Goal: Task Accomplishment & Management: Manage account settings

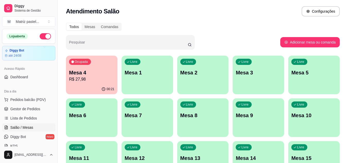
scroll to position [53, 0]
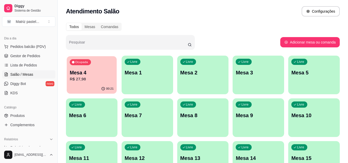
click at [104, 82] on p "R$ 27,98" at bounding box center [92, 79] width 44 height 6
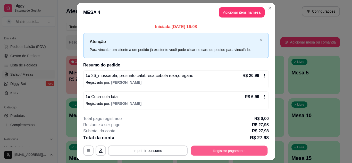
click at [208, 148] on button "Registrar pagamento" at bounding box center [229, 151] width 77 height 10
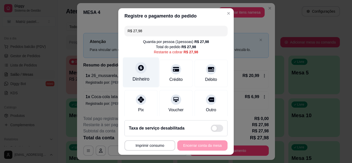
click at [144, 76] on div "Dinheiro" at bounding box center [140, 79] width 17 height 7
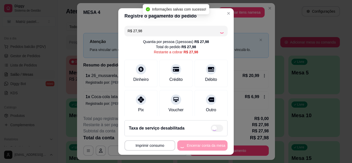
type input "R$ 0,00"
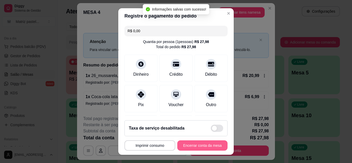
click at [211, 150] on button "Encerrar conta da mesa" at bounding box center [202, 145] width 50 height 10
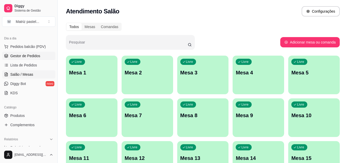
click at [21, 54] on span "Gestor de Pedidos" at bounding box center [25, 55] width 30 height 5
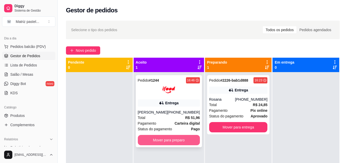
click at [162, 136] on button "Mover para preparo" at bounding box center [169, 140] width 62 height 10
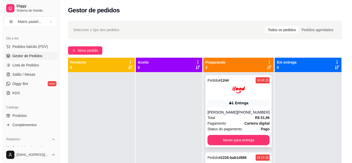
scroll to position [14, 0]
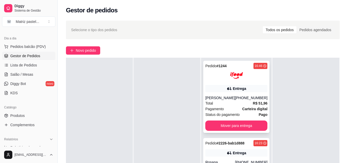
click at [226, 71] on div at bounding box center [236, 75] width 62 height 13
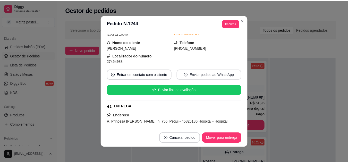
scroll to position [51, 0]
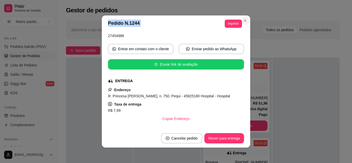
click at [246, 18] on section "**********" at bounding box center [176, 81] width 148 height 132
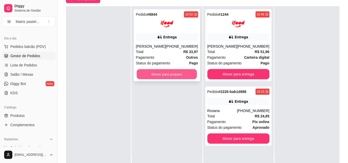
click at [153, 70] on button "Mover para preparo" at bounding box center [167, 74] width 60 height 10
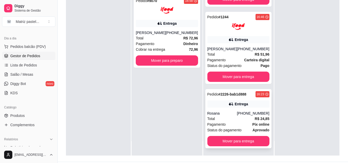
scroll to position [77, 0]
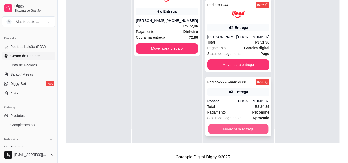
click at [226, 131] on button "Mover para entrega" at bounding box center [238, 129] width 60 height 10
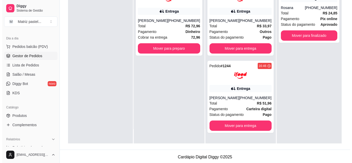
scroll to position [0, 0]
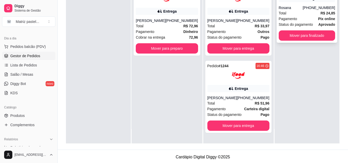
click at [305, 15] on div "Total R$ 24,85" at bounding box center [307, 13] width 56 height 6
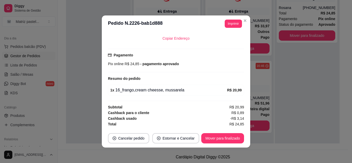
scroll to position [1, 0]
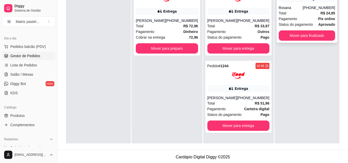
click at [298, 19] on div "Pagamento Pix online" at bounding box center [307, 19] width 56 height 6
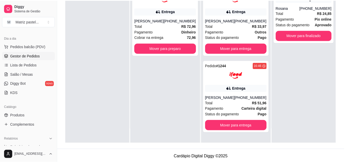
scroll to position [26, 0]
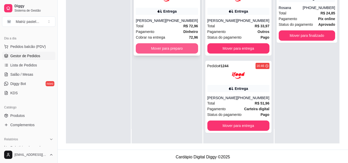
click at [179, 50] on button "Mover para preparo" at bounding box center [167, 48] width 62 height 10
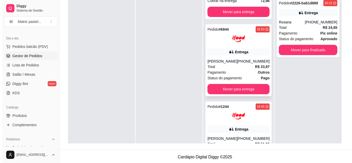
scroll to position [51, 0]
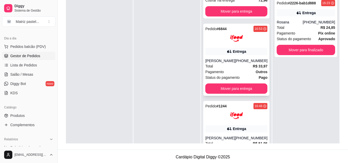
click at [229, 69] on div "Total R$ 33,97" at bounding box center [236, 66] width 62 height 6
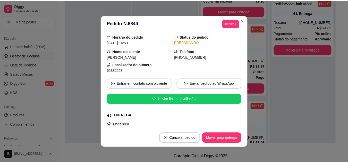
scroll to position [26, 0]
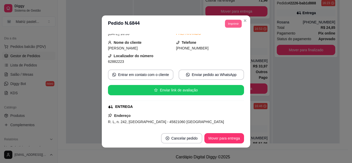
click at [240, 21] on section "**********" at bounding box center [176, 81] width 148 height 132
click at [244, 19] on icon "Close" at bounding box center [245, 21] width 4 height 4
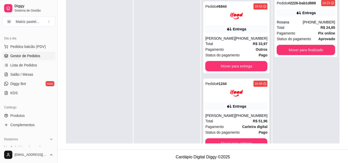
scroll to position [79, 0]
click at [220, 95] on div at bounding box center [236, 93] width 62 height 13
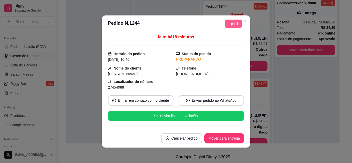
click at [227, 23] on button "Imprimir" at bounding box center [232, 24] width 17 height 8
click at [224, 42] on button "IMPRESSORA" at bounding box center [226, 39] width 30 height 7
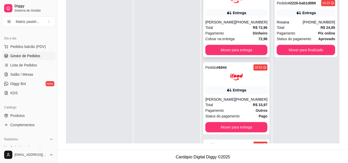
scroll to position [0, 0]
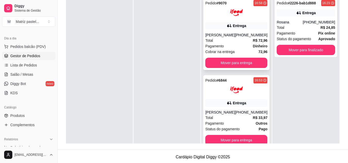
click at [230, 29] on div "Entrega" at bounding box center [236, 25] width 62 height 7
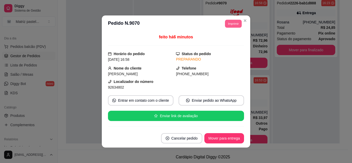
click at [225, 24] on button "Imprimir" at bounding box center [233, 24] width 17 height 8
click at [228, 42] on button "IMPRESSORA" at bounding box center [221, 42] width 37 height 8
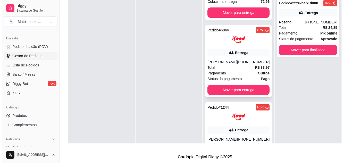
scroll to position [77, 0]
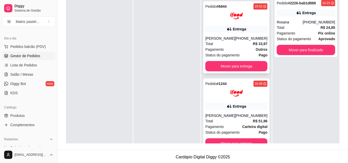
click at [230, 36] on div "Pedido # 6844 16:53 Entrega Kelly Rebouças (08) 00007-0110 Total R$ 33,97 Pagam…" at bounding box center [236, 37] width 66 height 72
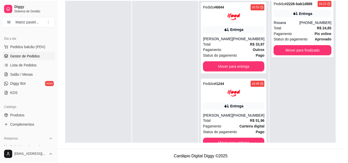
scroll to position [26, 0]
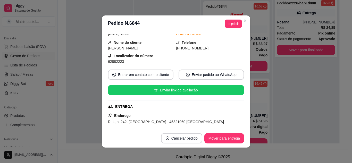
click at [227, 30] on header "**********" at bounding box center [176, 23] width 148 height 16
click at [228, 26] on button "Imprimir" at bounding box center [233, 24] width 17 height 8
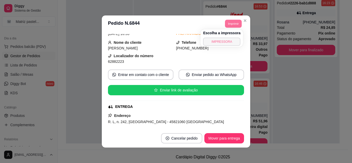
click at [228, 39] on button "IMPRESSORA" at bounding box center [221, 42] width 37 height 8
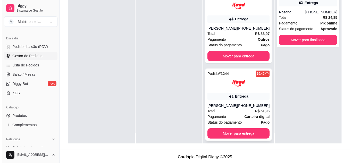
scroll to position [14, 0]
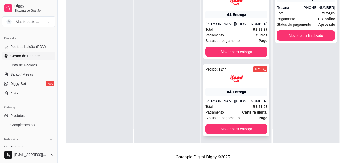
click at [230, 85] on img at bounding box center [236, 78] width 13 height 13
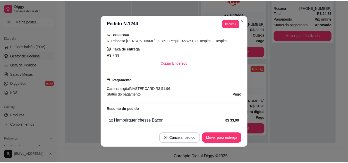
scroll to position [142, 0]
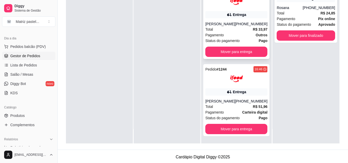
click at [244, 24] on div "[PHONE_NUMBER]" at bounding box center [251, 23] width 32 height 5
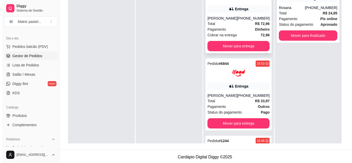
scroll to position [0, 0]
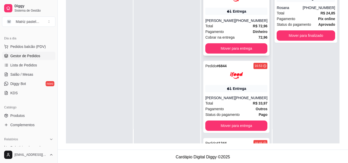
click at [238, 21] on div "[PHONE_NUMBER]" at bounding box center [251, 20] width 32 height 5
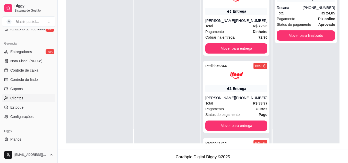
scroll to position [207, 0]
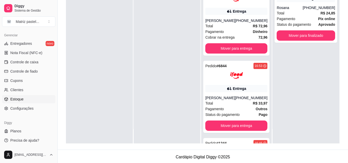
click at [17, 97] on span "Estoque" at bounding box center [16, 99] width 13 height 5
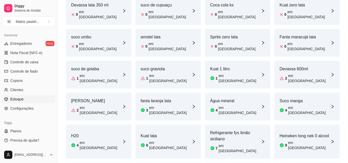
scroll to position [180, 0]
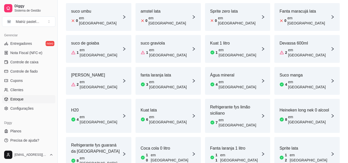
click at [226, 72] on article "Água mineral" at bounding box center [235, 75] width 51 height 6
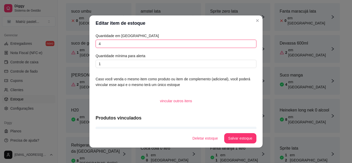
click at [106, 42] on input "4" at bounding box center [175, 44] width 161 height 8
type input "19"
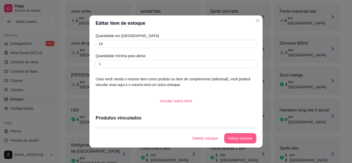
click at [228, 135] on button "Salvar estoque" at bounding box center [240, 138] width 32 height 10
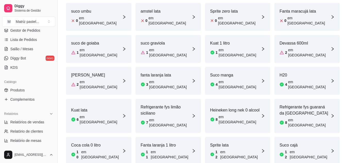
scroll to position [27, 0]
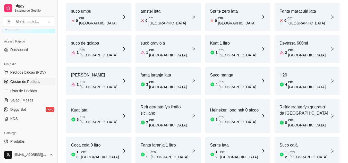
click at [34, 81] on span "Gestor de Pedidos" at bounding box center [25, 81] width 30 height 5
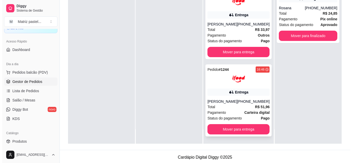
scroll to position [77, 0]
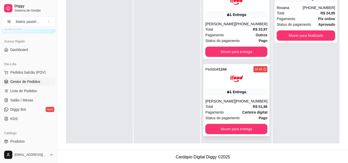
click at [220, 105] on div "Total R$ 51,96" at bounding box center [236, 107] width 62 height 6
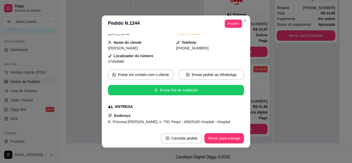
scroll to position [51, 0]
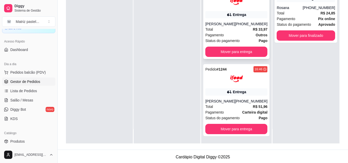
click at [244, 22] on div "[PHONE_NUMBER]" at bounding box center [251, 23] width 32 height 5
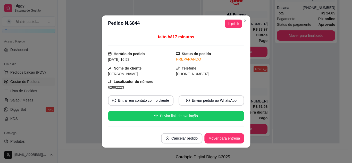
scroll to position [26, 0]
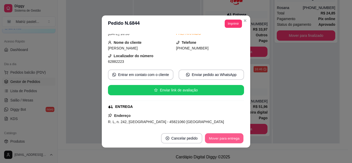
click at [216, 138] on button "Mover para entrega" at bounding box center [224, 138] width 39 height 10
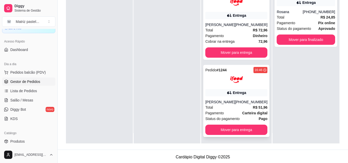
scroll to position [14, 0]
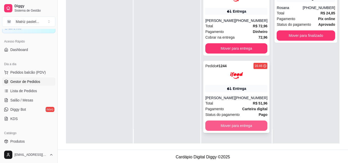
click at [232, 127] on button "Mover para entrega" at bounding box center [236, 125] width 62 height 10
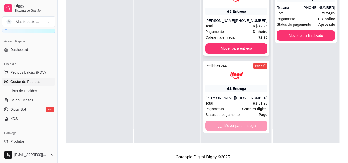
scroll to position [0, 0]
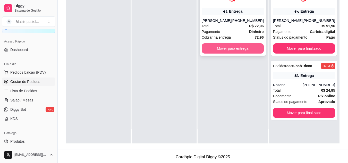
click at [243, 48] on button "Mover para entrega" at bounding box center [233, 48] width 62 height 10
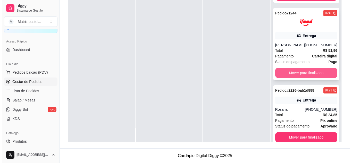
scroll to position [66, 0]
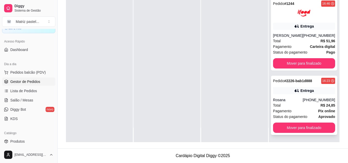
click at [281, 93] on div "Entrega" at bounding box center [304, 90] width 62 height 7
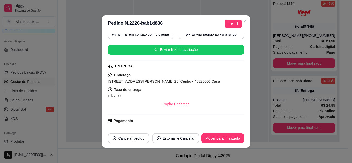
scroll to position [77, 0]
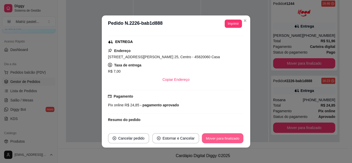
click at [217, 139] on button "Mover para finalizado" at bounding box center [222, 138] width 41 height 10
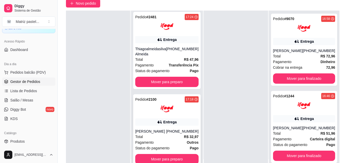
scroll to position [79, 0]
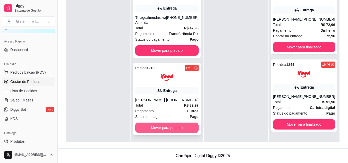
click at [158, 129] on button "Mover para preparo" at bounding box center [166, 128] width 63 height 10
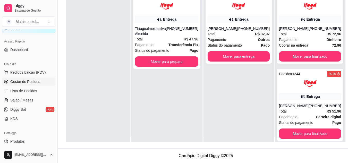
scroll to position [0, 0]
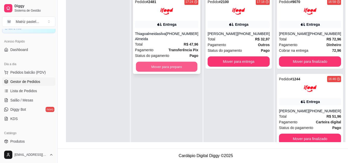
click at [170, 69] on button "Mover para preparo" at bounding box center [166, 67] width 61 height 10
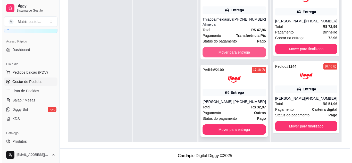
scroll to position [14, 0]
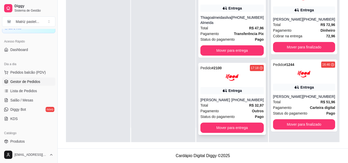
click at [224, 89] on div "Pedido # 2100 17:18 Entrega Stefanie Sabrina Freitas Barbosa (08) 00700-3020 To…" at bounding box center [231, 99] width 67 height 72
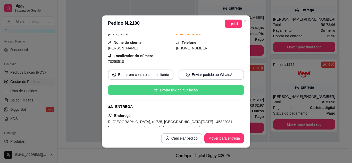
scroll to position [51, 0]
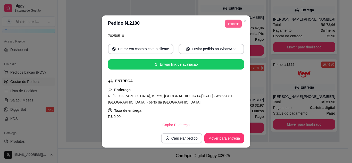
click at [234, 24] on button "Imprimir" at bounding box center [233, 24] width 17 height 8
click at [227, 45] on button "IMPRESSORA" at bounding box center [221, 42] width 37 height 8
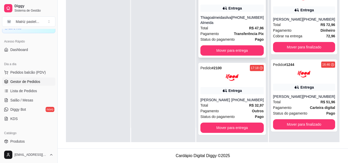
click at [218, 25] on div "Total R$ 47,96" at bounding box center [231, 28] width 63 height 6
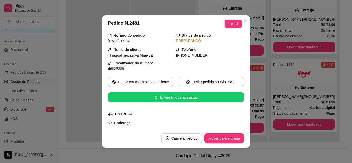
scroll to position [26, 0]
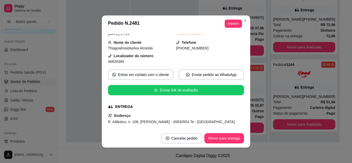
click at [234, 28] on header "**********" at bounding box center [176, 23] width 148 height 16
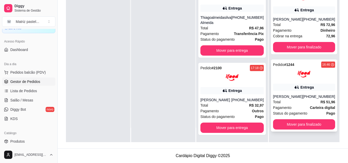
click at [319, 91] on div "Entrega" at bounding box center [304, 87] width 62 height 7
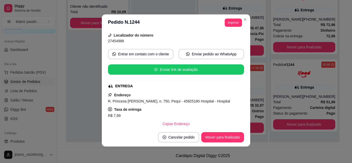
scroll to position [77, 0]
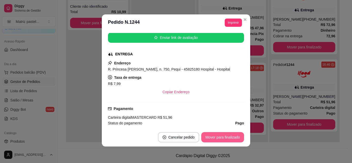
click at [212, 135] on button "Mover para finalizado" at bounding box center [222, 137] width 43 height 10
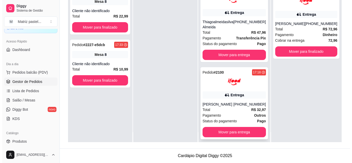
scroll to position [14, 0]
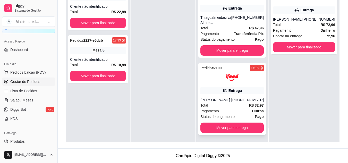
click at [225, 102] on div "Stefanie Sabrina Freitas Barbosa" at bounding box center [215, 99] width 31 height 5
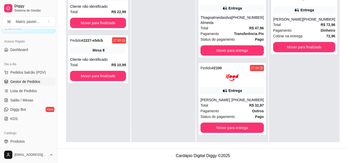
scroll to position [26, 0]
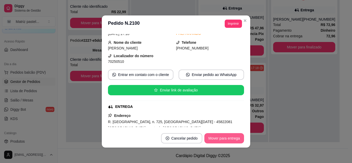
click at [212, 137] on button "Mover para entrega" at bounding box center [224, 138] width 40 height 10
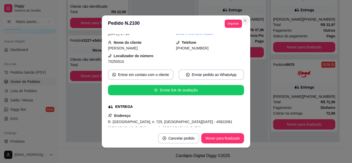
scroll to position [0, 0]
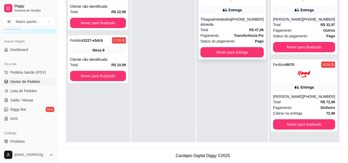
click at [244, 26] on div "(08) 00700-3020" at bounding box center [247, 22] width 32 height 10
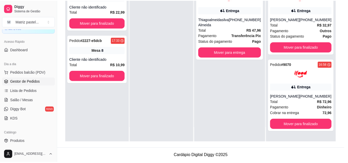
scroll to position [51, 0]
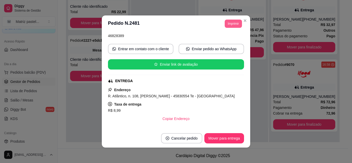
click at [228, 21] on button "Imprimir" at bounding box center [232, 24] width 17 height 8
click at [231, 41] on button "IMPRESSORA" at bounding box center [221, 42] width 37 height 8
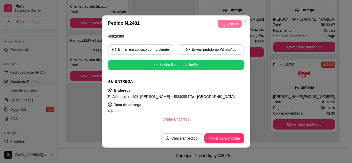
click at [245, 21] on button "Close" at bounding box center [245, 20] width 8 height 8
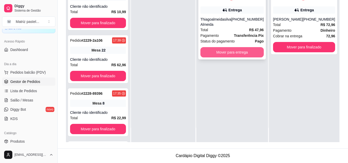
click at [246, 50] on button "Mover para entrega" at bounding box center [231, 52] width 63 height 10
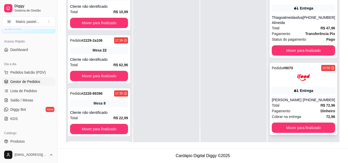
scroll to position [7, 0]
click at [278, 129] on button "Mover para finalizado" at bounding box center [303, 128] width 63 height 10
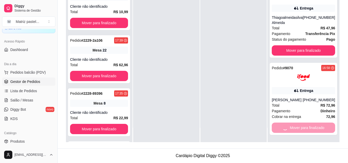
scroll to position [0, 0]
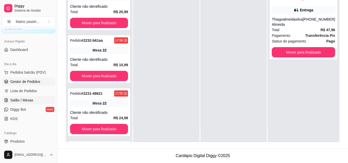
click at [31, 102] on span "Salão / Mesas" at bounding box center [21, 100] width 23 height 5
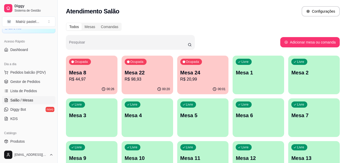
click at [152, 82] on p "R$ 98,93" at bounding box center [147, 79] width 45 height 6
click at [205, 72] on p "Mesa 24" at bounding box center [203, 72] width 44 height 7
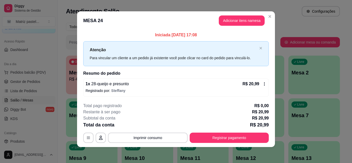
scroll to position [3, 0]
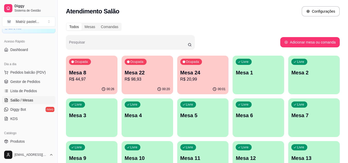
click at [110, 74] on p "Mesa 8" at bounding box center [91, 72] width 45 height 7
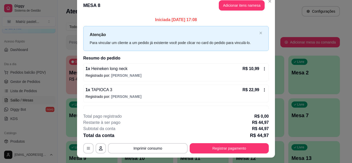
scroll to position [0, 0]
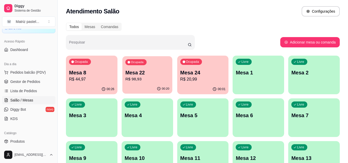
click at [154, 64] on div "Ocupada Mesa 22 R$ 98,93" at bounding box center [147, 70] width 50 height 28
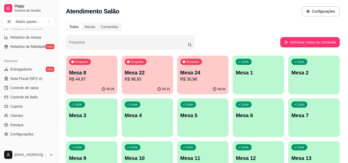
scroll to position [207, 0]
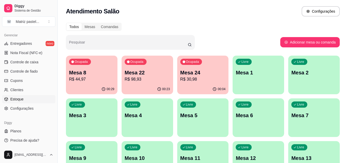
click at [23, 100] on span "Estoque" at bounding box center [16, 99] width 13 height 5
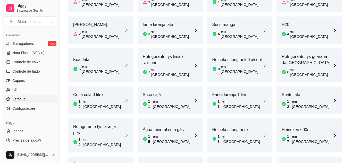
scroll to position [281, 0]
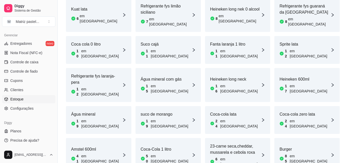
click at [232, 143] on div "23-carne seca,cheddar, mussarela e cebola roxa 61 em estoque" at bounding box center [235, 155] width 51 height 24
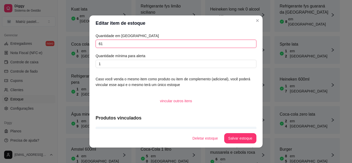
click at [123, 42] on input "61" at bounding box center [175, 44] width 161 height 8
type input "18"
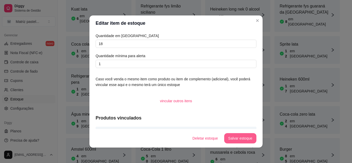
click at [241, 138] on button "Salvar estoque" at bounding box center [240, 138] width 32 height 10
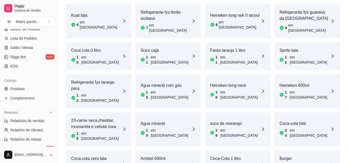
scroll to position [79, 0]
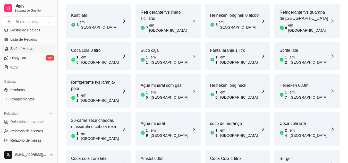
click at [29, 48] on span "Salão / Mesas" at bounding box center [21, 48] width 23 height 5
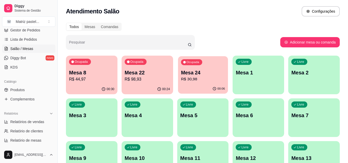
click at [196, 76] on div "Mesa 24 R$ 30,98" at bounding box center [203, 75] width 44 height 13
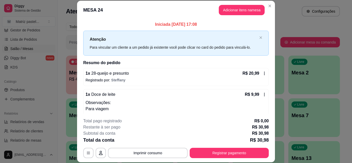
scroll to position [10, 0]
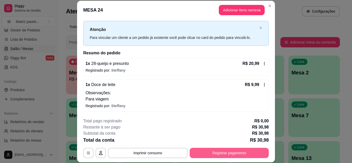
click at [234, 155] on button "Registrar pagamento" at bounding box center [228, 153] width 79 height 10
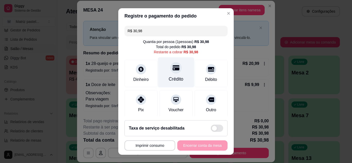
click at [170, 79] on div "Crédito" at bounding box center [176, 79] width 15 height 7
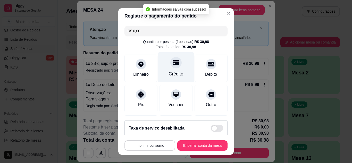
type input "R$ 0,00"
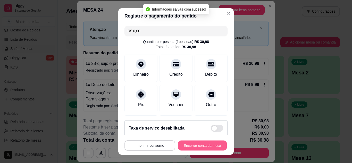
click at [204, 148] on button "Encerrar conta da mesa" at bounding box center [202, 146] width 49 height 10
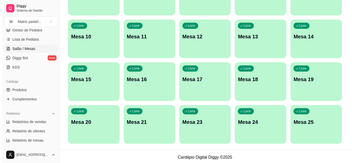
scroll to position [123, 0]
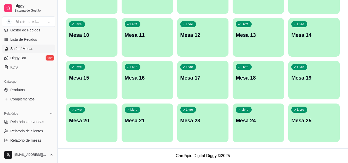
click at [296, 111] on span "Livre" at bounding box center [300, 110] width 9 height 4
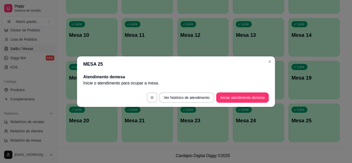
click at [244, 92] on button "Iniciar atendimento de mesa" at bounding box center [242, 97] width 53 height 10
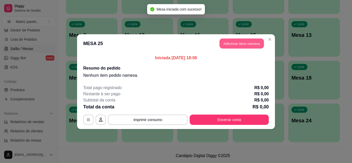
click at [251, 41] on button "Adicionar itens na mesa" at bounding box center [241, 43] width 44 height 10
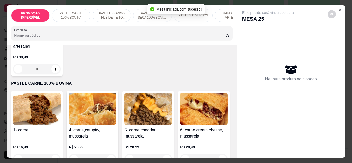
scroll to position [129, 0]
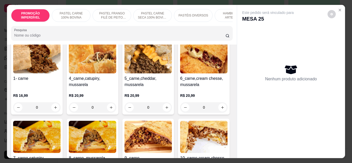
click at [50, 110] on div "0" at bounding box center [36, 107] width 47 height 10
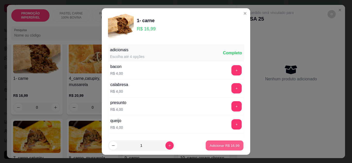
click at [224, 150] on button "Adicionar R$ 16,99" at bounding box center [224, 146] width 38 height 10
type input "1"
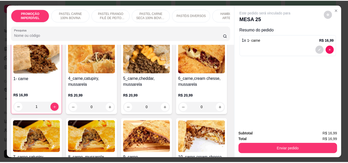
scroll to position [129, 0]
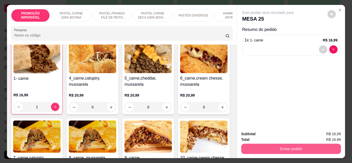
click at [258, 147] on button "Enviar pedido" at bounding box center [291, 149] width 100 height 10
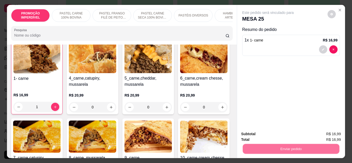
click at [259, 135] on button "Não registrar e enviar pedido" at bounding box center [274, 134] width 54 height 10
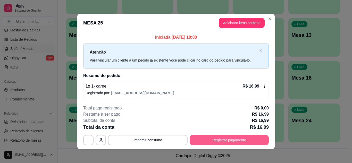
click at [250, 142] on button "Registrar pagamento" at bounding box center [228, 140] width 79 height 10
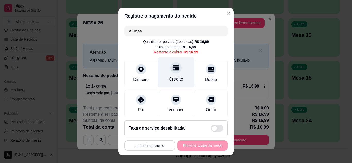
click at [176, 81] on div "Crédito" at bounding box center [176, 79] width 15 height 7
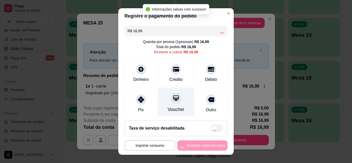
type input "R$ 0,00"
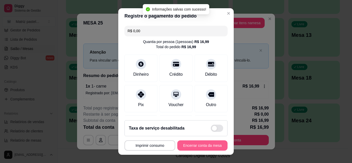
click at [190, 143] on button "Encerrar conta da mesa" at bounding box center [202, 145] width 50 height 10
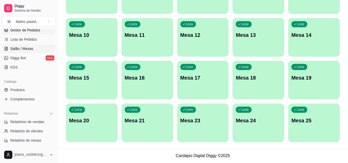
click at [31, 32] on span "Gestor de Pedidos" at bounding box center [25, 30] width 30 height 5
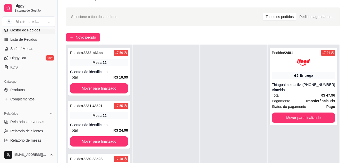
scroll to position [26, 0]
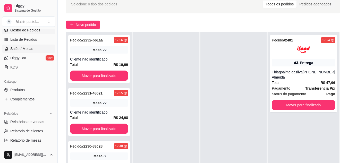
click at [32, 51] on span "Salão / Mesas" at bounding box center [21, 48] width 23 height 5
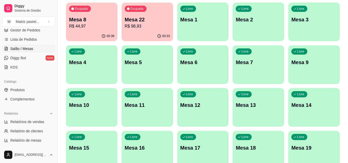
scroll to position [26, 0]
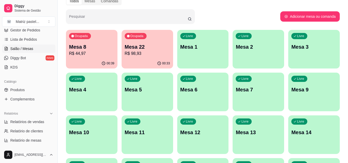
click at [106, 48] on p "Mesa 8" at bounding box center [91, 46] width 45 height 7
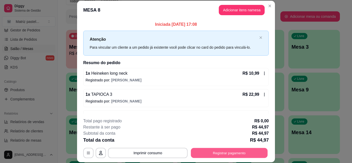
click at [210, 152] on button "Registrar pagamento" at bounding box center [229, 153] width 77 height 10
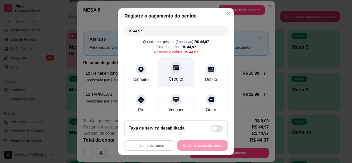
click at [173, 72] on div at bounding box center [175, 67] width 11 height 11
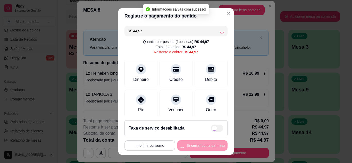
type input "R$ 0,00"
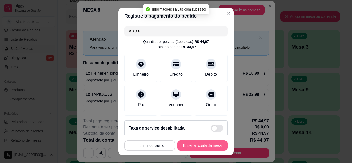
click at [190, 144] on button "Encerrar conta da mesa" at bounding box center [202, 145] width 50 height 10
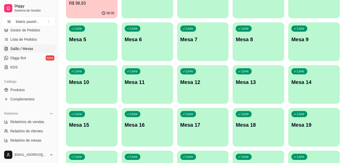
scroll to position [77, 0]
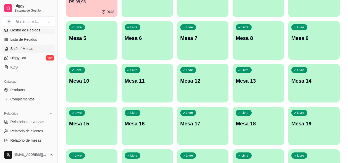
click at [31, 29] on span "Gestor de Pedidos" at bounding box center [25, 30] width 30 height 5
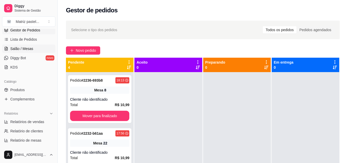
click at [15, 49] on span "Salão / Mesas" at bounding box center [21, 48] width 23 height 5
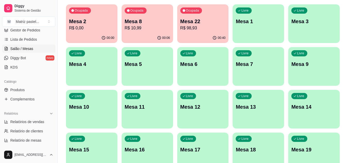
scroll to position [51, 0]
click at [191, 28] on p "R$ 98,93" at bounding box center [202, 28] width 45 height 6
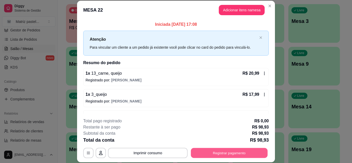
click at [213, 151] on button "Registrar pagamento" at bounding box center [229, 153] width 77 height 10
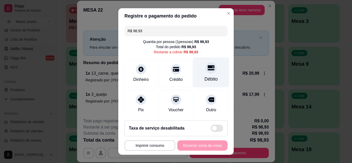
click at [205, 65] on div at bounding box center [210, 67] width 11 height 11
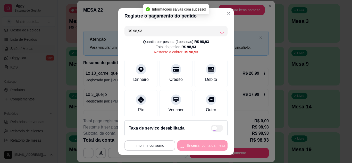
type input "R$ 0,00"
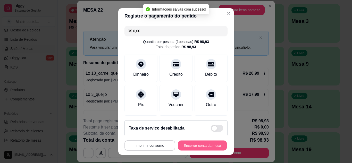
click at [198, 149] on button "Encerrar conta da mesa" at bounding box center [202, 146] width 49 height 10
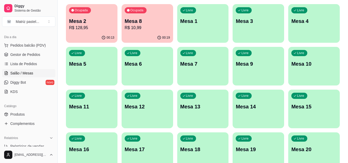
scroll to position [27, 0]
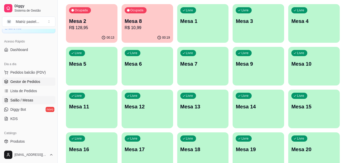
click at [31, 84] on span "Gestor de Pedidos" at bounding box center [25, 81] width 30 height 5
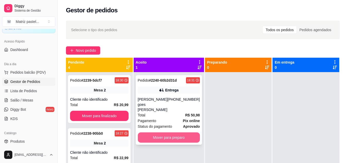
click at [181, 133] on button "Mover para preparo" at bounding box center [169, 137] width 62 height 10
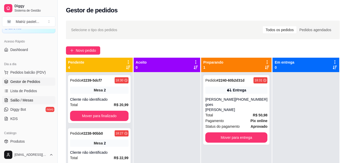
click at [31, 99] on span "Salão / Mesas" at bounding box center [21, 100] width 23 height 5
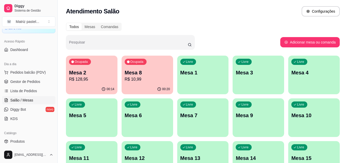
click at [157, 84] on div "00:20" at bounding box center [146, 89] width 51 height 10
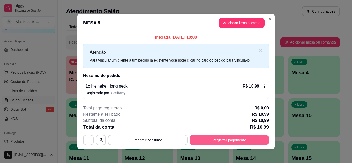
click at [214, 138] on button "Registrar pagamento" at bounding box center [228, 140] width 79 height 10
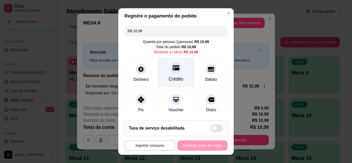
click at [177, 66] on div "Crédito" at bounding box center [176, 72] width 36 height 30
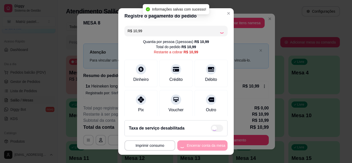
type input "R$ 0,00"
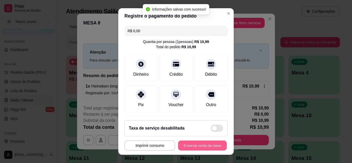
click at [195, 144] on button "Encerrar conta da mesa" at bounding box center [202, 146] width 49 height 10
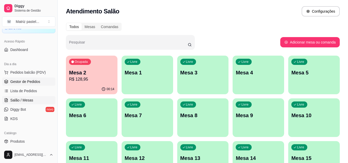
click at [15, 80] on span "Gestor de Pedidos" at bounding box center [25, 81] width 30 height 5
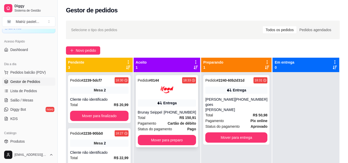
click at [164, 142] on button "Mover para preparo" at bounding box center [167, 140] width 58 height 10
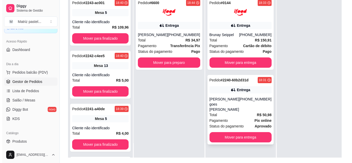
scroll to position [77, 0]
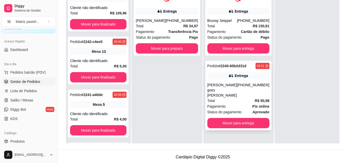
click at [241, 92] on div "(73) 98178-0610" at bounding box center [253, 89] width 32 height 15
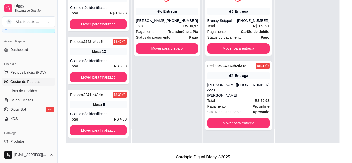
scroll to position [26, 0]
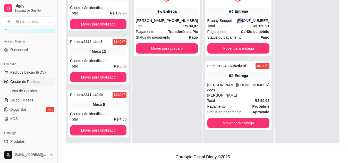
click at [241, 19] on div "[PHONE_NUMBER]" at bounding box center [253, 20] width 32 height 5
click at [152, 21] on div "[PERSON_NAME]" at bounding box center [151, 20] width 30 height 5
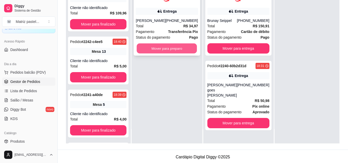
click at [178, 47] on button "Mover para preparo" at bounding box center [167, 49] width 60 height 10
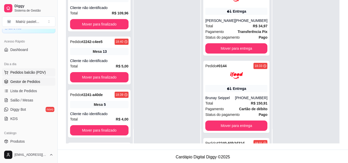
click at [18, 70] on span "Pedidos balcão (PDV)" at bounding box center [28, 72] width 36 height 5
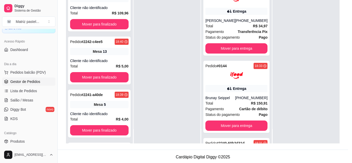
click at [79, 34] on div at bounding box center [121, 33] width 215 height 10
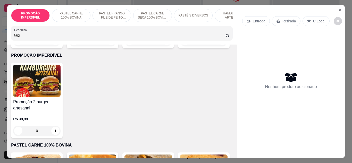
scroll to position [180, 0]
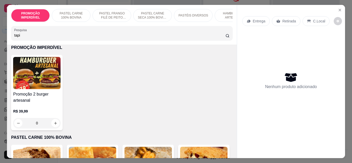
type input "tapi"
click at [180, 38] on div "0" at bounding box center [203, 33] width 47 height 10
click at [221, 144] on p "Adicionar R$ 25,99" at bounding box center [224, 145] width 31 height 5
type input "1"
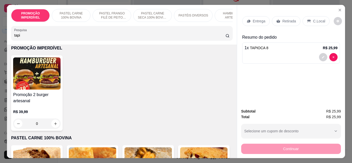
click at [249, 20] on div "Entrega" at bounding box center [256, 21] width 28 height 10
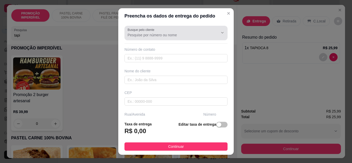
click at [144, 36] on input "Busque pelo cliente" at bounding box center [168, 34] width 82 height 5
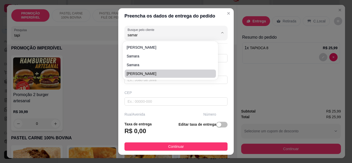
click at [153, 72] on span "[PERSON_NAME]" at bounding box center [168, 73] width 82 height 5
type input "[PERSON_NAME]"
type input "7381454439"
type input "[PERSON_NAME]"
type input "Av dom [PERSON_NAME]"
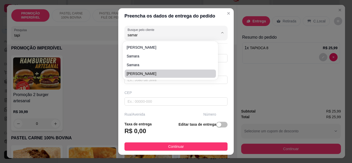
type input "1392"
type input "Eunápolis"
type input "Lateral do frango com fritas, próxima a norte sul, prédio cinza"
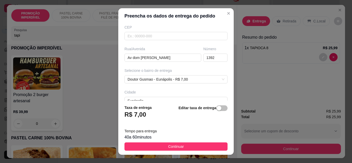
scroll to position [77, 0]
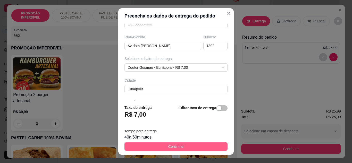
type input "[PERSON_NAME]"
click at [176, 149] on span "Continuar" at bounding box center [176, 147] width 16 height 6
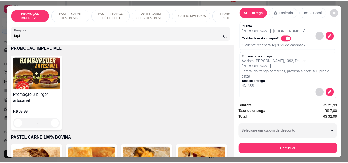
scroll to position [0, 0]
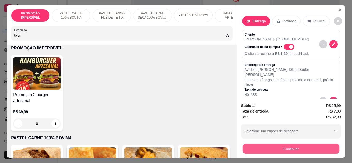
click at [250, 148] on button "Continuar" at bounding box center [290, 149] width 97 height 10
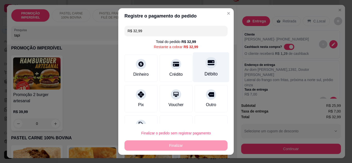
click at [199, 70] on div "Débito" at bounding box center [211, 67] width 36 height 30
type input "R$ 0,00"
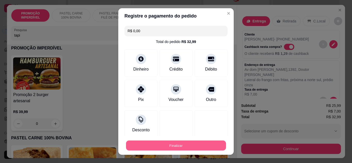
click at [184, 143] on button "Finalizar" at bounding box center [176, 146] width 100 height 10
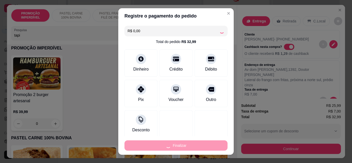
type input "0"
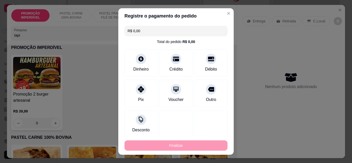
type input "-R$ 32,99"
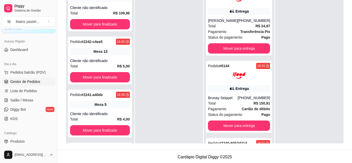
click at [229, 13] on icon at bounding box center [231, 11] width 5 height 5
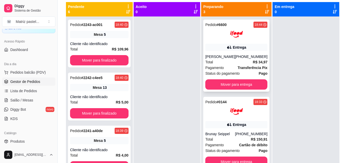
scroll to position [26, 0]
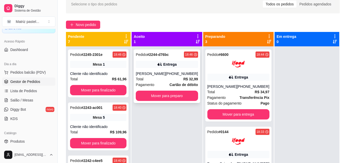
click at [191, 99] on button "Mover para preparo" at bounding box center [167, 96] width 62 height 10
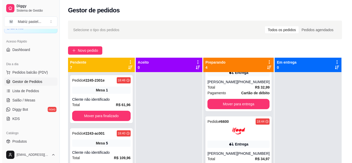
scroll to position [0, 0]
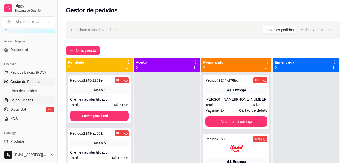
click at [44, 101] on link "Salão / Mesas" at bounding box center [28, 100] width 53 height 8
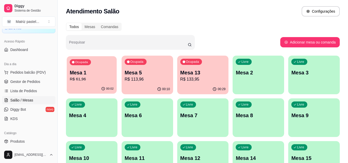
click at [110, 79] on p "R$ 61,96" at bounding box center [92, 79] width 44 height 6
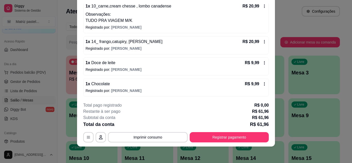
scroll to position [52, 0]
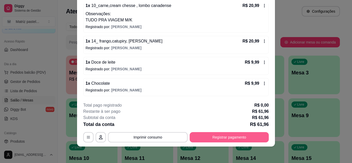
click at [216, 137] on button "Registrar pagamento" at bounding box center [228, 137] width 79 height 10
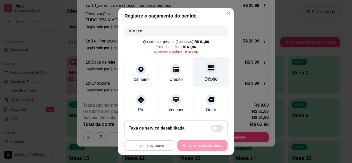
click at [205, 72] on div at bounding box center [210, 67] width 11 height 11
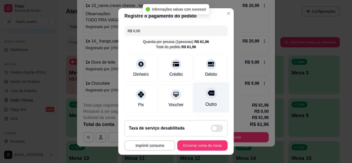
type input "R$ 0,00"
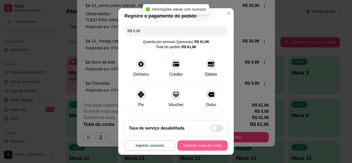
click at [200, 142] on button "Encerrar conta da mesa" at bounding box center [202, 145] width 50 height 10
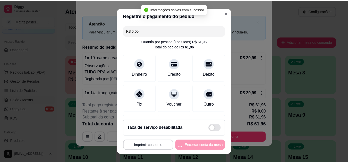
scroll to position [0, 0]
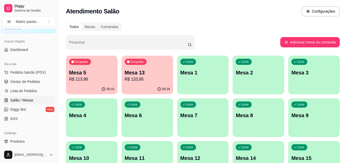
click at [134, 77] on p "R$ 133,95" at bounding box center [147, 79] width 45 height 6
click at [139, 70] on p "Mesa 13" at bounding box center [147, 72] width 44 height 7
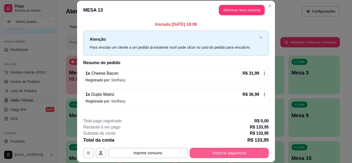
click at [209, 151] on button "Registrar pagamento" at bounding box center [228, 153] width 79 height 10
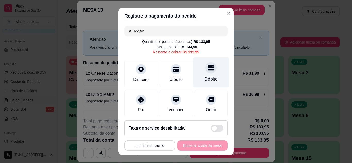
click at [205, 72] on div at bounding box center [210, 67] width 11 height 11
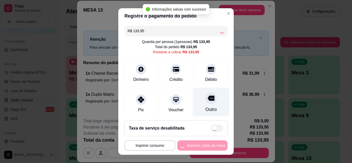
type input "R$ 0,00"
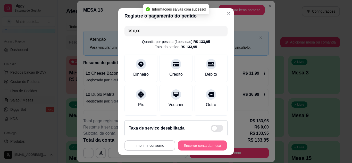
click at [195, 146] on button "Encerrar conta da mesa" at bounding box center [202, 146] width 49 height 10
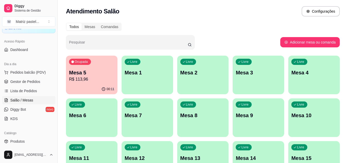
click at [258, 22] on div "Todos Mesas Comandas Pesquisar Adicionar mesa ou comanda Ocupada Mesa 5 R$ 113,…" at bounding box center [203, 146] width 290 height 252
drag, startPoint x: 22, startPoint y: 81, endPoint x: 228, endPoint y: 103, distance: 207.1
click at [22, 81] on span "Gestor de Pedidos" at bounding box center [25, 81] width 30 height 5
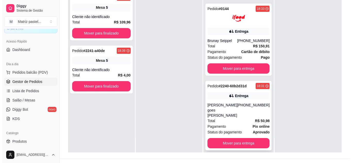
scroll to position [77, 0]
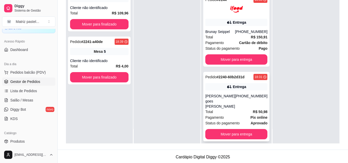
click at [222, 109] on div "Total R$ 50,98" at bounding box center [236, 112] width 62 height 6
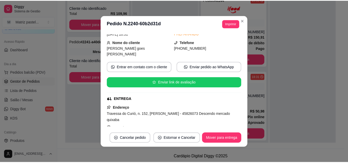
scroll to position [51, 0]
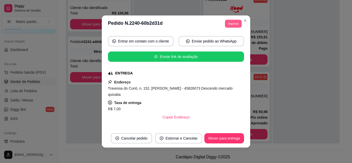
click at [228, 23] on button "Imprimir" at bounding box center [233, 24] width 17 height 8
click at [244, 21] on icon "Close" at bounding box center [245, 21] width 2 height 2
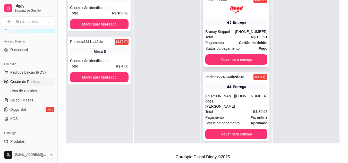
click at [235, 31] on div "[PHONE_NUMBER]" at bounding box center [251, 31] width 32 height 5
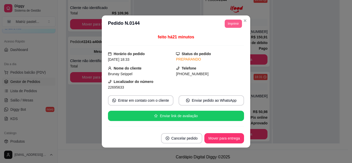
click at [233, 22] on button "Imprimir" at bounding box center [232, 24] width 17 height 8
click at [230, 42] on button "IMPRESSORA" at bounding box center [226, 39] width 30 height 7
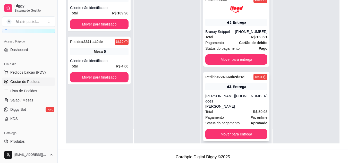
click at [235, 82] on div "Pedido # 2240-60b2d31d 18:31 Entrega Gabriel goes de Queiroz (73) 98178-0610 To…" at bounding box center [236, 107] width 66 height 70
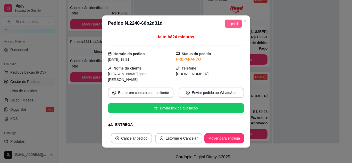
click at [227, 25] on button "Imprimir" at bounding box center [232, 24] width 17 height 8
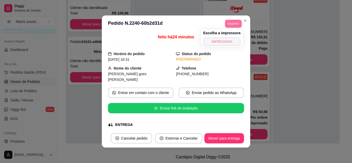
click at [226, 40] on button "IMPRESSORA" at bounding box center [221, 42] width 37 height 8
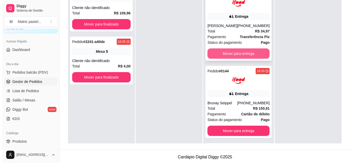
scroll to position [48, 0]
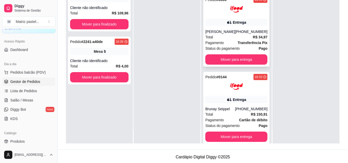
click at [222, 26] on div "Entrega" at bounding box center [236, 22] width 62 height 7
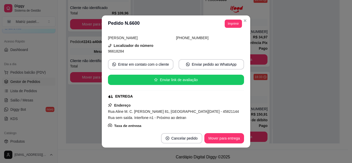
scroll to position [51, 0]
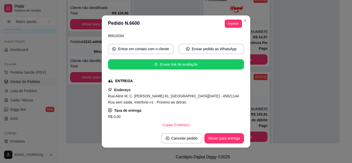
click at [230, 29] on header "**********" at bounding box center [176, 23] width 148 height 16
click at [233, 23] on button "Imprimir" at bounding box center [232, 24] width 17 height 8
click at [228, 42] on button "IMPRESSORA" at bounding box center [226, 39] width 30 height 7
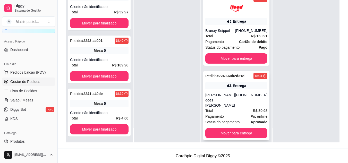
scroll to position [79, 0]
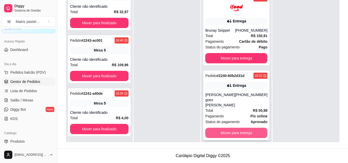
click at [234, 129] on button "Mover para entrega" at bounding box center [236, 133] width 62 height 10
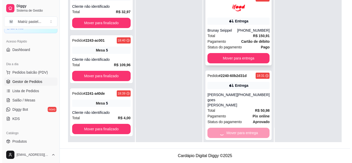
scroll to position [55, 0]
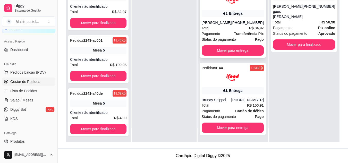
click at [220, 32] on span "Pagamento" at bounding box center [211, 34] width 19 height 6
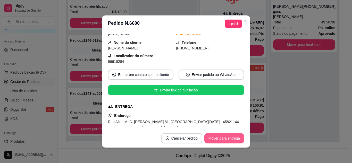
click at [217, 138] on button "Mover para entrega" at bounding box center [224, 138] width 40 height 10
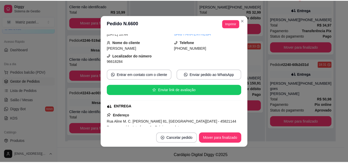
scroll to position [0, 0]
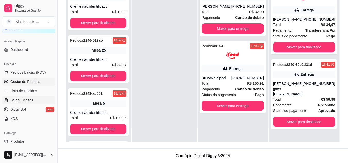
click at [27, 102] on span "Salão / Mesas" at bounding box center [21, 100] width 23 height 5
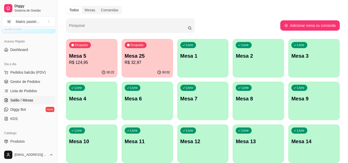
scroll to position [26, 0]
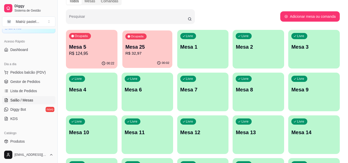
click at [142, 55] on p "R$ 32,97" at bounding box center [147, 53] width 44 height 6
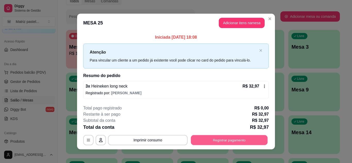
click at [215, 137] on button "Registrar pagamento" at bounding box center [229, 140] width 77 height 10
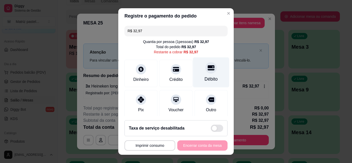
click at [207, 65] on icon at bounding box center [210, 67] width 7 height 7
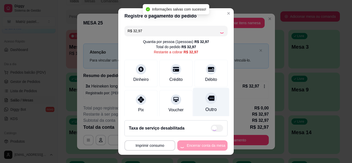
type input "R$ 0,00"
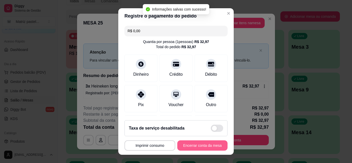
click at [198, 144] on button "Encerrar conta da mesa" at bounding box center [202, 145] width 50 height 10
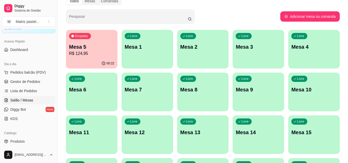
click at [99, 37] on div "Ocupada Mesa 5 R$ 124,95" at bounding box center [91, 44] width 51 height 29
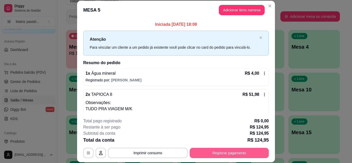
click at [219, 151] on button "Registrar pagamento" at bounding box center [228, 153] width 79 height 10
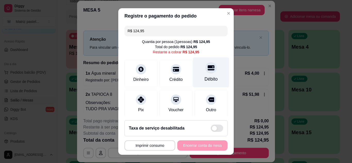
click at [199, 74] on div "Débito" at bounding box center [211, 72] width 36 height 30
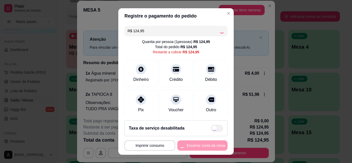
type input "R$ 0,00"
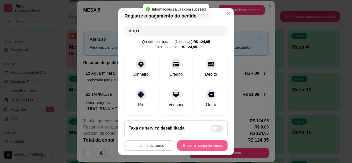
click at [195, 141] on button "Encerrar conta da mesa" at bounding box center [202, 145] width 50 height 10
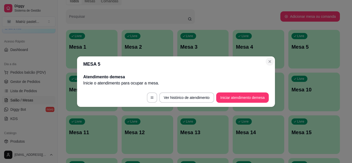
drag, startPoint x: 274, startPoint y: 64, endPoint x: 271, endPoint y: 63, distance: 3.0
click at [274, 64] on header "MESA 5" at bounding box center [176, 63] width 198 height 15
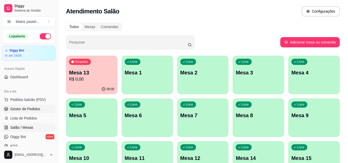
click at [21, 109] on span "Gestor de Pedidos" at bounding box center [25, 108] width 30 height 5
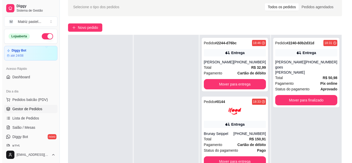
scroll to position [51, 0]
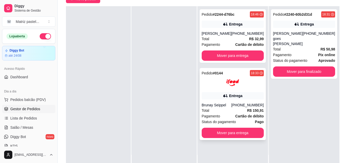
click at [223, 111] on div "Total R$ 150,91" at bounding box center [233, 111] width 62 height 6
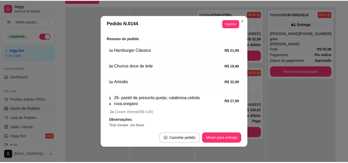
scroll to position [174, 0]
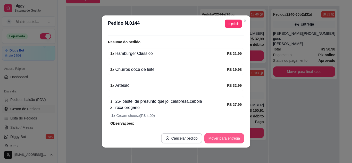
click at [216, 138] on button "Mover para entrega" at bounding box center [224, 138] width 40 height 10
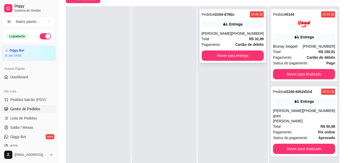
click at [221, 27] on div "Entrega" at bounding box center [233, 24] width 62 height 7
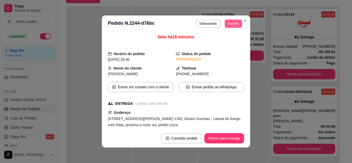
click at [233, 21] on button "Imprimir" at bounding box center [232, 24] width 17 height 8
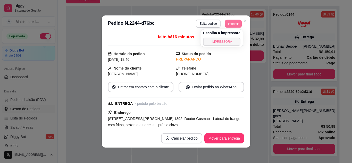
click at [223, 40] on button "IMPRESSORA" at bounding box center [221, 42] width 37 height 8
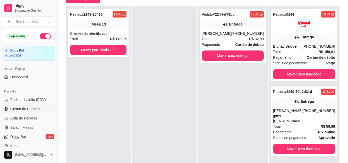
scroll to position [79, 0]
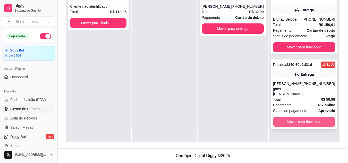
click at [282, 117] on button "Mover para finalizado" at bounding box center [304, 122] width 62 height 10
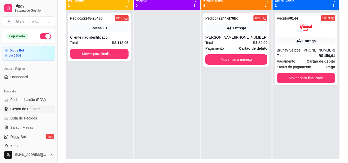
scroll to position [53, 0]
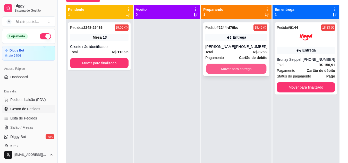
click at [250, 65] on button "Mover para entrega" at bounding box center [236, 69] width 60 height 10
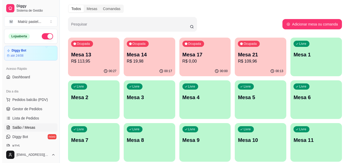
scroll to position [26, 0]
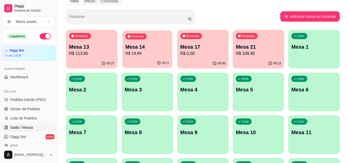
click at [140, 55] on p "R$ 19,98" at bounding box center [147, 53] width 44 height 6
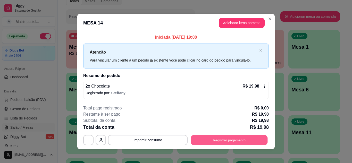
click at [224, 139] on button "Registrar pagamento" at bounding box center [229, 140] width 77 height 10
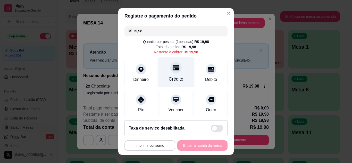
click at [176, 75] on div "Crédito" at bounding box center [176, 72] width 36 height 30
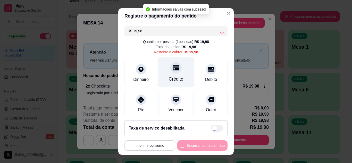
type input "R$ 0,00"
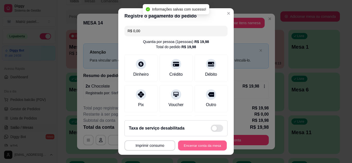
click at [200, 145] on button "Encerrar conta da mesa" at bounding box center [202, 146] width 49 height 10
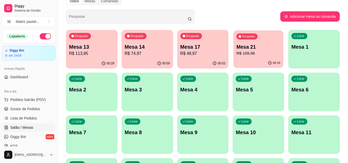
click at [260, 54] on p "R$ 109,96" at bounding box center [258, 53] width 44 height 6
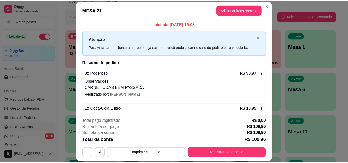
scroll to position [10, 0]
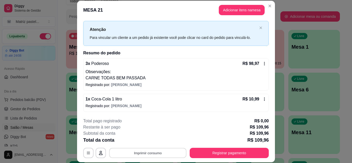
click at [153, 158] on button "Imprimir consumo" at bounding box center [147, 153] width 77 height 10
click at [150, 140] on button "IMPRESSORA" at bounding box center [147, 141] width 36 height 8
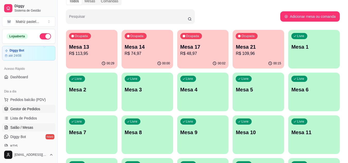
click at [17, 108] on span "Gestor de Pedidos" at bounding box center [25, 108] width 30 height 5
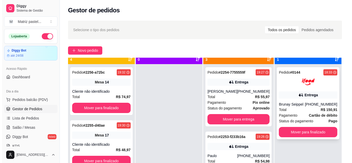
scroll to position [14, 0]
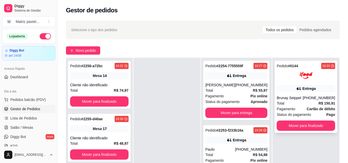
click at [279, 77] on div at bounding box center [305, 75] width 58 height 13
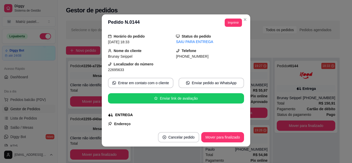
scroll to position [26, 0]
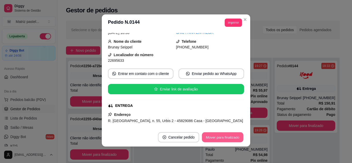
click at [221, 137] on button "Mover para finalizado" at bounding box center [222, 137] width 41 height 10
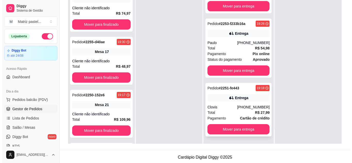
scroll to position [77, 0]
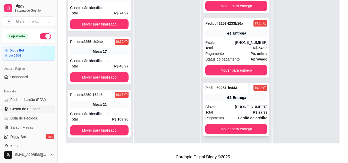
click at [221, 100] on div "Entrega" at bounding box center [236, 97] width 62 height 7
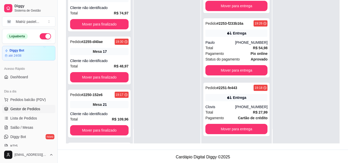
scroll to position [26, 0]
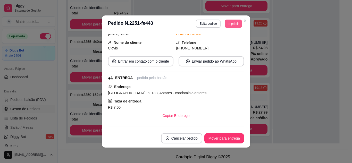
click at [240, 22] on section "**********" at bounding box center [176, 81] width 148 height 132
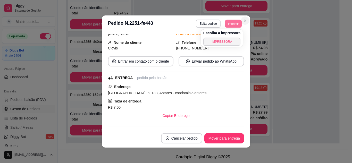
click at [244, 20] on icon "Close" at bounding box center [245, 21] width 4 height 4
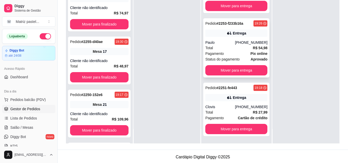
click at [242, 39] on div "Pedido # 2253-f233b16a 19:26 [GEOGRAPHIC_DATA] [PHONE_NUMBER] Total R$ 54,98 Pa…" at bounding box center [236, 47] width 66 height 59
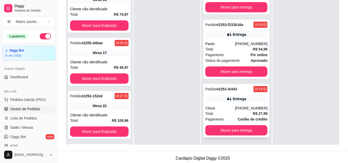
scroll to position [77, 0]
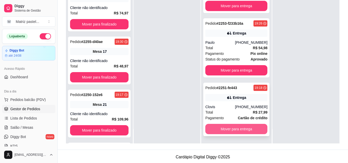
click at [234, 126] on button "Mover para entrega" at bounding box center [236, 129] width 62 height 10
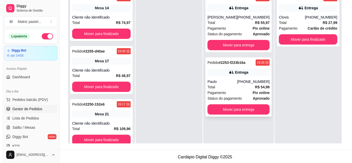
scroll to position [0, 0]
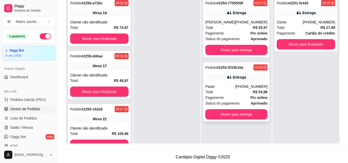
click at [233, 80] on div "Entrega" at bounding box center [239, 77] width 13 height 5
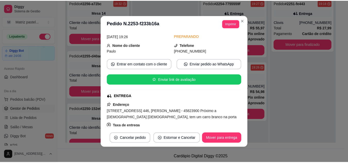
scroll to position [26, 0]
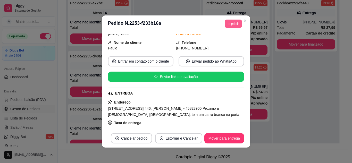
click at [232, 25] on button "Imprimir" at bounding box center [232, 24] width 17 height 8
click at [230, 38] on button "IMPRESSORA" at bounding box center [226, 39] width 30 height 7
click at [244, 21] on icon "Close" at bounding box center [245, 21] width 2 height 2
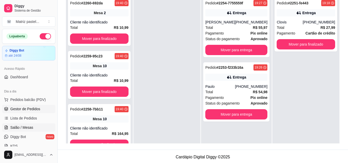
click at [28, 127] on span "Salão / Mesas" at bounding box center [21, 127] width 23 height 5
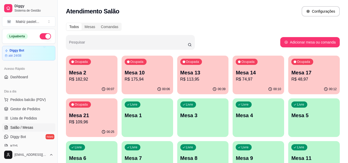
click at [202, 78] on p "R$ 113,95" at bounding box center [202, 79] width 45 height 6
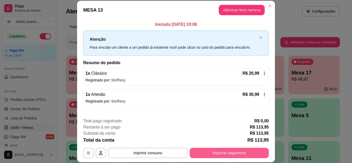
click at [220, 153] on button "Registrar pagamento" at bounding box center [228, 153] width 79 height 10
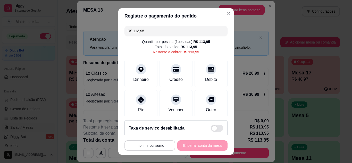
click at [183, 32] on input "R$ 113,95" at bounding box center [175, 31] width 97 height 10
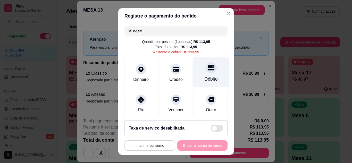
click at [205, 73] on div at bounding box center [210, 67] width 11 height 11
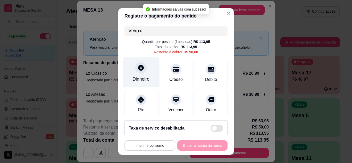
click at [146, 80] on div "Dinheiro" at bounding box center [140, 79] width 17 height 7
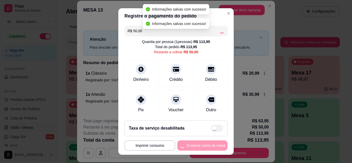
type input "R$ 0,00"
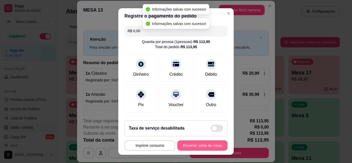
click at [216, 147] on button "Encerrar conta da mesa" at bounding box center [202, 145] width 50 height 10
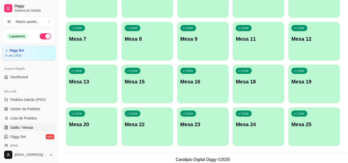
scroll to position [123, 0]
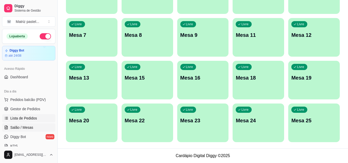
click at [27, 120] on span "Lista de Pedidos" at bounding box center [23, 118] width 27 height 5
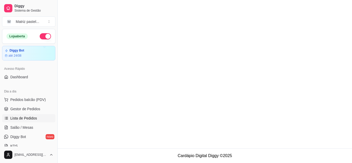
click at [27, 132] on ul "Pedidos balcão (PDV) Gestor de Pedidos Lista de Pedidos Salão / Mesas Diggy Bot…" at bounding box center [28, 122] width 53 height 55
click at [28, 127] on span "Salão / Mesas" at bounding box center [21, 127] width 23 height 5
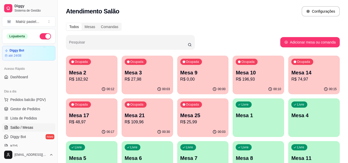
click at [204, 119] on p "R$ 25,99" at bounding box center [202, 122] width 45 height 6
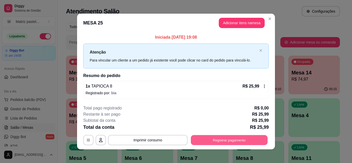
click at [214, 137] on button "Registrar pagamento" at bounding box center [229, 140] width 77 height 10
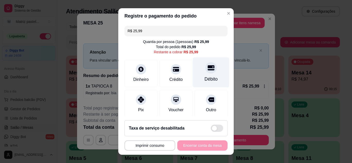
click at [204, 76] on div "Débito" at bounding box center [210, 79] width 13 height 7
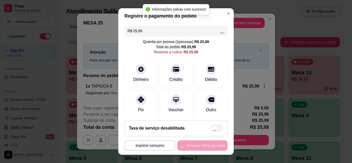
type input "R$ 0,00"
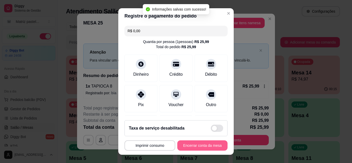
click at [214, 148] on button "Encerrar conta da mesa" at bounding box center [202, 145] width 50 height 10
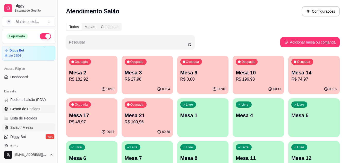
click at [16, 110] on span "Gestor de Pedidos" at bounding box center [25, 108] width 30 height 5
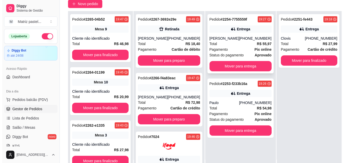
scroll to position [51, 0]
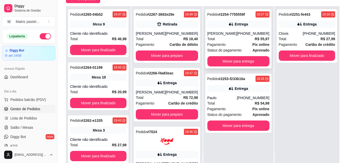
click at [223, 34] on div "[PERSON_NAME]" at bounding box center [222, 33] width 30 height 5
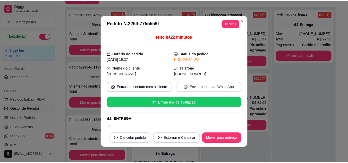
scroll to position [26, 0]
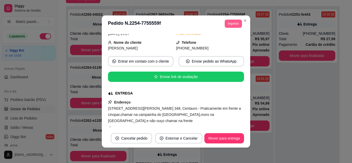
click at [234, 24] on button "Imprimir" at bounding box center [232, 24] width 17 height 8
click at [225, 40] on button "IMPRESSORA" at bounding box center [221, 42] width 36 height 8
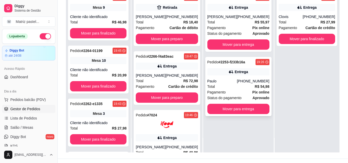
scroll to position [77, 0]
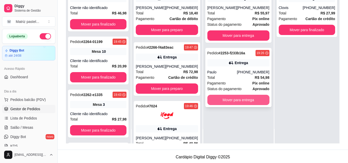
click at [246, 105] on button "Mover para entrega" at bounding box center [238, 100] width 62 height 10
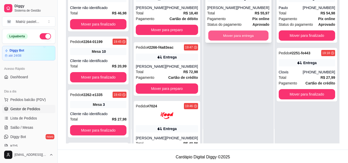
click at [239, 41] on button "Mover para entrega" at bounding box center [238, 36] width 60 height 10
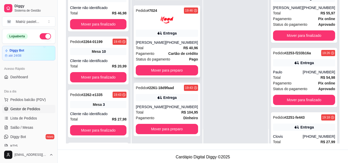
scroll to position [75, 0]
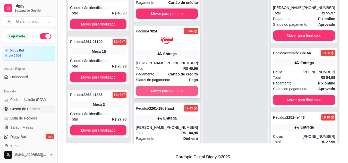
click at [168, 96] on button "Mover para preparo" at bounding box center [167, 91] width 62 height 10
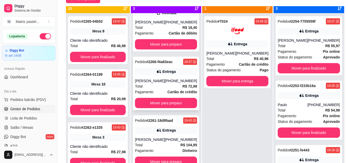
scroll to position [14, 0]
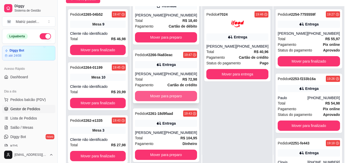
click at [162, 95] on button "Mover para preparo" at bounding box center [166, 96] width 62 height 10
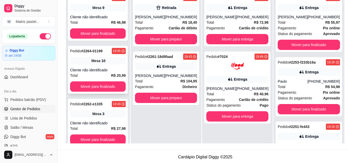
scroll to position [0, 0]
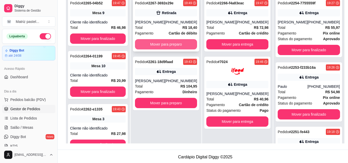
click at [166, 47] on button "Mover para preparo" at bounding box center [166, 44] width 62 height 10
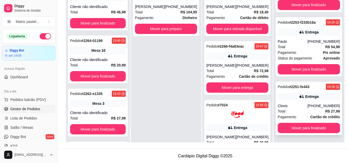
scroll to position [79, 0]
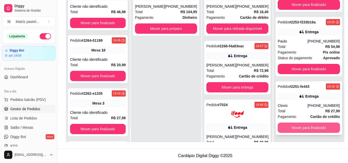
click at [277, 128] on button "Mover para finalizado" at bounding box center [308, 128] width 62 height 10
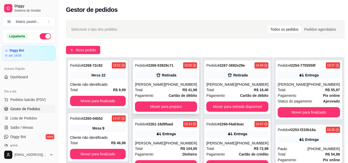
scroll to position [0, 0]
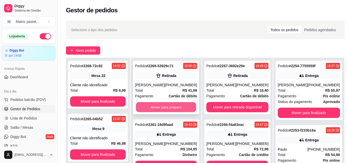
click at [173, 103] on button "Mover para preparo" at bounding box center [166, 107] width 60 height 10
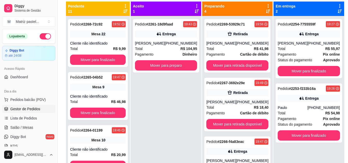
scroll to position [27, 0]
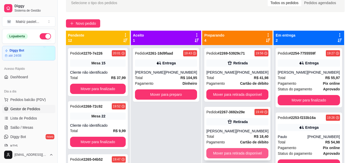
click at [231, 154] on button "Mover para retirada disponível" at bounding box center [237, 153] width 62 height 10
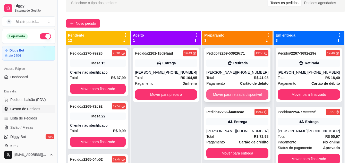
click at [233, 94] on button "Mover para retirada disponível" at bounding box center [237, 94] width 62 height 10
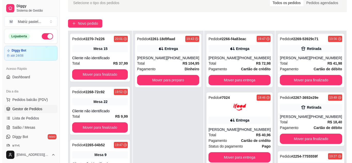
scroll to position [53, 0]
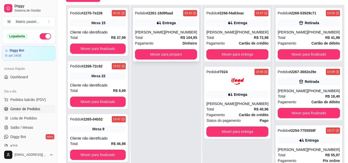
click at [168, 37] on div "Total R$ 104,95" at bounding box center [166, 38] width 62 height 6
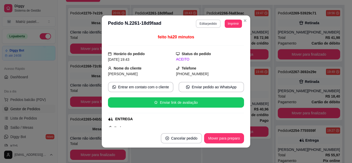
click at [210, 23] on button "Editar pedido" at bounding box center [208, 24] width 24 height 8
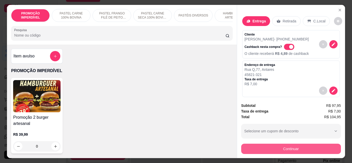
click at [264, 145] on button "Continuar" at bounding box center [291, 149] width 100 height 10
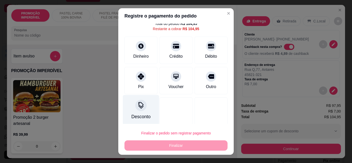
scroll to position [21, 0]
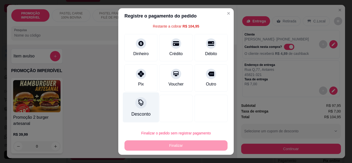
click at [137, 110] on div "Desconto" at bounding box center [141, 107] width 36 height 30
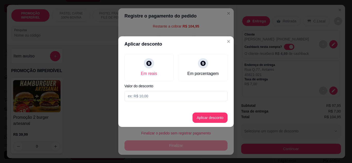
click at [141, 98] on input at bounding box center [175, 96] width 103 height 10
type input "104,94"
click at [203, 119] on button "Aplicar desconto" at bounding box center [209, 117] width 35 height 10
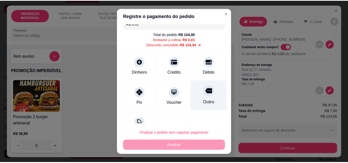
scroll to position [0, 0]
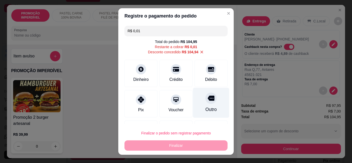
click at [205, 102] on div at bounding box center [210, 97] width 11 height 11
type input "R$ 0,00"
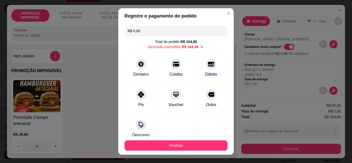
click at [191, 145] on button "Finalizar" at bounding box center [175, 145] width 103 height 10
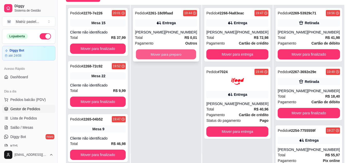
click at [158, 54] on button "Mover para preparo" at bounding box center [166, 54] width 60 height 10
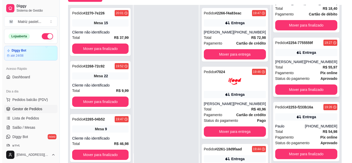
scroll to position [93, 0]
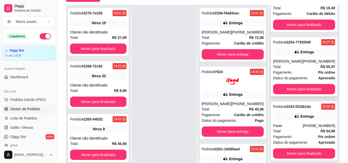
click at [291, 63] on div "[PERSON_NAME]" at bounding box center [288, 61] width 30 height 5
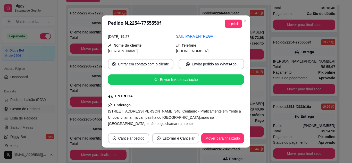
scroll to position [26, 0]
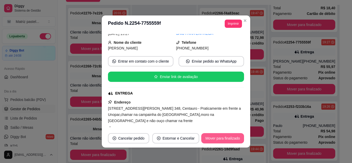
click at [218, 140] on button "Mover para finalizado" at bounding box center [222, 138] width 43 height 10
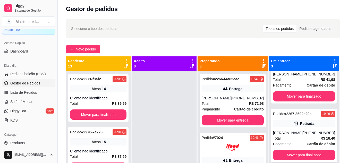
click at [19, 138] on div "Catálogo" at bounding box center [28, 135] width 53 height 8
click at [21, 141] on span "Produtos" at bounding box center [17, 142] width 14 height 5
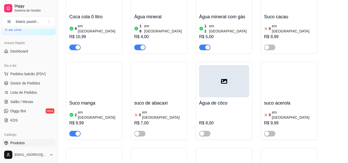
scroll to position [2994, 0]
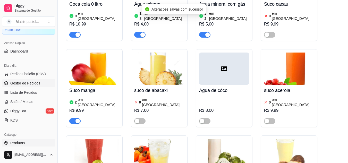
click at [20, 85] on span "Gestor de Pedidos" at bounding box center [25, 83] width 30 height 5
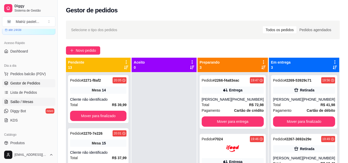
click at [25, 100] on span "Salão / Mesas" at bounding box center [21, 101] width 23 height 5
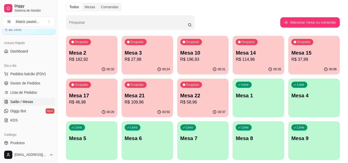
scroll to position [26, 0]
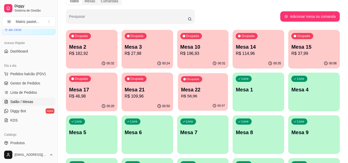
click at [209, 91] on p "Mesa 22" at bounding box center [203, 89] width 44 height 7
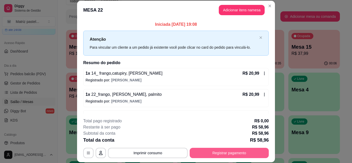
click at [222, 153] on button "Registrar pagamento" at bounding box center [228, 153] width 79 height 10
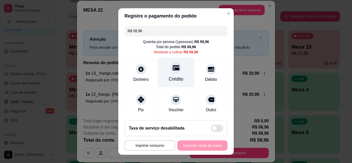
click at [174, 75] on div "Crédito" at bounding box center [176, 72] width 36 height 30
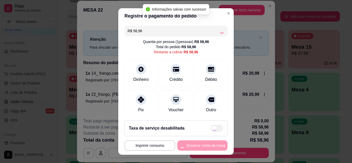
type input "R$ 0,00"
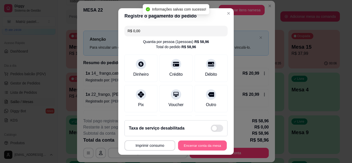
click at [198, 146] on button "Encerrar conta da mesa" at bounding box center [202, 146] width 49 height 10
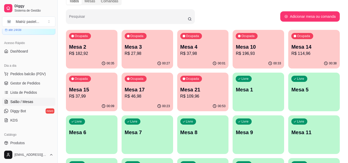
click at [195, 96] on p "R$ 109,96" at bounding box center [202, 96] width 45 height 6
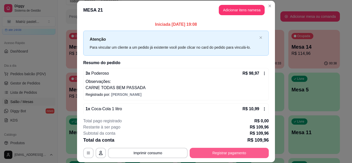
click at [228, 153] on button "Registrar pagamento" at bounding box center [228, 153] width 79 height 10
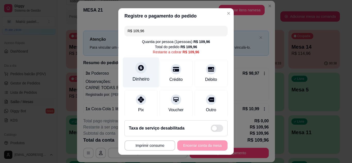
click at [136, 78] on div "Dinheiro" at bounding box center [140, 79] width 17 height 7
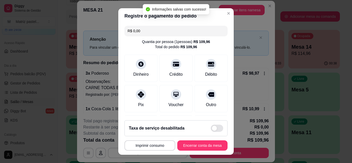
type input "R$ 0,00"
click at [196, 145] on button "Encerrar conta da mesa" at bounding box center [202, 146] width 49 height 10
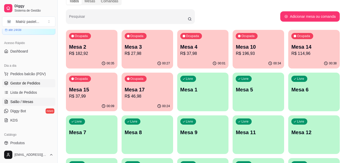
click at [25, 84] on span "Gestor de Pedidos" at bounding box center [25, 83] width 30 height 5
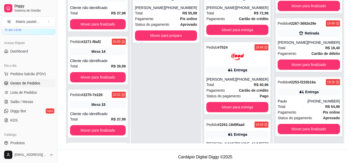
scroll to position [79, 0]
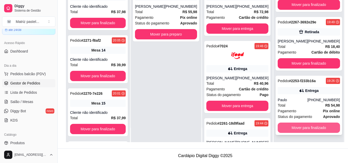
click at [282, 127] on button "Mover para finalizado" at bounding box center [308, 128] width 62 height 10
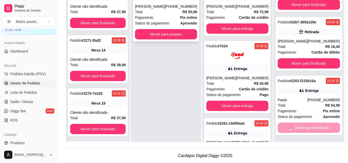
scroll to position [0, 0]
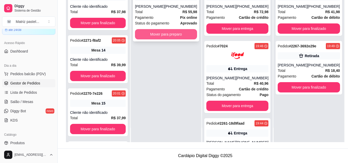
click at [179, 29] on button "Mover para preparo" at bounding box center [166, 34] width 62 height 10
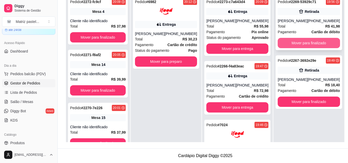
click at [314, 41] on button "Mover para finalizado" at bounding box center [308, 43] width 62 height 10
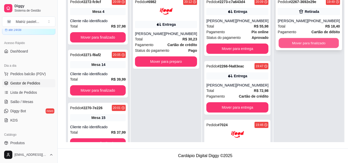
click at [309, 41] on button "Mover para finalizado" at bounding box center [309, 43] width 60 height 10
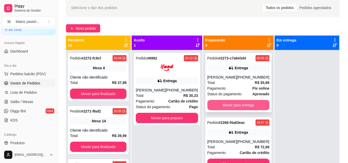
scroll to position [1, 0]
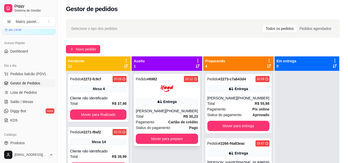
click at [174, 132] on div "Pedido # 6982 20:12 Entrega [PERSON_NAME] [PHONE_NUMBER] Total R$ 30,23 Pagamen…" at bounding box center [167, 110] width 66 height 72
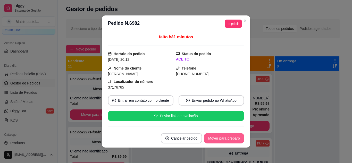
click at [217, 136] on button "Mover para preparo" at bounding box center [224, 138] width 40 height 10
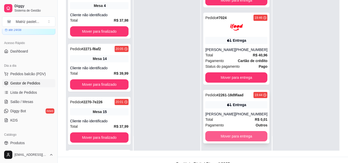
scroll to position [79, 0]
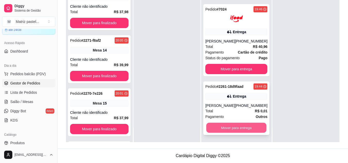
click at [227, 124] on button "Mover para entrega" at bounding box center [236, 128] width 60 height 10
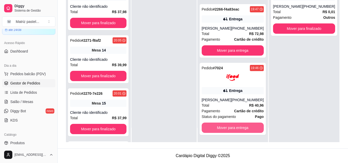
scroll to position [125, 0]
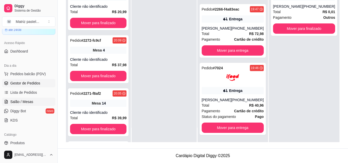
click at [16, 101] on span "Salão / Mesas" at bounding box center [21, 101] width 23 height 5
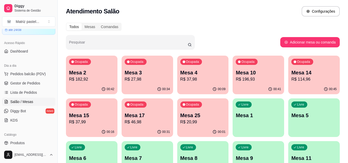
scroll to position [26, 0]
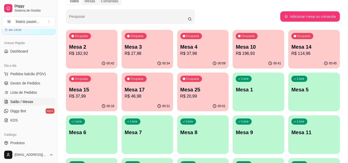
click at [201, 96] on p "R$ 20,99" at bounding box center [202, 96] width 45 height 6
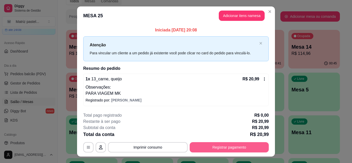
click at [224, 146] on button "Registrar pagamento" at bounding box center [228, 147] width 79 height 10
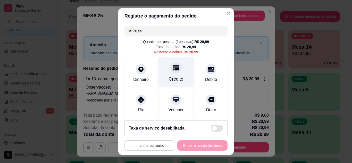
click at [178, 73] on div "Crédito" at bounding box center [176, 72] width 36 height 30
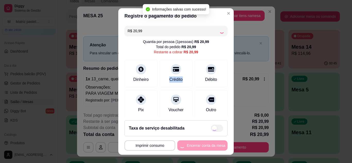
type input "R$ 0,00"
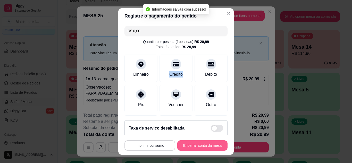
click at [196, 143] on button "Encerrar conta da mesa" at bounding box center [202, 145] width 50 height 10
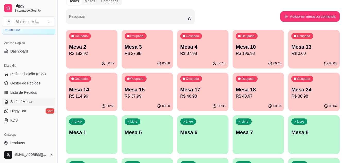
click at [145, 51] on p "R$ 27,98" at bounding box center [147, 53] width 45 height 6
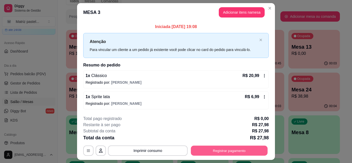
click at [228, 150] on button "Registrar pagamento" at bounding box center [229, 151] width 77 height 10
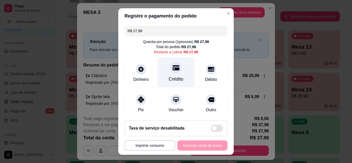
click at [176, 78] on div "Crédito" at bounding box center [176, 79] width 15 height 7
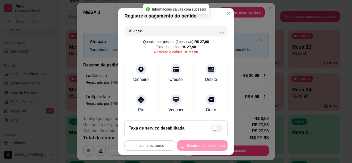
type input "R$ 0,00"
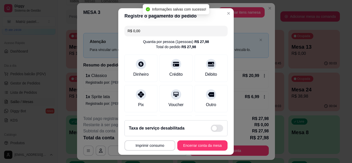
click at [197, 152] on footer "**********" at bounding box center [175, 135] width 115 height 39
click at [198, 149] on button "Encerrar conta da mesa" at bounding box center [202, 145] width 50 height 10
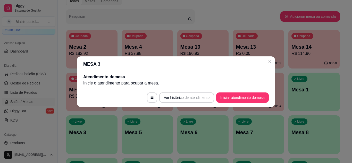
click at [268, 66] on header "MESA 3" at bounding box center [176, 63] width 198 height 15
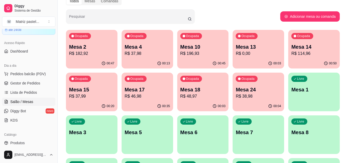
click at [132, 40] on div "Ocupada Mesa 4 R$ 37,98" at bounding box center [146, 44] width 51 height 29
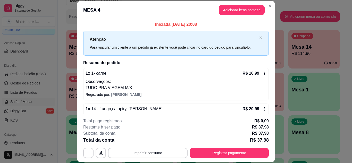
click at [205, 146] on div "**********" at bounding box center [175, 138] width 185 height 40
click at [210, 148] on button "Registrar pagamento" at bounding box center [228, 153] width 79 height 10
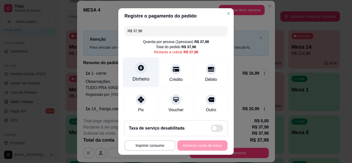
click at [137, 69] on icon at bounding box center [140, 67] width 7 height 7
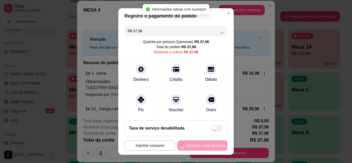
type input "R$ 0,00"
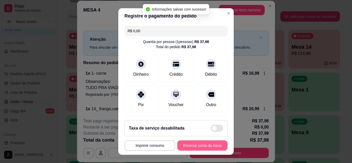
click at [209, 149] on button "Encerrar conta da mesa" at bounding box center [202, 145] width 50 height 10
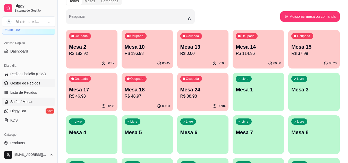
click at [13, 86] on link "Gestor de Pedidos" at bounding box center [28, 83] width 53 height 8
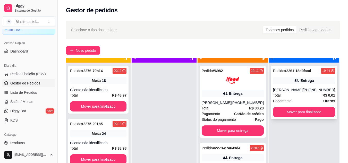
scroll to position [14, 0]
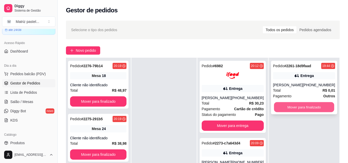
click at [303, 107] on button "Mover para finalizado" at bounding box center [304, 107] width 60 height 10
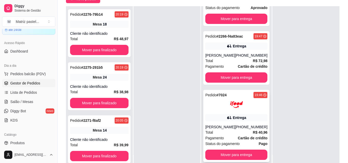
click at [235, 116] on div "Pedido # 7024 19:46 Entrega [PERSON_NAME] [PHONE_NUMBER] Total R$ 40,96 Pagamen…" at bounding box center [236, 126] width 66 height 72
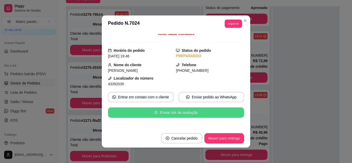
scroll to position [0, 0]
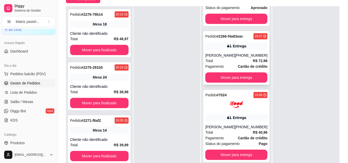
click at [247, 47] on div "Pedido # 2266-f4a83eac 19:47 Entrega Anne [PHONE_NUMBER] Total R$ 72,98 Pagamen…" at bounding box center [236, 58] width 66 height 54
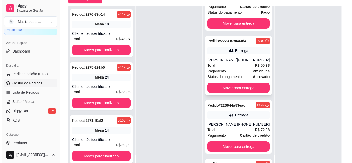
scroll to position [48, 0]
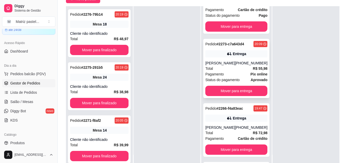
click at [232, 57] on div "Entrega" at bounding box center [236, 53] width 62 height 7
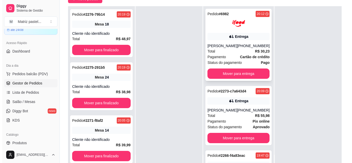
scroll to position [0, 0]
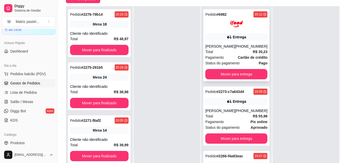
click at [217, 40] on div "Entrega" at bounding box center [236, 36] width 62 height 7
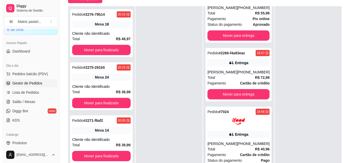
scroll to position [125, 0]
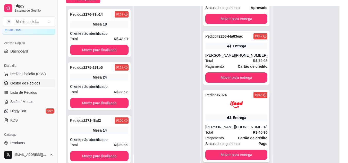
click at [217, 114] on div "Entrega" at bounding box center [236, 117] width 62 height 7
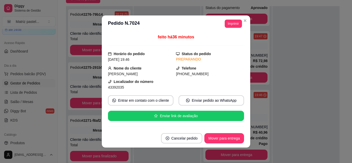
scroll to position [51, 0]
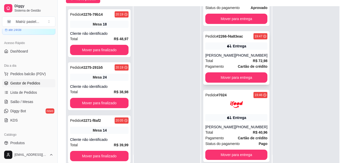
click at [236, 53] on div "[PHONE_NUMBER]" at bounding box center [251, 55] width 32 height 5
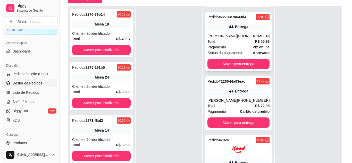
scroll to position [73, 0]
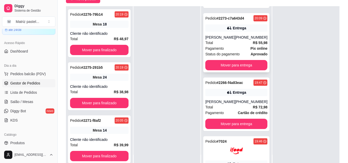
click at [229, 42] on div "Total R$ 55,98" at bounding box center [236, 43] width 62 height 6
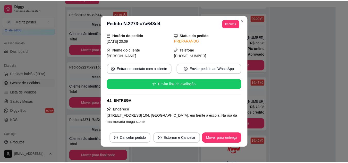
scroll to position [26, 0]
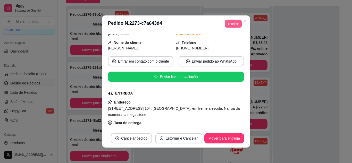
click at [225, 24] on button "Imprimir" at bounding box center [233, 24] width 17 height 8
click at [223, 42] on button "IMPRESSORA" at bounding box center [221, 42] width 37 height 8
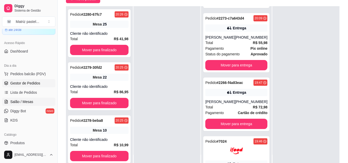
click at [29, 103] on span "Salão / Mesas" at bounding box center [21, 101] width 23 height 5
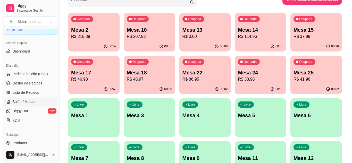
scroll to position [51, 0]
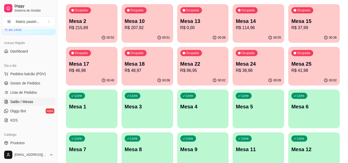
click at [251, 68] on p "R$ 38,98" at bounding box center [258, 70] width 45 height 6
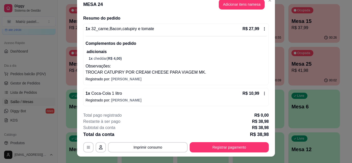
scroll to position [0, 0]
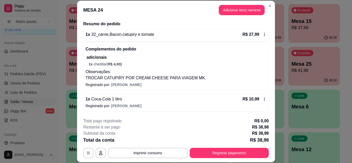
click at [209, 153] on button "Registrar pagamento" at bounding box center [228, 153] width 79 height 10
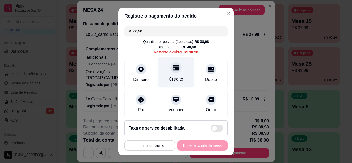
click at [172, 72] on div at bounding box center [175, 67] width 11 height 11
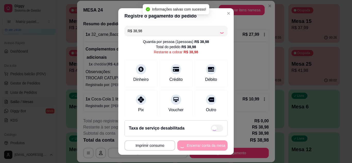
type input "R$ 0,00"
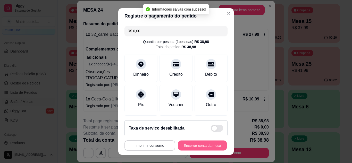
click at [192, 147] on button "Encerrar conta da mesa" at bounding box center [202, 146] width 49 height 10
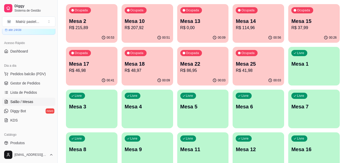
click at [254, 77] on div "00:03" at bounding box center [257, 80] width 51 height 10
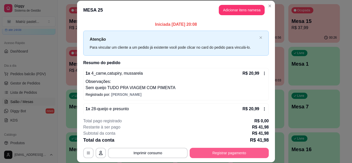
click at [225, 153] on button "Registrar pagamento" at bounding box center [228, 153] width 79 height 10
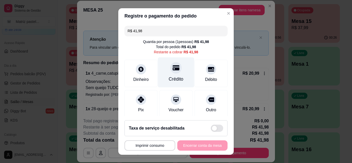
click at [177, 71] on div "Crédito" at bounding box center [176, 72] width 36 height 30
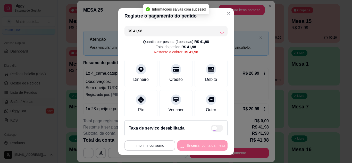
type input "R$ 0,00"
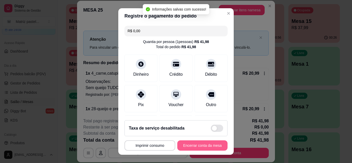
click at [197, 144] on button "Encerrar conta da mesa" at bounding box center [202, 145] width 50 height 10
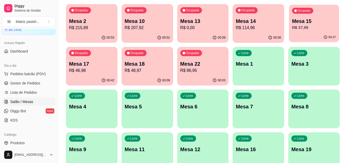
click at [325, 20] on p "Mesa 15" at bounding box center [314, 21] width 44 height 7
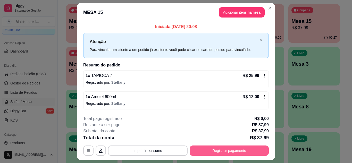
click at [224, 151] on button "Registrar pagamento" at bounding box center [228, 150] width 79 height 10
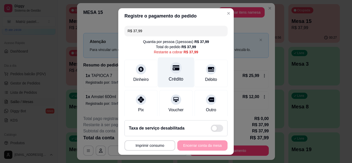
click at [171, 76] on div "Crédito" at bounding box center [176, 79] width 15 height 7
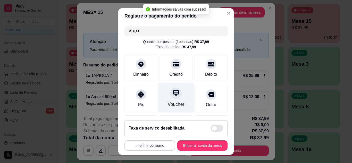
type input "R$ 0,00"
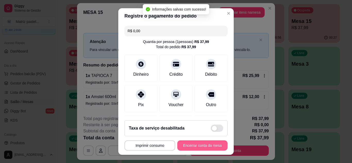
click at [195, 146] on button "Encerrar conta da mesa" at bounding box center [202, 145] width 50 height 10
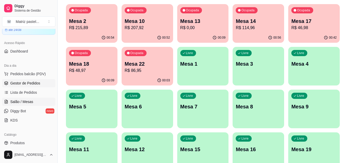
click at [25, 84] on span "Gestor de Pedidos" at bounding box center [25, 83] width 30 height 5
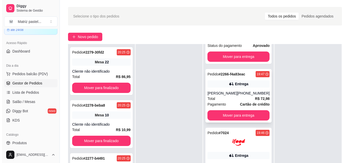
scroll to position [26, 0]
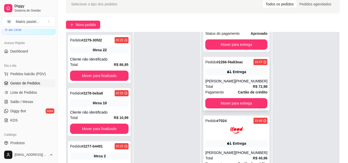
click at [224, 79] on div "[PERSON_NAME]" at bounding box center [220, 81] width 30 height 5
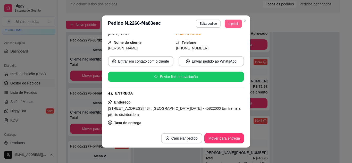
click at [229, 21] on button "Imprimir" at bounding box center [232, 24] width 17 height 8
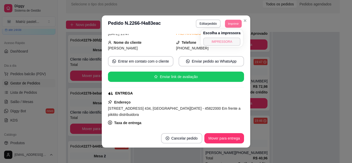
click at [230, 41] on button "IMPRESSORA" at bounding box center [221, 42] width 37 height 8
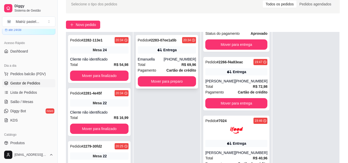
click at [171, 57] on div "[PHONE_NUMBER]" at bounding box center [179, 59] width 32 height 5
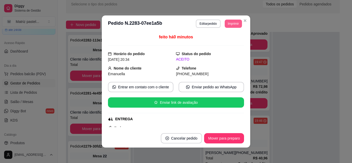
click at [225, 22] on button "Imprimir" at bounding box center [232, 24] width 17 height 8
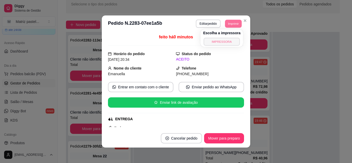
click at [225, 41] on button "IMPRESSORA" at bounding box center [222, 42] width 36 height 8
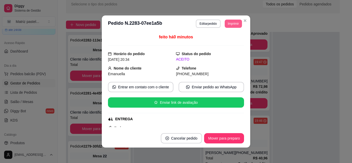
click at [230, 24] on button "Imprimir" at bounding box center [232, 24] width 17 height 8
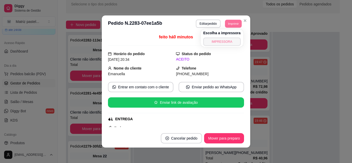
click at [230, 40] on button "IMPRESSORA" at bounding box center [221, 42] width 37 height 8
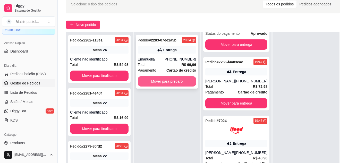
click at [171, 82] on button "Mover para preparo" at bounding box center [167, 81] width 58 height 10
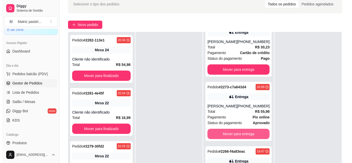
scroll to position [81, 0]
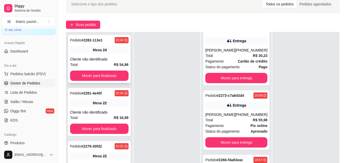
click at [105, 56] on div "Pedido # 2282-113e1 20:34 Mesa 24 Cliente não identificado Total R$ 54,98 Mover…" at bounding box center [99, 59] width 63 height 48
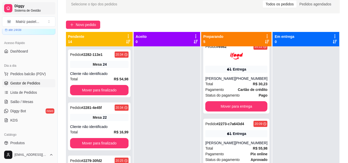
scroll to position [55, 0]
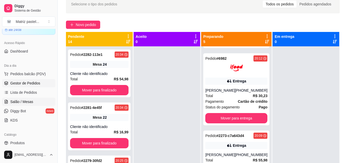
click at [33, 100] on link "Salão / Mesas" at bounding box center [28, 102] width 53 height 8
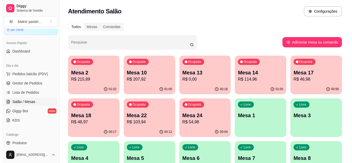
scroll to position [26, 0]
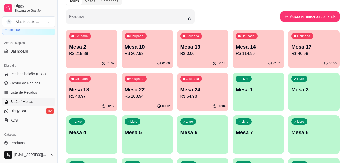
click at [103, 51] on p "R$ 215,89" at bounding box center [91, 53] width 45 height 6
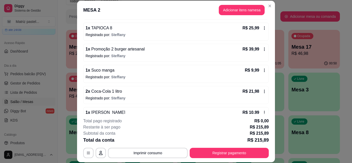
scroll to position [77, 0]
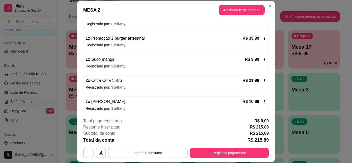
click at [257, 78] on div "R$ 21,98" at bounding box center [254, 80] width 24 height 6
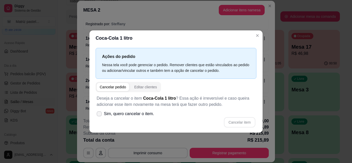
click at [143, 113] on span "Sim, quero cancelar o item." at bounding box center [129, 114] width 50 height 6
click at [100, 115] on input "Sim, quero cancelar o item." at bounding box center [97, 116] width 3 height 3
checkbox input "true"
click at [241, 125] on button "Cancelar item" at bounding box center [239, 122] width 31 height 10
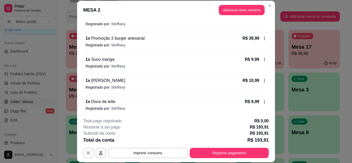
click at [239, 14] on button "Adicionar itens na mesa" at bounding box center [242, 10] width 46 height 10
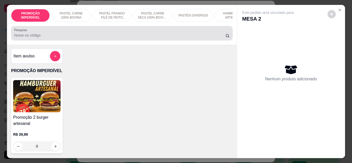
click at [123, 37] on input "Pesquisa" at bounding box center [119, 35] width 211 height 5
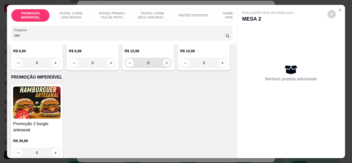
type input "coc"
click at [163, 67] on button "increase-product-quantity" at bounding box center [166, 63] width 8 height 8
type input "1"
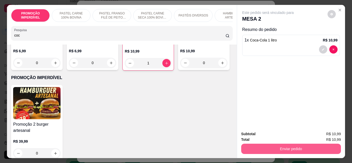
click at [257, 149] on button "Enviar pedido" at bounding box center [291, 149] width 100 height 10
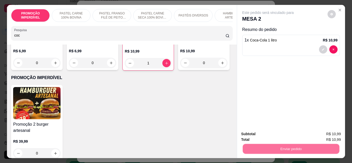
click at [257, 137] on button "Não registrar e enviar pedido" at bounding box center [274, 134] width 52 height 10
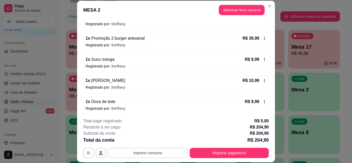
click at [171, 151] on button "Imprimir consumo" at bounding box center [148, 153] width 80 height 10
click at [163, 140] on div "Escolha a impressora IMPRESSORA" at bounding box center [147, 138] width 42 height 18
click at [160, 139] on button "IMPRESSORA" at bounding box center [147, 141] width 36 height 8
click at [268, 1] on header "MESA 2 Adicionar itens na mesa" at bounding box center [176, 10] width 198 height 19
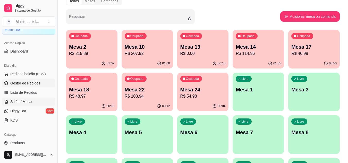
click at [25, 86] on link "Gestor de Pedidos" at bounding box center [28, 83] width 53 height 8
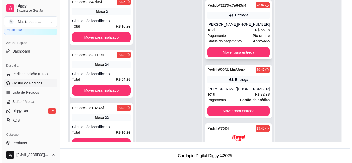
scroll to position [132, 0]
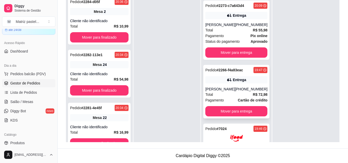
click at [235, 79] on div "Entrega" at bounding box center [239, 79] width 13 height 5
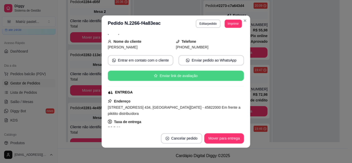
scroll to position [51, 0]
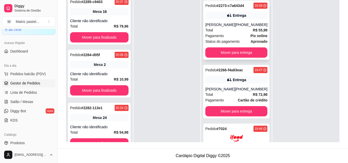
click at [240, 24] on div "[PHONE_NUMBER]" at bounding box center [251, 24] width 32 height 5
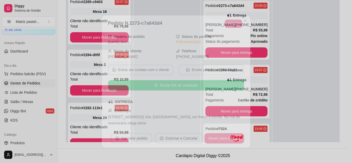
scroll to position [26, 0]
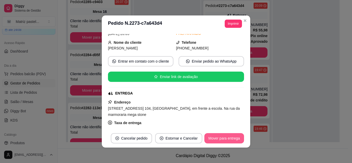
click at [214, 139] on button "Mover para entrega" at bounding box center [224, 138] width 40 height 10
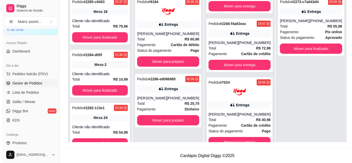
scroll to position [14, 0]
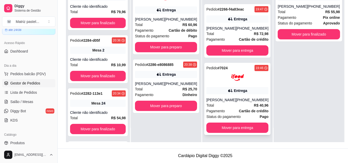
click at [232, 79] on div "Pedido # 7024 19:46 Entrega [PERSON_NAME] [PHONE_NUMBER] Total R$ 40,96 Pagamen…" at bounding box center [237, 99] width 66 height 72
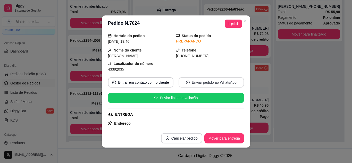
scroll to position [26, 0]
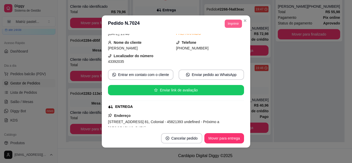
click at [234, 25] on button "Imprimir" at bounding box center [232, 24] width 17 height 8
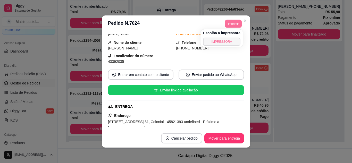
click at [225, 41] on button "IMPRESSORA" at bounding box center [221, 42] width 37 height 8
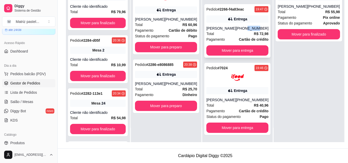
click at [241, 26] on div "[PHONE_NUMBER]" at bounding box center [252, 28] width 32 height 5
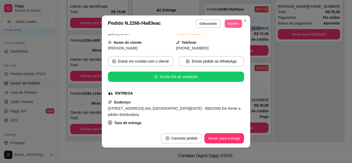
click at [231, 22] on button "Imprimir" at bounding box center [232, 24] width 17 height 8
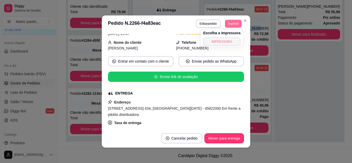
click at [231, 42] on button "IMPRESSORA" at bounding box center [221, 42] width 37 height 8
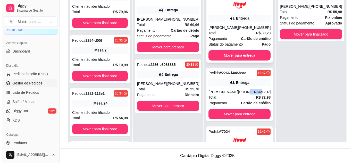
scroll to position [42, 0]
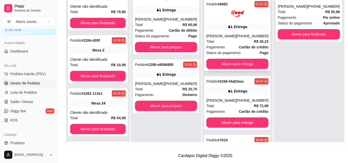
click at [233, 32] on div "Pedido # 6982 20:12 Entrega [PERSON_NAME] [PHONE_NUMBER] Total R$ 30,23 Pagamen…" at bounding box center [237, 35] width 66 height 72
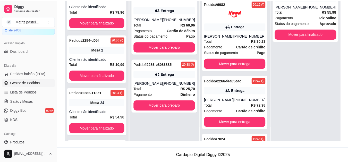
scroll to position [26, 0]
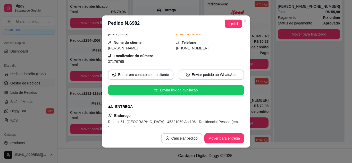
click at [228, 23] on button "Imprimir" at bounding box center [232, 24] width 17 height 8
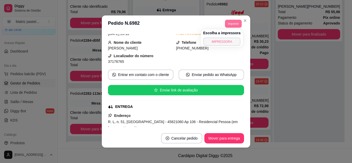
click at [230, 44] on button "IMPRESSORA" at bounding box center [221, 42] width 37 height 8
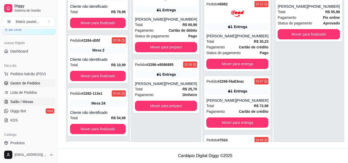
click at [30, 102] on span "Salão / Mesas" at bounding box center [21, 101] width 23 height 5
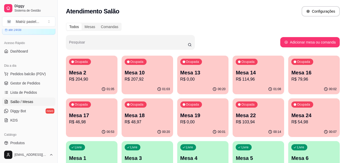
click at [94, 121] on p "R$ 46,98" at bounding box center [91, 122] width 45 height 6
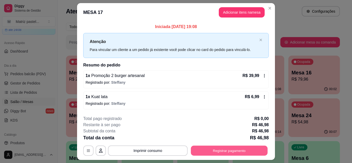
click at [207, 155] on button "Registrar pagamento" at bounding box center [229, 151] width 77 height 10
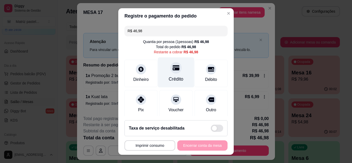
click at [177, 78] on div "Crédito" at bounding box center [176, 79] width 15 height 7
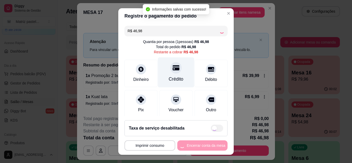
type input "R$ 0,00"
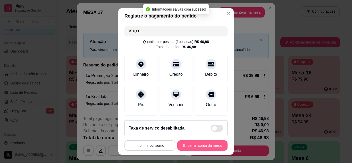
click at [192, 145] on button "Encerrar conta da mesa" at bounding box center [202, 145] width 50 height 10
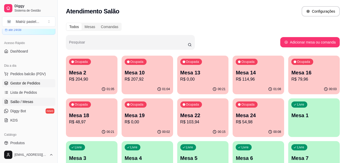
click at [25, 82] on span "Gestor de Pedidos" at bounding box center [25, 83] width 30 height 5
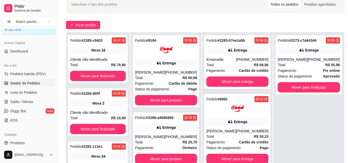
scroll to position [51, 0]
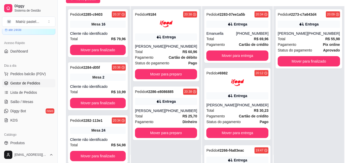
click at [27, 97] on ul "Pedidos balcão (PDV) Gestor de Pedidos Lista de Pedidos Salão / Mesas Diggy Bot…" at bounding box center [28, 97] width 53 height 55
click at [28, 99] on span "Salão / Mesas" at bounding box center [21, 101] width 23 height 5
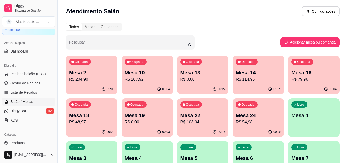
click at [95, 74] on p "Mesa 2" at bounding box center [91, 72] width 45 height 7
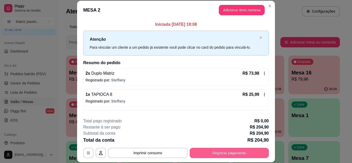
click at [214, 153] on button "Registrar pagamento" at bounding box center [228, 153] width 79 height 10
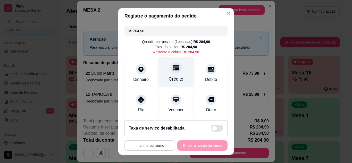
click at [172, 70] on icon at bounding box center [175, 67] width 7 height 5
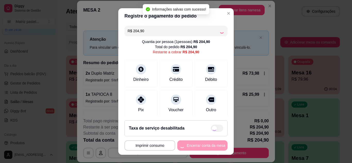
type input "R$ 0,00"
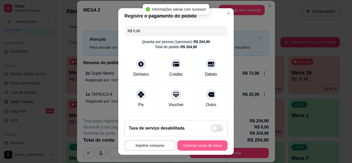
click at [193, 145] on button "Encerrar conta da mesa" at bounding box center [202, 145] width 50 height 10
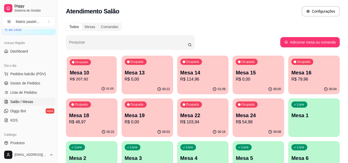
click at [88, 80] on p "R$ 207,92" at bounding box center [92, 79] width 44 height 6
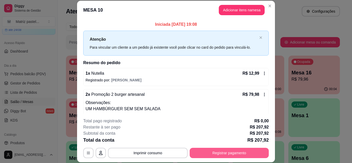
click at [199, 152] on button "Registrar pagamento" at bounding box center [228, 153] width 79 height 10
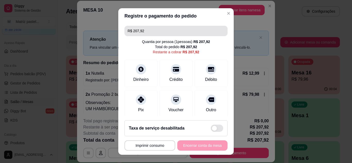
click at [149, 33] on input "R$ 207,92" at bounding box center [175, 31] width 97 height 10
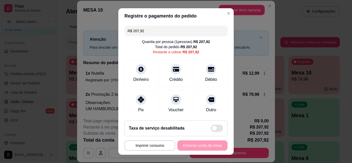
click at [149, 33] on input "R$ 207,92" at bounding box center [175, 31] width 97 height 10
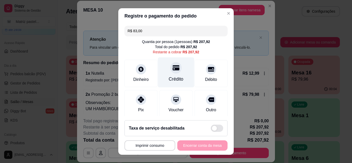
click at [173, 76] on div "Crédito" at bounding box center [176, 79] width 15 height 7
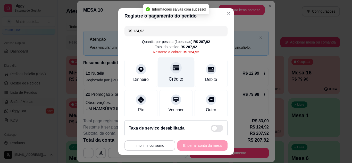
click at [170, 72] on div at bounding box center [175, 67] width 11 height 11
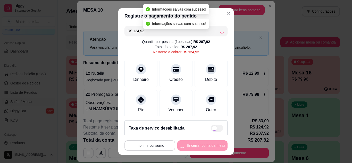
type input "R$ 0,00"
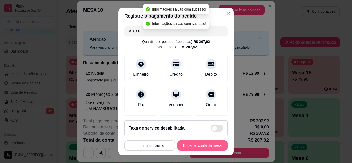
click at [200, 143] on button "Encerrar conta da mesa" at bounding box center [202, 145] width 50 height 10
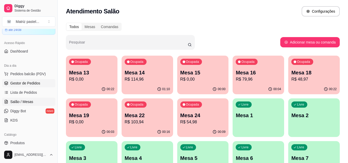
click at [30, 82] on span "Gestor de Pedidos" at bounding box center [25, 83] width 30 height 5
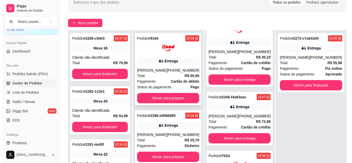
scroll to position [77, 0]
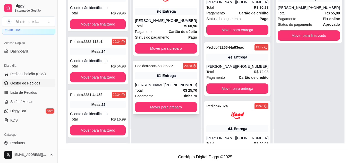
click at [171, 93] on div "Total R$ 25,70" at bounding box center [166, 91] width 62 height 6
click at [171, 14] on div "Entrega" at bounding box center [168, 11] width 13 height 5
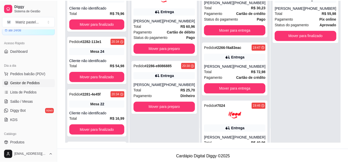
scroll to position [51, 0]
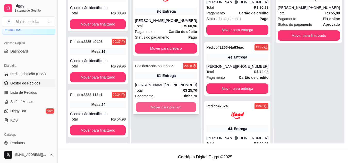
click at [180, 110] on button "Mover para preparo" at bounding box center [166, 107] width 60 height 10
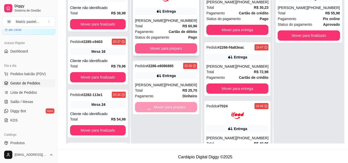
scroll to position [136, 0]
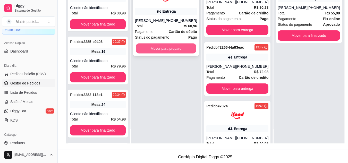
click at [173, 54] on button "Mover para preparo" at bounding box center [166, 49] width 60 height 10
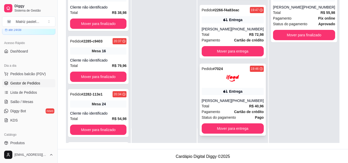
scroll to position [79, 0]
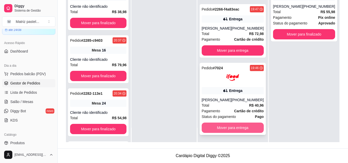
click at [228, 128] on button "Mover para entrega" at bounding box center [233, 128] width 62 height 10
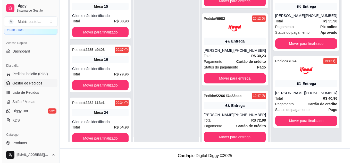
scroll to position [0, 0]
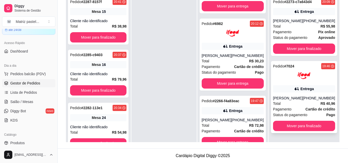
click at [305, 95] on div "Pedido # 7024 19:46 Entrega [PERSON_NAME] [PHONE_NUMBER] Total R$ 40,96 Pagamen…" at bounding box center [304, 97] width 66 height 72
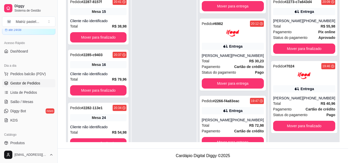
scroll to position [26, 0]
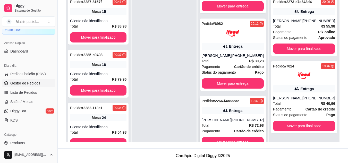
click at [232, 109] on div "Entrega" at bounding box center [235, 110] width 13 height 5
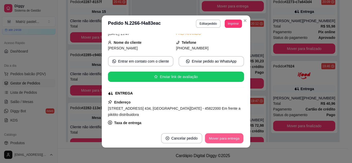
click at [219, 136] on button "Mover para entrega" at bounding box center [224, 138] width 39 height 10
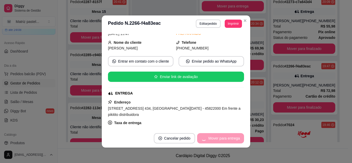
scroll to position [119, 0]
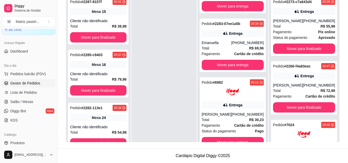
click at [234, 107] on div "Entrega" at bounding box center [235, 104] width 13 height 5
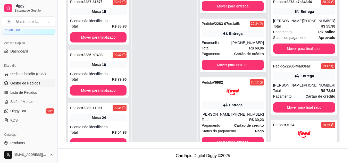
scroll to position [51, 0]
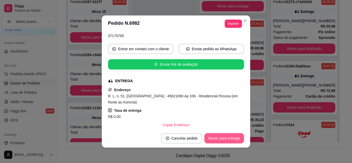
click at [219, 138] on button "Mover para entrega" at bounding box center [224, 138] width 40 height 10
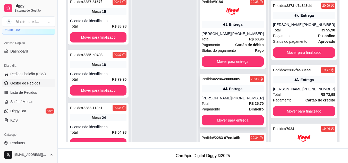
scroll to position [53, 0]
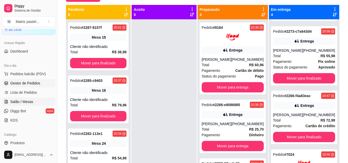
click at [27, 101] on span "Salão / Mesas" at bounding box center [21, 101] width 23 height 5
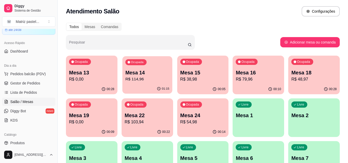
click at [157, 78] on p "R$ 114,96" at bounding box center [147, 79] width 44 height 6
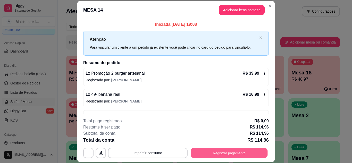
click at [244, 154] on button "Registrar pagamento" at bounding box center [229, 153] width 77 height 10
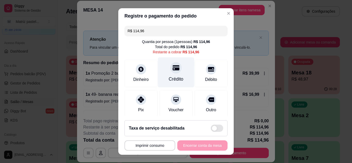
click at [173, 71] on icon at bounding box center [175, 67] width 7 height 7
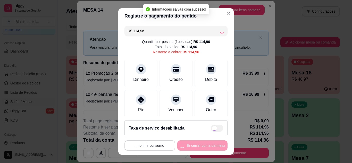
type input "R$ 0,00"
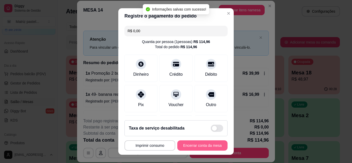
click at [197, 142] on button "Encerrar conta da mesa" at bounding box center [202, 145] width 50 height 10
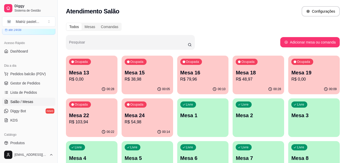
scroll to position [26, 0]
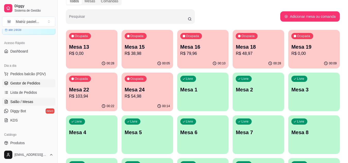
click at [33, 86] on link "Gestor de Pedidos" at bounding box center [28, 83] width 53 height 8
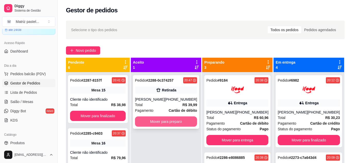
click at [173, 119] on button "Mover para preparo" at bounding box center [166, 121] width 62 height 10
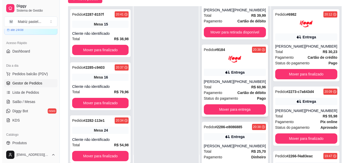
scroll to position [63, 0]
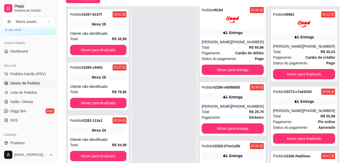
click at [224, 154] on icon at bounding box center [225, 155] width 4 height 3
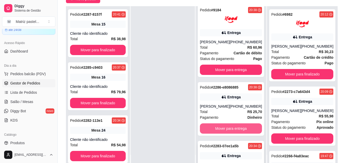
scroll to position [101, 0]
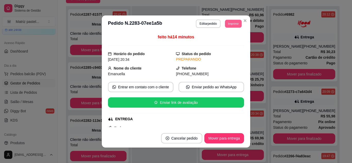
click at [229, 22] on button "Imprimir" at bounding box center [233, 24] width 17 height 8
click at [229, 43] on button "IMPRESSORA" at bounding box center [226, 39] width 30 height 7
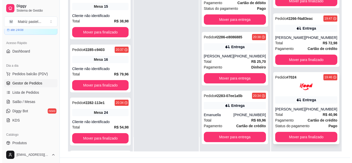
scroll to position [77, 0]
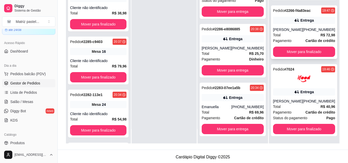
click at [302, 27] on div "[PHONE_NUMBER]" at bounding box center [318, 29] width 32 height 5
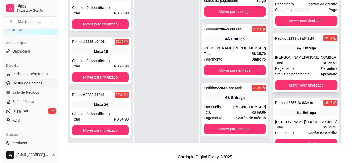
scroll to position [0, 0]
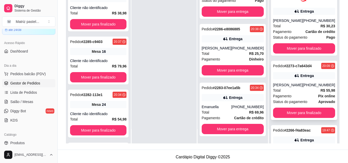
click at [302, 84] on div "[PHONE_NUMBER]" at bounding box center [318, 84] width 32 height 5
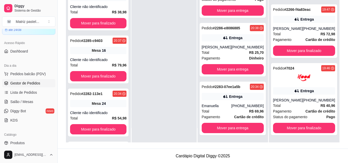
scroll to position [79, 0]
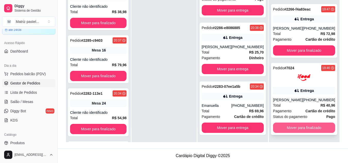
click at [275, 129] on button "Mover para finalizado" at bounding box center [304, 128] width 62 height 10
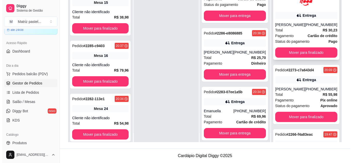
scroll to position [0, 0]
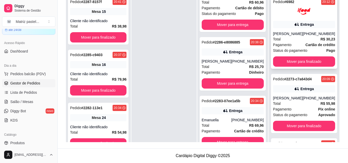
click at [293, 29] on div "Pedido # 6982 20:12 Entrega [PERSON_NAME] [PHONE_NUMBER] Total R$ 30,23 Pagamen…" at bounding box center [304, 33] width 66 height 72
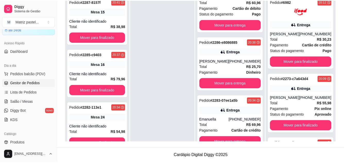
scroll to position [26, 0]
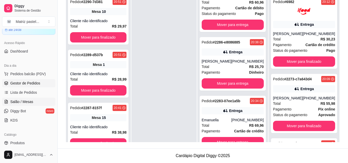
click at [24, 102] on span "Salão / Mesas" at bounding box center [21, 101] width 23 height 5
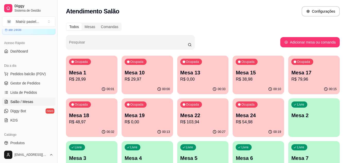
scroll to position [26, 0]
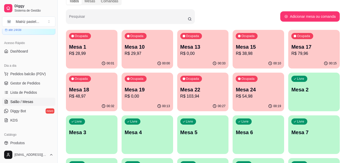
click at [256, 89] on p "Mesa 24" at bounding box center [258, 89] width 45 height 7
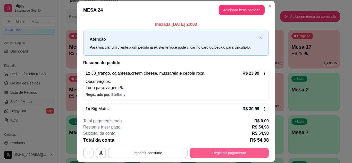
click at [218, 154] on button "Registrar pagamento" at bounding box center [228, 153] width 79 height 10
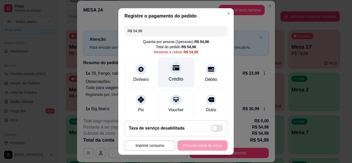
click at [173, 74] on div "Crédito" at bounding box center [176, 72] width 36 height 30
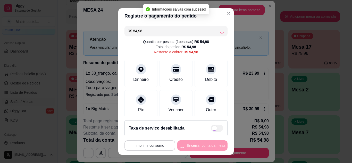
type input "R$ 0,00"
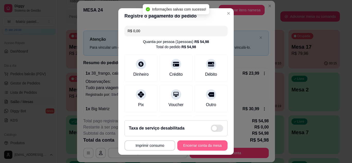
click at [205, 148] on button "Encerrar conta da mesa" at bounding box center [202, 145] width 50 height 10
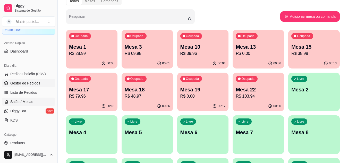
click at [29, 86] on link "Gestor de Pedidos" at bounding box center [28, 83] width 53 height 8
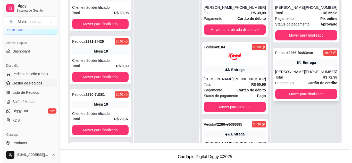
scroll to position [79, 0]
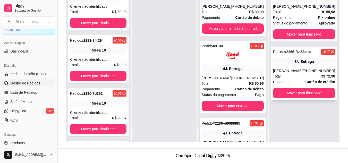
click at [307, 71] on div "[PHONE_NUMBER]" at bounding box center [318, 70] width 32 height 5
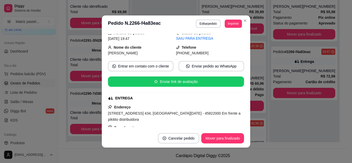
scroll to position [26, 0]
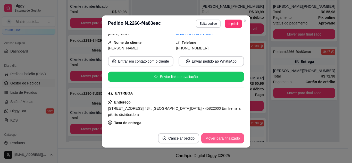
click at [220, 137] on button "Mover para finalizado" at bounding box center [222, 138] width 43 height 10
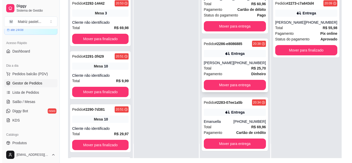
scroll to position [79, 0]
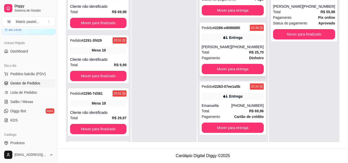
click at [233, 58] on div "Pagamento Dinheiro" at bounding box center [233, 58] width 62 height 6
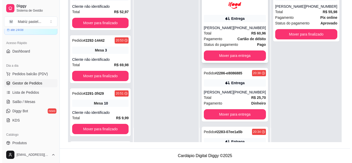
scroll to position [49, 0]
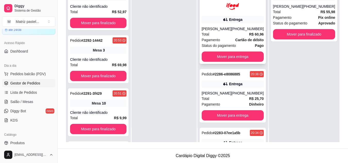
click at [222, 29] on div "[PERSON_NAME]" at bounding box center [217, 28] width 30 height 5
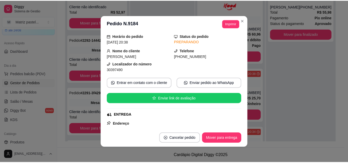
scroll to position [26, 0]
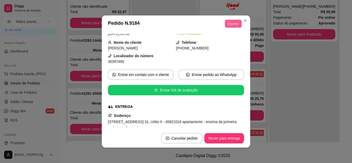
click at [232, 24] on button "Imprimir" at bounding box center [233, 24] width 17 height 8
click at [225, 41] on button "IMPRESSORA" at bounding box center [222, 42] width 36 height 8
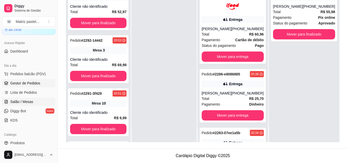
click at [35, 98] on link "Salão / Mesas" at bounding box center [28, 102] width 53 height 8
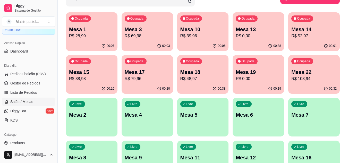
scroll to position [51, 0]
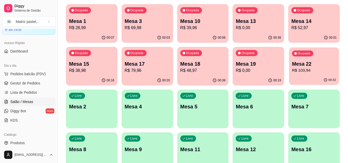
click at [299, 72] on p "R$ 103,94" at bounding box center [314, 70] width 44 height 6
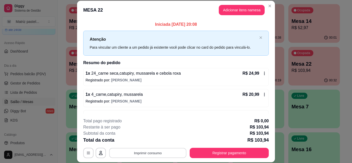
click at [166, 155] on button "Imprimir consumo" at bounding box center [147, 153] width 77 height 10
click at [156, 142] on button "IMPRESSORA" at bounding box center [147, 141] width 36 height 8
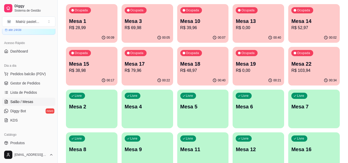
click at [261, 35] on div "00:40" at bounding box center [257, 38] width 51 height 10
click at [307, 83] on div "00:34" at bounding box center [313, 80] width 51 height 10
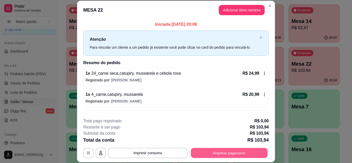
click at [229, 154] on button "Registrar pagamento" at bounding box center [229, 153] width 77 height 10
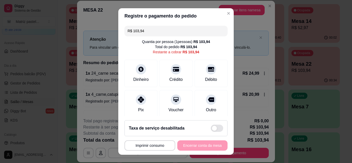
click at [159, 36] on div "R$ 103,94 Quantia por pessoa ( 1 pessoas) R$ 103,94 Total do pedido R$ 103,94 R…" at bounding box center [175, 70] width 115 height 93
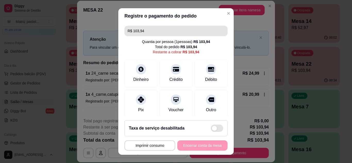
click at [144, 30] on input "R$ 103,94" at bounding box center [175, 31] width 97 height 10
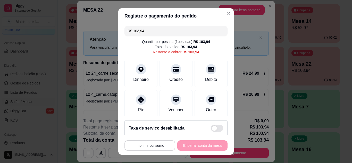
click at [144, 30] on input "R$ 103,94" at bounding box center [175, 31] width 97 height 10
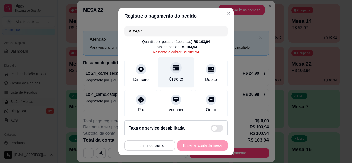
click at [172, 72] on div at bounding box center [175, 67] width 11 height 11
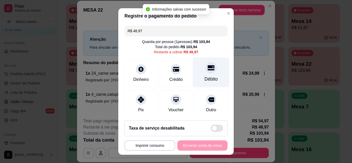
click at [204, 75] on div "Débito" at bounding box center [211, 72] width 36 height 30
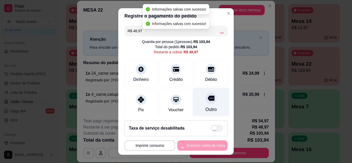
type input "R$ 0,00"
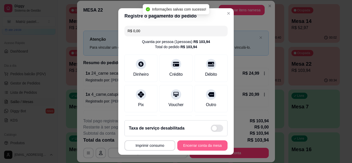
click at [206, 145] on button "Encerrar conta da mesa" at bounding box center [202, 145] width 50 height 10
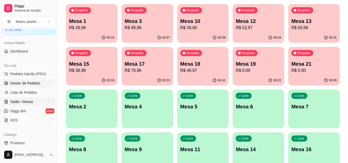
click at [35, 80] on link "Gestor de Pedidos" at bounding box center [28, 83] width 53 height 8
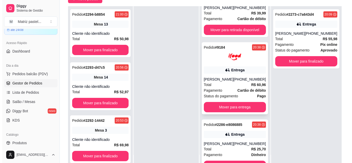
scroll to position [77, 0]
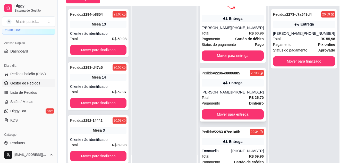
click at [238, 100] on div "Total R$ 25,70" at bounding box center [233, 98] width 62 height 6
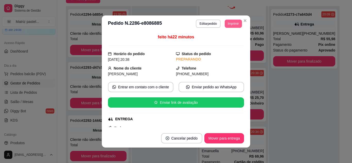
click at [233, 21] on button "Imprimir" at bounding box center [232, 24] width 17 height 8
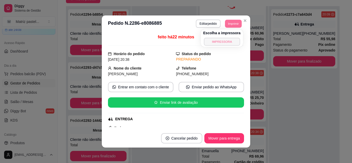
click at [221, 42] on button "IMPRESSORA" at bounding box center [222, 42] width 36 height 8
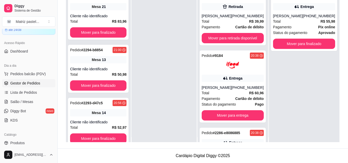
scroll to position [0, 0]
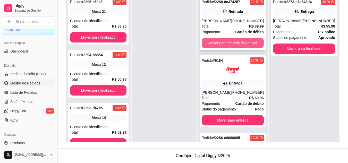
click at [232, 38] on button "Mover para retirada disponível" at bounding box center [233, 43] width 62 height 10
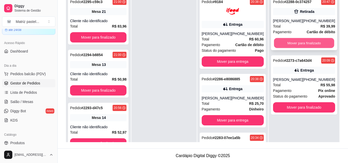
click at [311, 40] on button "Mover para finalizado" at bounding box center [304, 43] width 60 height 10
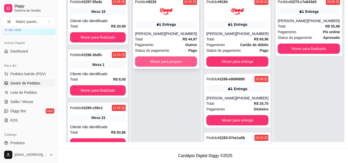
click at [165, 62] on button "Mover para preparo" at bounding box center [166, 61] width 62 height 10
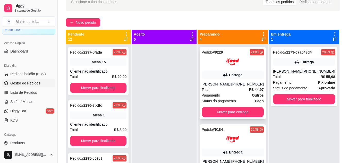
scroll to position [27, 0]
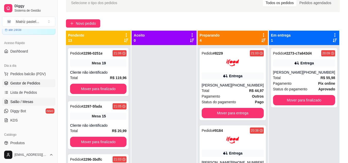
click at [23, 102] on span "Salão / Mesas" at bounding box center [21, 101] width 23 height 5
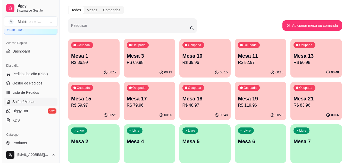
scroll to position [26, 0]
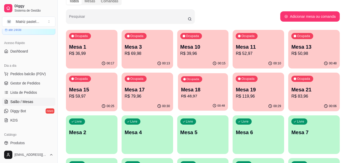
click at [211, 91] on p "Mesa 18" at bounding box center [203, 89] width 44 height 7
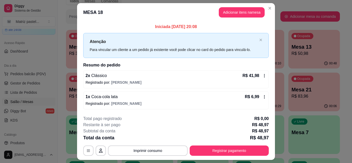
scroll to position [13, 0]
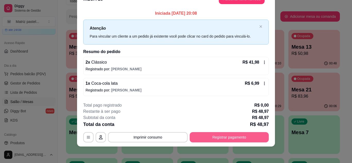
click at [244, 136] on button "Registrar pagamento" at bounding box center [228, 137] width 79 height 10
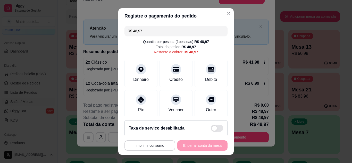
click at [141, 33] on input "R$ 48,97" at bounding box center [175, 31] width 97 height 10
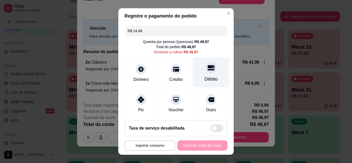
click at [204, 76] on div "Débito" at bounding box center [210, 79] width 13 height 7
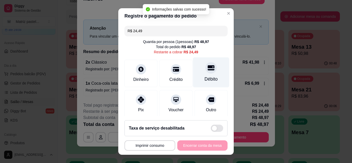
click at [210, 75] on div "Débito" at bounding box center [211, 72] width 36 height 30
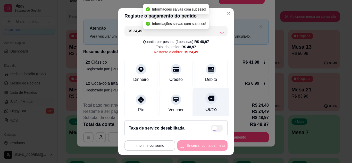
type input "R$ 0,00"
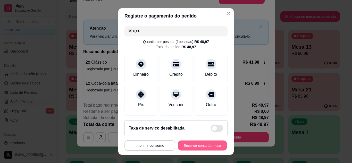
click at [184, 147] on button "Encerrar conta da mesa" at bounding box center [202, 146] width 49 height 10
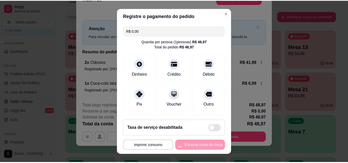
scroll to position [0, 0]
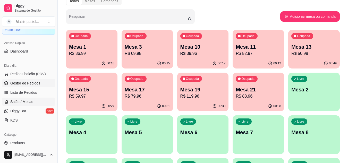
click at [24, 81] on span "Gestor de Pedidos" at bounding box center [25, 83] width 30 height 5
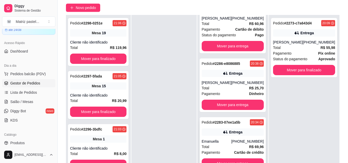
scroll to position [79, 0]
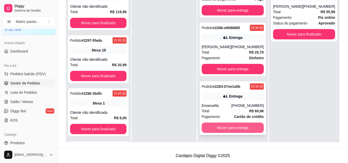
click at [224, 127] on button "Mover para entrega" at bounding box center [233, 128] width 62 height 10
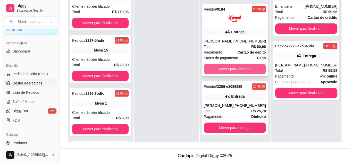
scroll to position [60, 0]
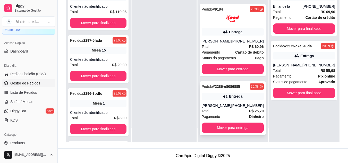
click at [225, 93] on div "Entrega" at bounding box center [233, 96] width 62 height 7
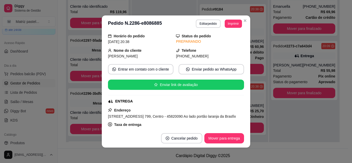
scroll to position [26, 0]
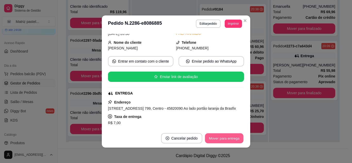
click at [219, 142] on button "Mover para entrega" at bounding box center [224, 138] width 39 height 10
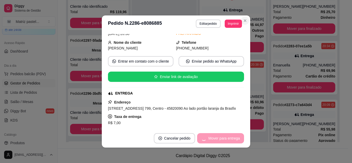
scroll to position [2, 0]
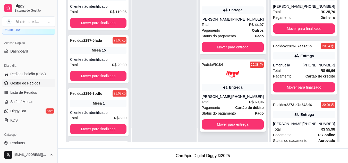
click at [239, 78] on div at bounding box center [233, 74] width 62 height 13
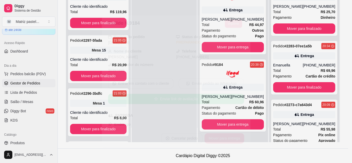
scroll to position [26, 0]
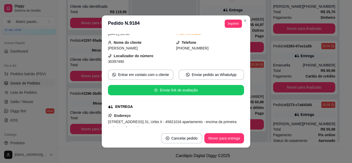
click at [222, 132] on footer "Cancelar pedido Mover para entrega" at bounding box center [176, 138] width 148 height 19
click at [223, 135] on button "Mover para entrega" at bounding box center [224, 138] width 39 height 10
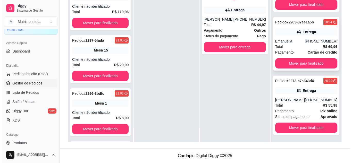
scroll to position [106, 0]
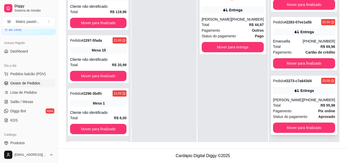
click at [291, 97] on div "Pedido # 2273-c7a643d4 20:09 Entrega Vitória [PERSON_NAME] [PHONE_NUMBER] Total…" at bounding box center [304, 105] width 66 height 59
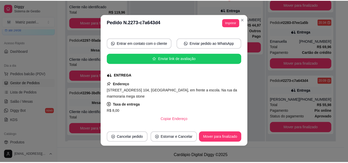
scroll to position [51, 0]
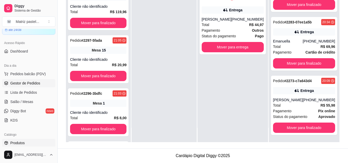
click at [17, 140] on link "Produtos" at bounding box center [28, 143] width 53 height 8
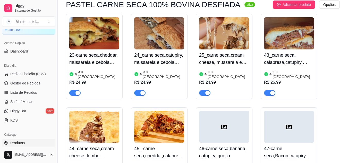
scroll to position [1056, 0]
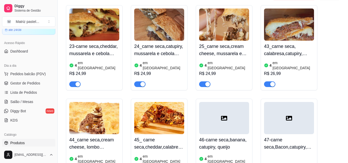
click at [77, 82] on div "button" at bounding box center [77, 84] width 5 height 5
click at [137, 81] on span "button" at bounding box center [139, 84] width 11 height 6
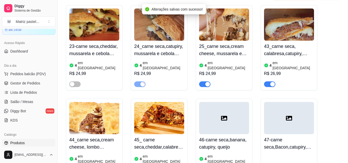
click at [205, 81] on button "button" at bounding box center [204, 84] width 11 height 6
drag, startPoint x: 205, startPoint y: 117, endPoint x: 237, endPoint y: 117, distance: 31.9
click at [270, 82] on div "button" at bounding box center [272, 84] width 5 height 5
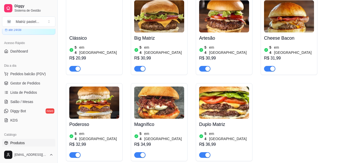
scroll to position [1571, 0]
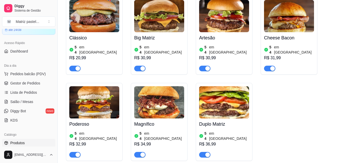
click at [140, 152] on div "button" at bounding box center [142, 154] width 5 height 5
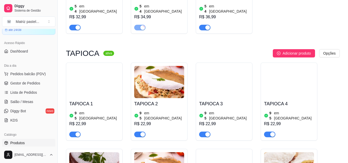
scroll to position [1725, 0]
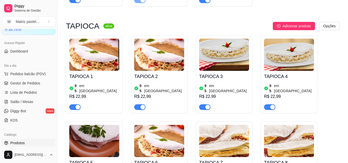
drag, startPoint x: 207, startPoint y: 103, endPoint x: 249, endPoint y: 102, distance: 41.5
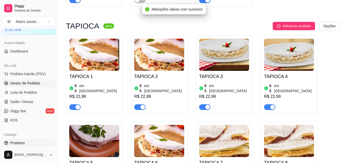
click at [26, 83] on span "Gestor de Pedidos" at bounding box center [25, 83] width 30 height 5
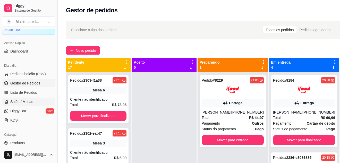
click at [24, 103] on span "Salão / Mesas" at bounding box center [21, 101] width 23 height 5
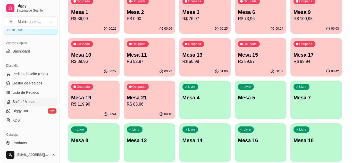
scroll to position [51, 0]
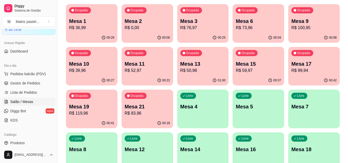
click at [97, 74] on div "Ocupada Mesa 10 R$ 39,96" at bounding box center [91, 61] width 51 height 29
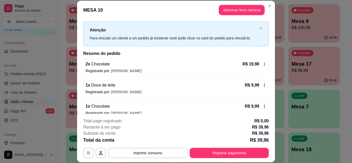
scroll to position [16, 0]
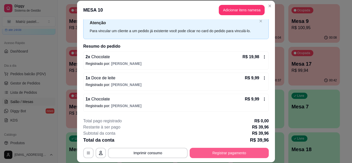
click at [243, 149] on button "Registrar pagamento" at bounding box center [228, 153] width 79 height 10
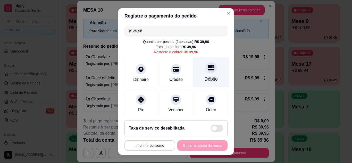
click at [204, 82] on div "Débito" at bounding box center [210, 79] width 13 height 7
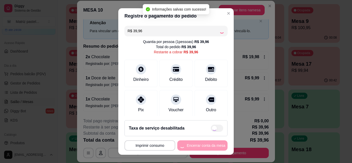
type input "R$ 0,00"
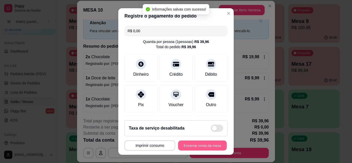
click at [192, 146] on button "Encerrar conta da mesa" at bounding box center [202, 146] width 49 height 10
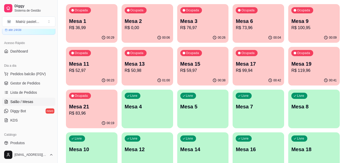
scroll to position [123, 0]
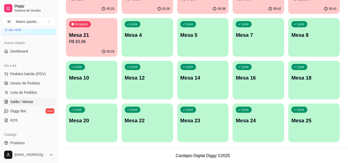
click at [103, 118] on p "Mesa 20" at bounding box center [91, 120] width 45 height 7
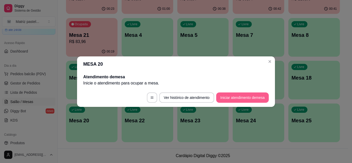
click at [232, 95] on button "Iniciar atendimento de mesa" at bounding box center [242, 97] width 53 height 10
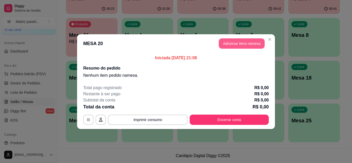
click at [235, 44] on button "Adicionar itens na mesa" at bounding box center [242, 43] width 46 height 10
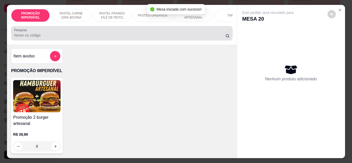
click at [109, 36] on input "Pesquisa" at bounding box center [119, 35] width 211 height 5
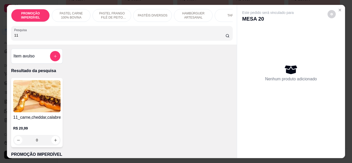
type input "11"
click at [54, 149] on div "Item avulso Resultado da pesquisa 11_carne,cheddar,calabresa R$ 20,99 0 PROMOÇÃ…" at bounding box center [121, 102] width 229 height 114
click at [56, 144] on div "0" at bounding box center [36, 140] width 47 height 10
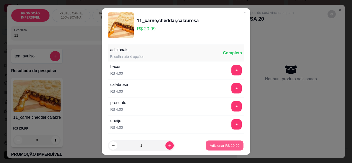
click at [205, 142] on button "Adicionar R$ 20,99" at bounding box center [224, 146] width 38 height 10
type input "1"
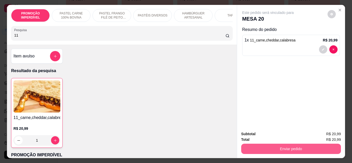
click at [249, 148] on button "Enviar pedido" at bounding box center [291, 149] width 100 height 10
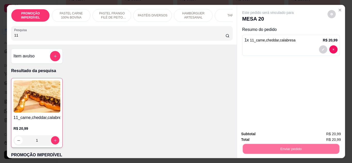
click at [253, 135] on button "Não registrar e enviar pedido" at bounding box center [274, 134] width 54 height 10
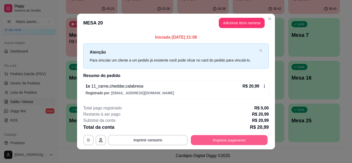
click at [229, 135] on button "Registrar pagamento" at bounding box center [229, 140] width 77 height 10
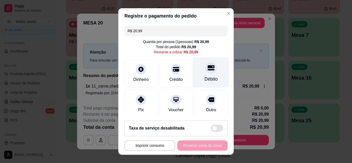
click at [201, 75] on div "Débito" at bounding box center [211, 72] width 36 height 30
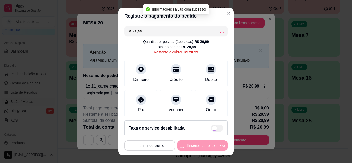
type input "R$ 0,00"
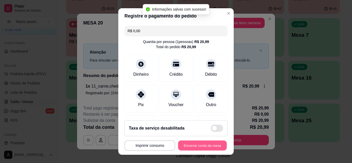
click at [197, 147] on button "Encerrar conta da mesa" at bounding box center [202, 146] width 49 height 10
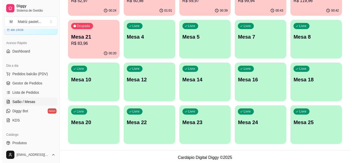
scroll to position [46, 0]
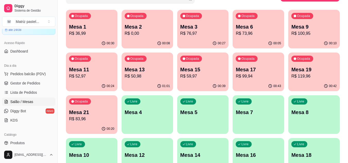
click at [103, 76] on p "R$ 52,97" at bounding box center [91, 76] width 45 height 6
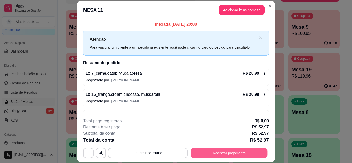
click at [223, 151] on button "Registrar pagamento" at bounding box center [229, 153] width 77 height 10
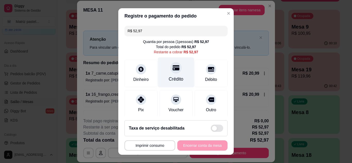
click at [175, 80] on div "Crédito" at bounding box center [176, 79] width 15 height 7
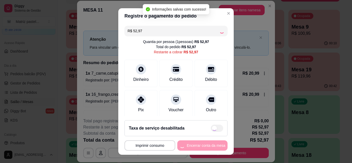
type input "R$ 0,00"
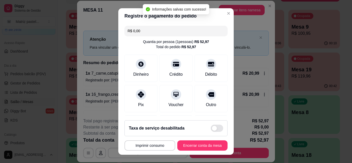
click at [190, 140] on footer "**********" at bounding box center [175, 135] width 115 height 39
click at [193, 144] on button "Encerrar conta da mesa" at bounding box center [202, 145] width 50 height 10
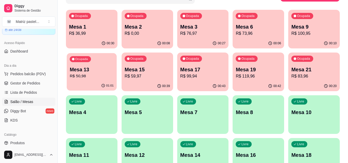
click at [101, 71] on p "Mesa 13" at bounding box center [92, 69] width 44 height 7
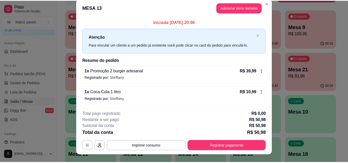
scroll to position [0, 0]
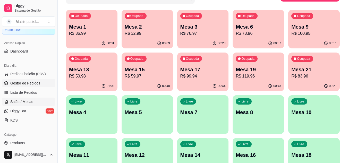
click at [19, 84] on span "Gestor de Pedidos" at bounding box center [25, 83] width 30 height 5
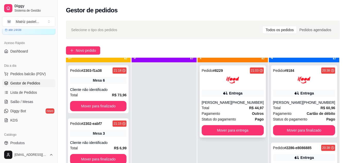
scroll to position [14, 0]
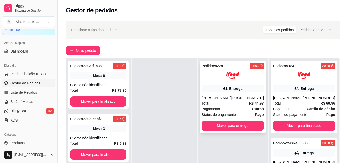
click at [228, 89] on icon at bounding box center [225, 88] width 5 height 5
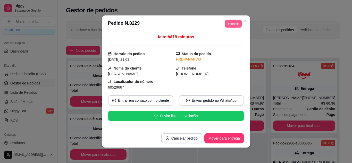
click at [233, 22] on button "Imprimir" at bounding box center [233, 24] width 17 height 8
click at [225, 44] on button "IMPRESSORA" at bounding box center [221, 42] width 37 height 8
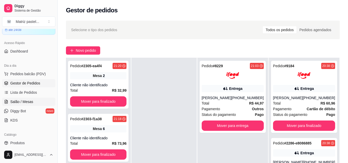
click at [28, 101] on span "Salão / Mesas" at bounding box center [21, 101] width 23 height 5
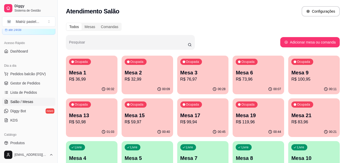
click at [82, 112] on p "Mesa 13" at bounding box center [91, 115] width 45 height 7
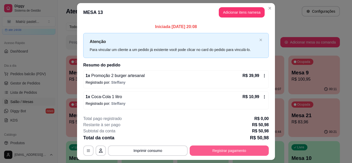
click at [244, 152] on button "Registrar pagamento" at bounding box center [228, 150] width 79 height 10
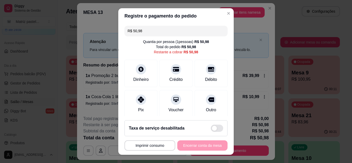
click at [161, 35] on input "R$ 50,98" at bounding box center [175, 31] width 97 height 10
click at [205, 78] on div "Débito" at bounding box center [210, 79] width 13 height 7
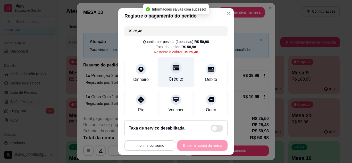
click at [170, 73] on div at bounding box center [175, 67] width 11 height 11
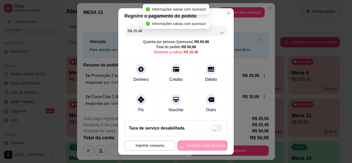
type input "R$ 0,00"
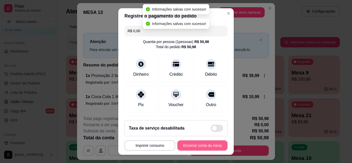
click at [196, 146] on button "Encerrar conta da mesa" at bounding box center [202, 145] width 50 height 10
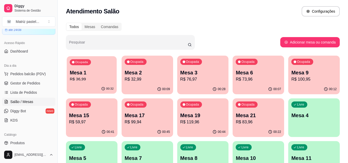
click at [88, 77] on p "R$ 36,99" at bounding box center [92, 79] width 44 height 6
click at [37, 82] on span "Gestor de Pedidos" at bounding box center [25, 83] width 30 height 5
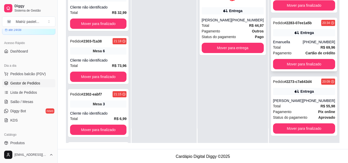
scroll to position [79, 0]
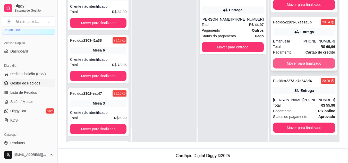
click at [303, 60] on button "Mover para finalizado" at bounding box center [304, 63] width 62 height 10
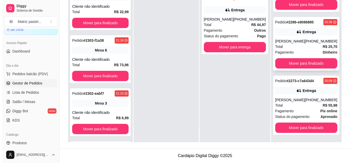
scroll to position [48, 0]
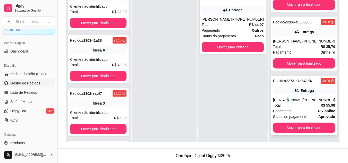
click at [282, 101] on div "[PERSON_NAME]" at bounding box center [288, 99] width 30 height 5
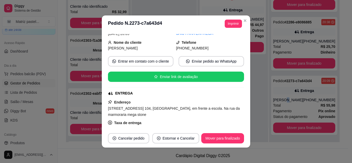
scroll to position [0, 0]
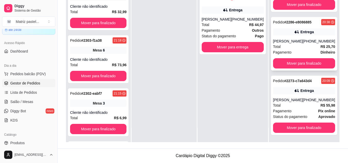
click at [288, 34] on div "Entrega" at bounding box center [304, 31] width 62 height 7
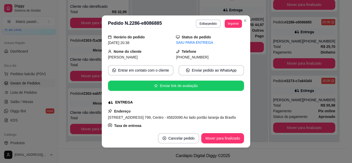
scroll to position [26, 0]
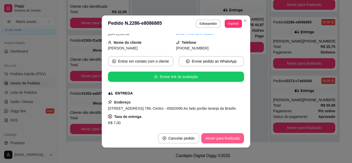
click at [219, 138] on button "Mover para finalizado" at bounding box center [222, 138] width 43 height 10
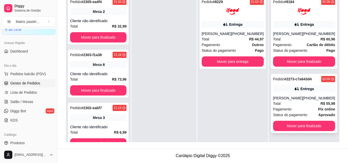
scroll to position [53, 0]
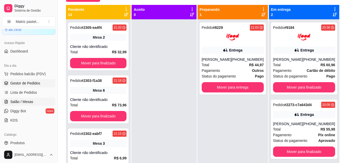
click at [23, 100] on span "Salão / Mesas" at bounding box center [21, 101] width 23 height 5
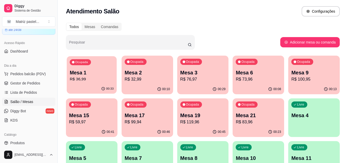
click at [105, 78] on p "R$ 36,99" at bounding box center [92, 79] width 44 height 6
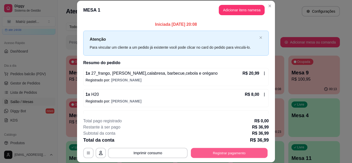
click at [225, 151] on button "Registrar pagamento" at bounding box center [229, 153] width 77 height 10
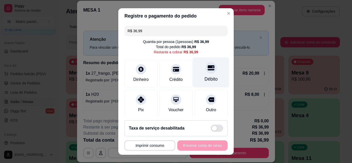
click at [204, 76] on div "Débito" at bounding box center [210, 79] width 13 height 7
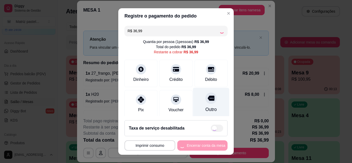
type input "R$ 0,00"
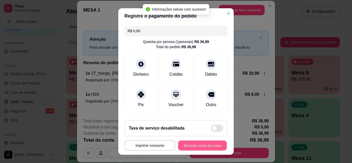
click at [199, 145] on button "Encerrar conta da mesa" at bounding box center [202, 146] width 49 height 10
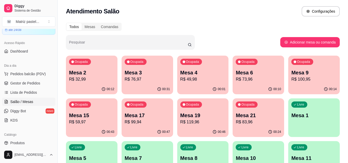
click at [197, 84] on button "Ocupada Mesa 4 R$ 49,98 00:01" at bounding box center [202, 75] width 51 height 39
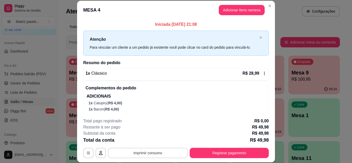
click at [142, 155] on button "Imprimir consumo" at bounding box center [148, 153] width 80 height 10
click at [146, 145] on button "IMPRESSORA" at bounding box center [147, 141] width 36 height 8
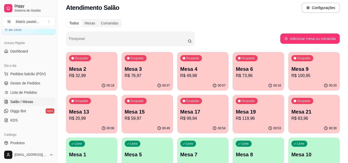
scroll to position [26, 0]
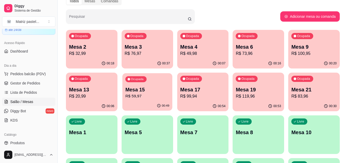
click at [159, 100] on div "Ocupada Mesa 15 R$ 59,97" at bounding box center [147, 87] width 50 height 28
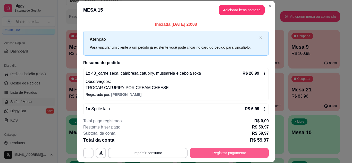
click at [229, 154] on button "Registrar pagamento" at bounding box center [228, 153] width 79 height 10
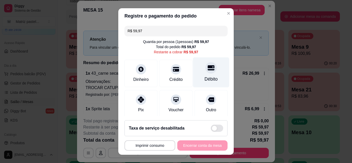
click at [208, 68] on div at bounding box center [210, 67] width 11 height 11
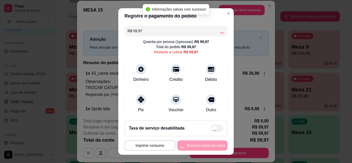
type input "R$ 0,00"
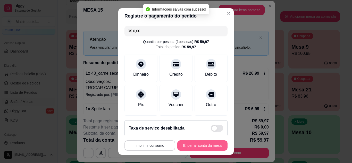
click at [202, 147] on button "Encerrar conta da mesa" at bounding box center [202, 145] width 50 height 10
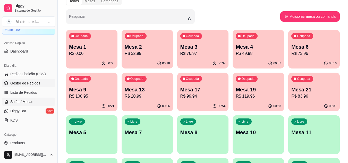
click at [34, 83] on span "Gestor de Pedidos" at bounding box center [25, 83] width 30 height 5
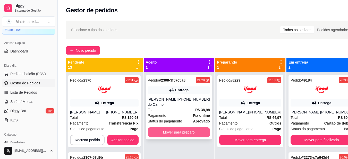
click at [198, 134] on button "Mover para preparo" at bounding box center [179, 132] width 62 height 10
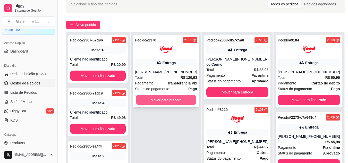
click at [149, 99] on button "Mover para preparo" at bounding box center [166, 100] width 60 height 10
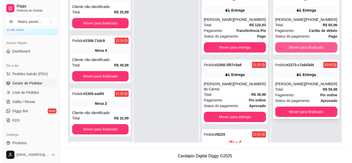
scroll to position [79, 0]
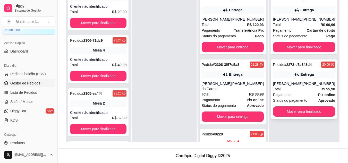
click at [296, 98] on div "Pagamento Pix online" at bounding box center [304, 95] width 62 height 6
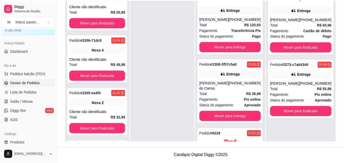
scroll to position [26, 0]
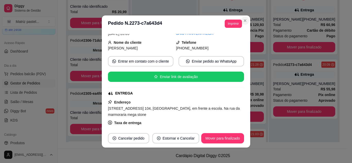
click at [247, 21] on section "**********" at bounding box center [176, 81] width 148 height 132
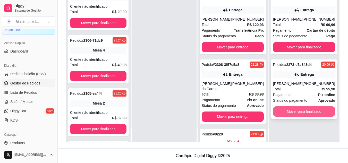
click at [293, 115] on button "Mover para finalizado" at bounding box center [304, 111] width 62 height 10
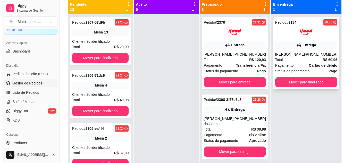
scroll to position [27, 0]
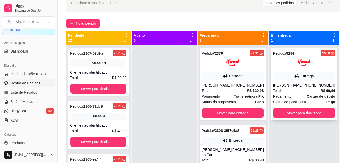
click at [297, 72] on div "Entrega" at bounding box center [304, 75] width 62 height 7
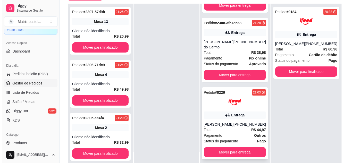
scroll to position [79, 0]
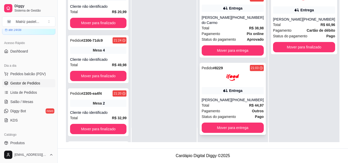
click at [231, 97] on div "Pedido # 8229 21:03 Entrega [PERSON_NAME] [PHONE_NUMBER] Total R$ 44,97 Pagamen…" at bounding box center [232, 99] width 66 height 72
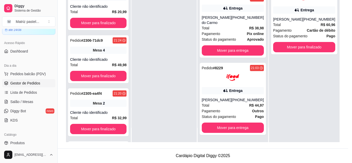
scroll to position [26, 0]
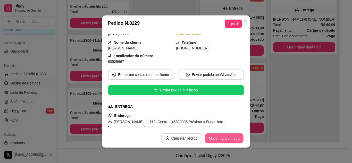
click at [215, 142] on button "Mover para entrega" at bounding box center [224, 138] width 39 height 10
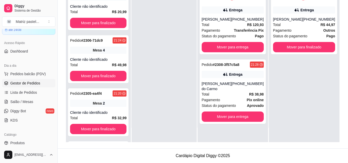
scroll to position [0, 0]
click at [23, 98] on link "Salão / Mesas" at bounding box center [28, 102] width 53 height 8
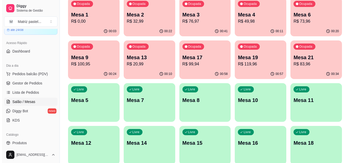
scroll to position [123, 0]
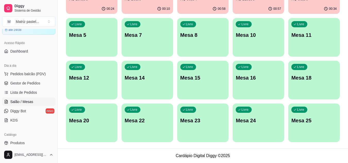
click at [300, 109] on p "Livre" at bounding box center [300, 110] width 7 height 4
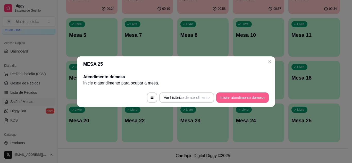
click at [231, 101] on button "Iniciar atendimento de mesa" at bounding box center [242, 97] width 53 height 10
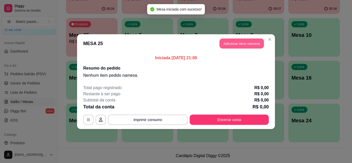
click at [232, 43] on button "Adicionar itens na mesa" at bounding box center [241, 43] width 44 height 10
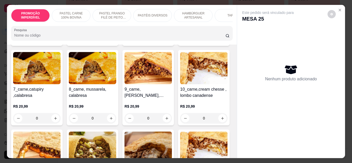
scroll to position [232, 0]
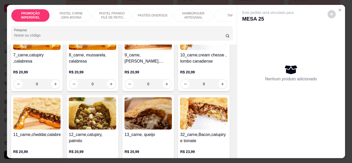
click at [60, 89] on div "0" at bounding box center [36, 84] width 47 height 10
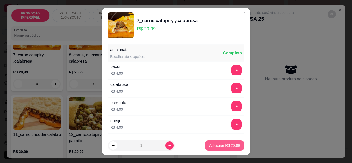
click at [209, 143] on p "Adicionar R$ 20,99" at bounding box center [224, 145] width 31 height 5
type input "1"
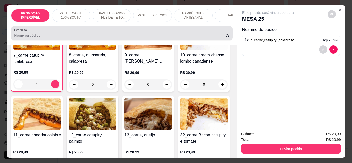
click at [56, 31] on div at bounding box center [121, 33] width 215 height 10
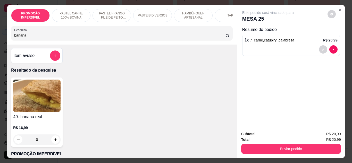
scroll to position [0, 0]
type input "banana"
click at [50, 144] on div "0" at bounding box center [36, 140] width 47 height 10
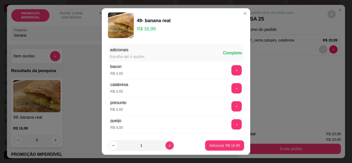
drag, startPoint x: 198, startPoint y: 146, endPoint x: 202, endPoint y: 145, distance: 3.7
click at [200, 145] on footer "1 Adicionar R$ 16,99" at bounding box center [176, 145] width 148 height 19
click at [210, 145] on p "Adicionar R$ 16,99" at bounding box center [225, 145] width 30 height 5
type input "1"
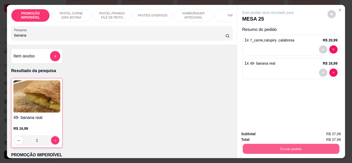
click at [262, 146] on button "Enviar pedido" at bounding box center [290, 149] width 97 height 10
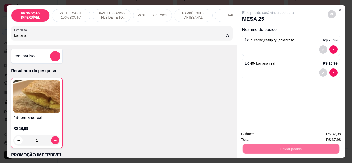
click at [263, 137] on button "Não registrar e enviar pedido" at bounding box center [274, 134] width 54 height 10
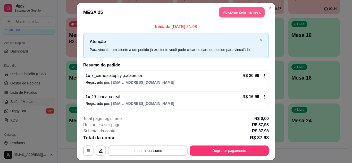
click at [247, 10] on button "Adicionar itens na mesa" at bounding box center [242, 12] width 46 height 10
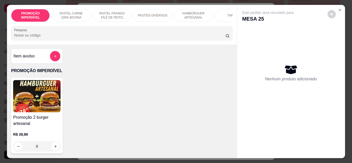
click at [89, 38] on input "Pesquisa" at bounding box center [119, 35] width 211 height 5
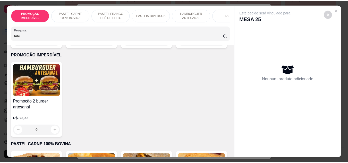
scroll to position [103, 0]
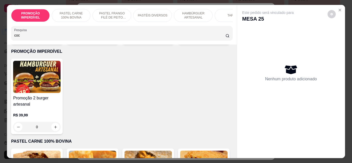
type input "coc"
click at [220, 39] on icon "increase-product-quantity" at bounding box center [222, 37] width 4 height 4
type input "1"
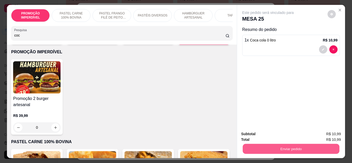
click at [254, 145] on button "Enviar pedido" at bounding box center [290, 149] width 97 height 10
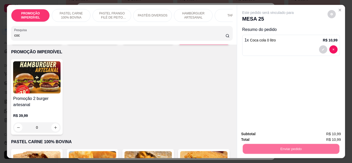
click at [260, 132] on button "Não registrar e enviar pedido" at bounding box center [274, 134] width 52 height 10
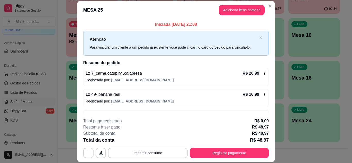
click at [216, 146] on div "**********" at bounding box center [175, 138] width 185 height 40
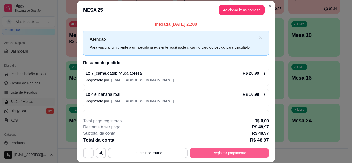
click at [216, 150] on button "Registrar pagamento" at bounding box center [228, 153] width 79 height 10
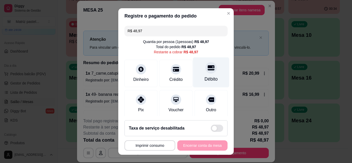
click at [210, 69] on div "Débito" at bounding box center [211, 72] width 36 height 30
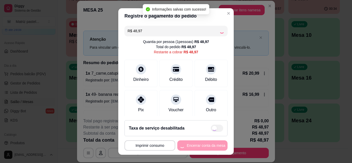
type input "R$ 0,00"
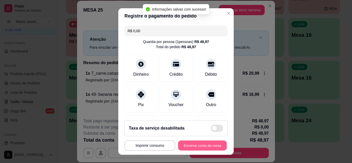
click at [194, 149] on button "Encerrar conta da mesa" at bounding box center [202, 146] width 49 height 10
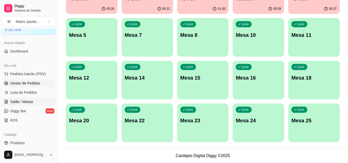
click at [12, 83] on span "Gestor de Pedidos" at bounding box center [25, 83] width 30 height 5
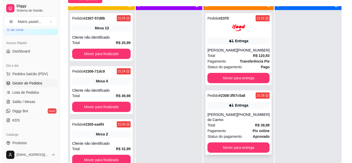
scroll to position [14, 0]
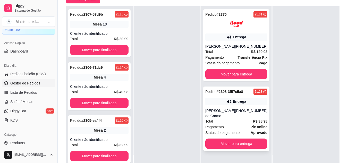
click at [231, 111] on div "[PERSON_NAME] do Carmo" at bounding box center [220, 113] width 30 height 10
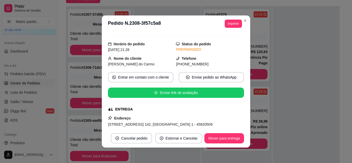
scroll to position [26, 0]
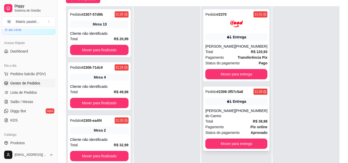
click at [241, 108] on div "[PHONE_NUMBER]" at bounding box center [251, 113] width 32 height 10
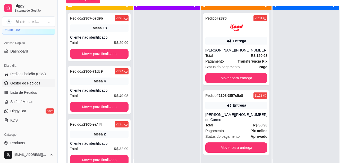
scroll to position [0, 0]
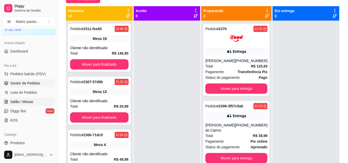
click at [25, 101] on span "Salão / Mesas" at bounding box center [21, 101] width 23 height 5
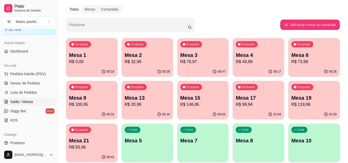
scroll to position [26, 0]
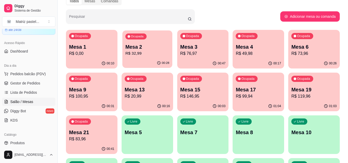
click at [135, 51] on p "R$ 32,99" at bounding box center [147, 53] width 44 height 6
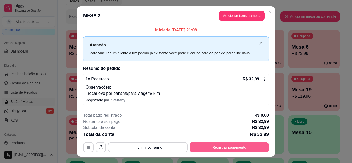
click at [218, 144] on button "Registrar pagamento" at bounding box center [228, 147] width 79 height 10
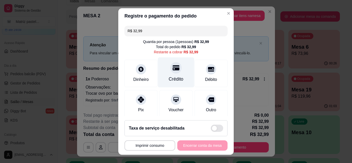
click at [175, 71] on div at bounding box center [175, 67] width 11 height 11
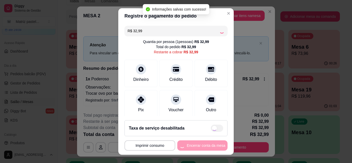
type input "R$ 0,00"
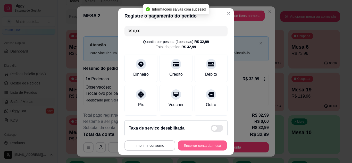
click at [198, 144] on button "Encerrar conta da mesa" at bounding box center [202, 146] width 49 height 10
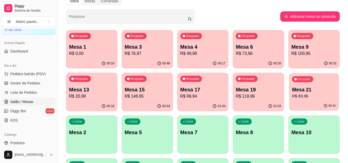
click at [305, 95] on p "R$ 83,96" at bounding box center [314, 96] width 44 height 6
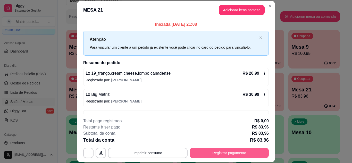
click at [214, 156] on button "Registrar pagamento" at bounding box center [228, 153] width 79 height 10
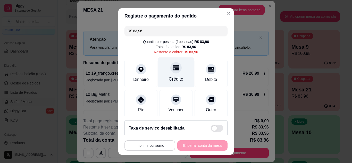
click at [172, 65] on icon at bounding box center [175, 67] width 7 height 5
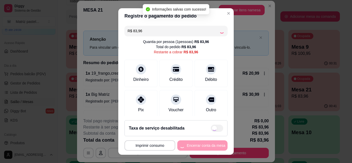
type input "R$ 0,00"
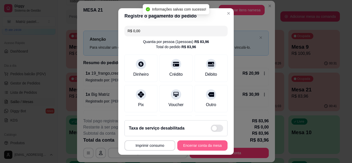
click at [185, 146] on button "Encerrar conta da mesa" at bounding box center [202, 145] width 50 height 10
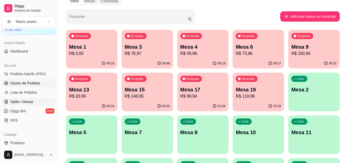
click at [26, 81] on span "Gestor de Pedidos" at bounding box center [25, 83] width 30 height 5
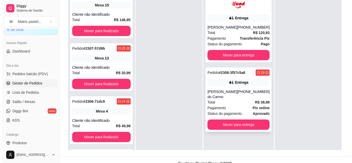
scroll to position [77, 0]
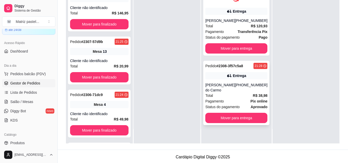
click at [222, 90] on div "[PERSON_NAME] do Carmo" at bounding box center [220, 87] width 30 height 10
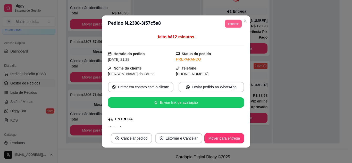
click at [228, 27] on button "Imprimir" at bounding box center [233, 24] width 17 height 8
click at [222, 41] on button "IMPRESSORA" at bounding box center [221, 42] width 37 height 8
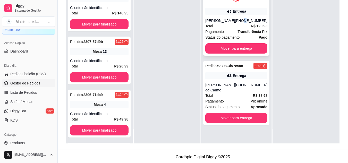
click at [244, 20] on div "[PHONE_NUMBER]" at bounding box center [251, 20] width 32 height 5
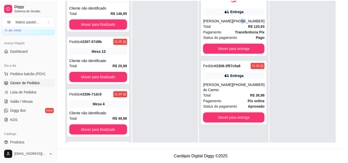
scroll to position [26, 0]
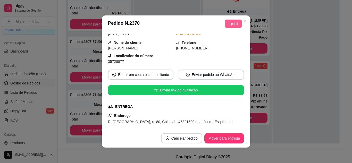
click at [230, 25] on button "Imprimir" at bounding box center [232, 24] width 17 height 8
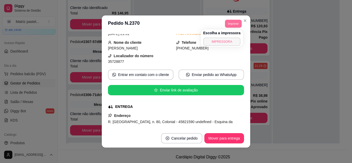
click at [226, 41] on button "IMPRESSORA" at bounding box center [221, 42] width 37 height 8
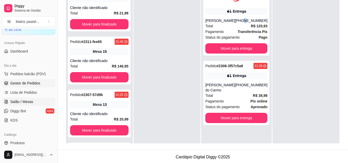
click at [24, 103] on span "Salão / Mesas" at bounding box center [21, 101] width 23 height 5
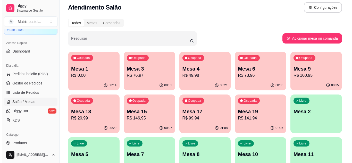
scroll to position [26, 0]
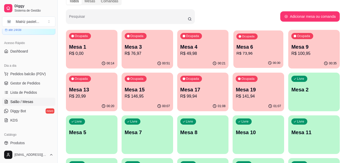
click at [256, 54] on p "R$ 73,96" at bounding box center [258, 53] width 44 height 6
click at [248, 92] on p "Mesa 19" at bounding box center [258, 89] width 45 height 7
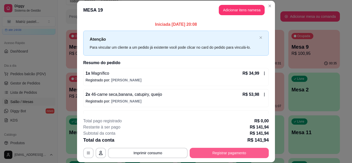
click at [225, 151] on button "Registrar pagamento" at bounding box center [228, 153] width 79 height 10
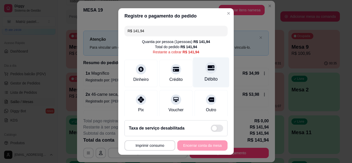
click at [208, 78] on div "Débito" at bounding box center [210, 79] width 13 height 7
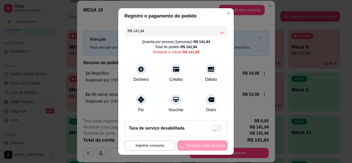
type input "R$ 0,00"
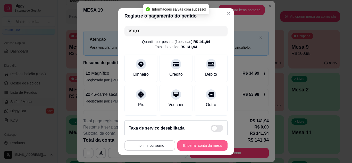
click at [193, 149] on button "Encerrar conta da mesa" at bounding box center [202, 145] width 50 height 10
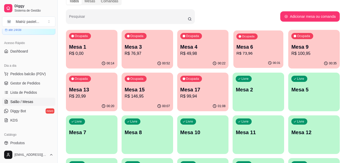
click at [253, 56] on p "R$ 73,96" at bounding box center [258, 53] width 44 height 6
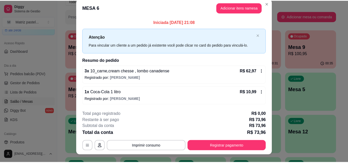
scroll to position [0, 0]
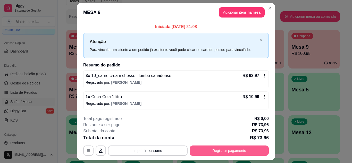
click at [239, 150] on button "Registrar pagamento" at bounding box center [228, 150] width 79 height 10
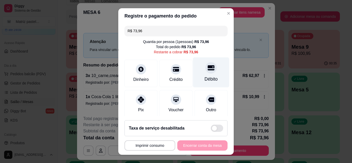
click at [204, 78] on div "Débito" at bounding box center [210, 79] width 13 height 7
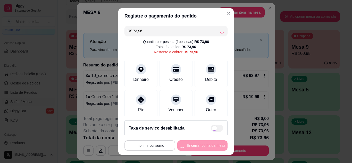
type input "R$ 0,00"
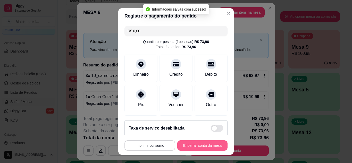
click at [193, 143] on button "Encerrar conta da mesa" at bounding box center [202, 145] width 50 height 10
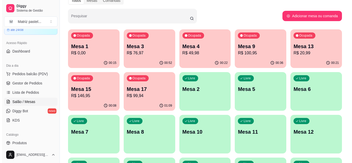
scroll to position [26, 0]
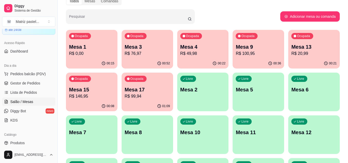
click at [298, 50] on div "Mesa 13 R$ 20,99" at bounding box center [313, 49] width 45 height 13
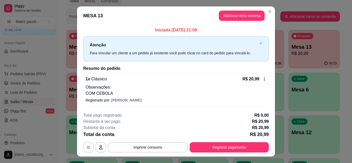
scroll to position [10, 0]
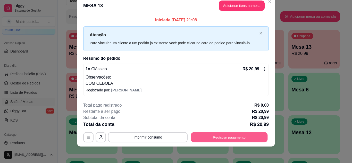
click at [231, 135] on button "Registrar pagamento" at bounding box center [229, 137] width 77 height 10
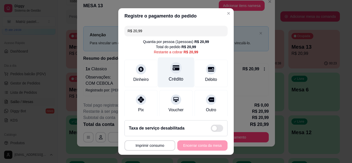
click at [178, 72] on div "Crédito" at bounding box center [176, 72] width 36 height 30
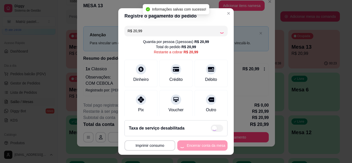
type input "R$ 0,00"
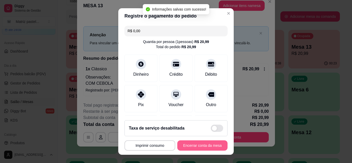
click at [189, 146] on button "Encerrar conta da mesa" at bounding box center [202, 145] width 50 height 10
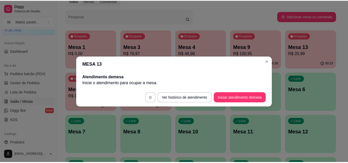
scroll to position [0, 0]
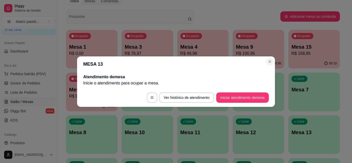
drag, startPoint x: 273, startPoint y: 58, endPoint x: 272, endPoint y: 61, distance: 3.1
click at [274, 59] on header "MESA 13" at bounding box center [176, 63] width 198 height 15
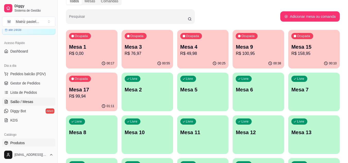
click at [19, 141] on span "Produtos" at bounding box center [17, 142] width 14 height 5
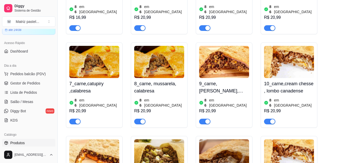
scroll to position [232, 0]
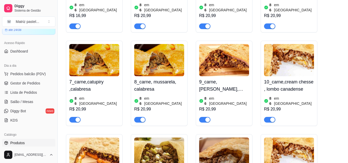
click at [78, 117] on div "button" at bounding box center [77, 119] width 5 height 5
click at [142, 117] on div "button" at bounding box center [142, 119] width 5 height 5
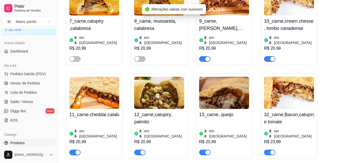
scroll to position [309, 0]
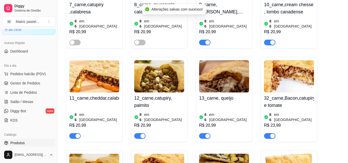
click at [74, 133] on span "button" at bounding box center [74, 136] width 11 height 6
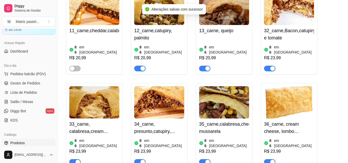
scroll to position [386, 0]
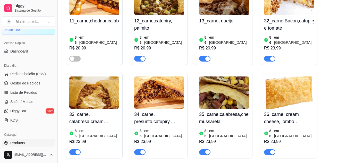
click at [77, 150] on div "button" at bounding box center [77, 152] width 5 height 5
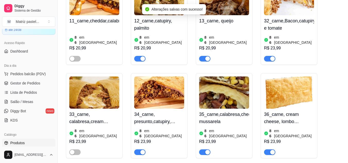
click at [209, 150] on div "button" at bounding box center [207, 152] width 5 height 5
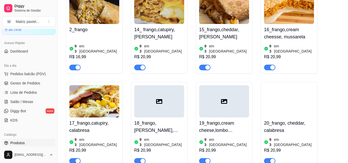
scroll to position [592, 0]
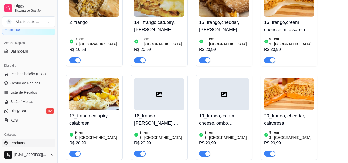
click at [79, 151] on div "button" at bounding box center [77, 153] width 5 height 5
click at [270, 151] on div "button" at bounding box center [272, 153] width 5 height 5
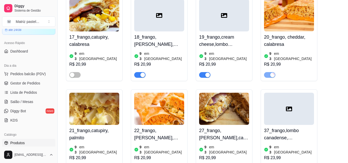
scroll to position [695, 0]
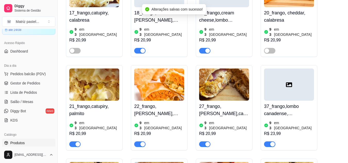
click at [204, 141] on span "button" at bounding box center [204, 144] width 11 height 6
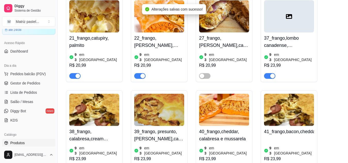
scroll to position [772, 0]
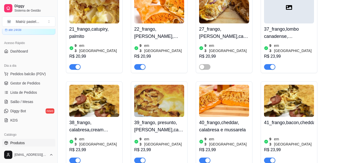
click at [78, 158] on div "button" at bounding box center [77, 160] width 5 height 5
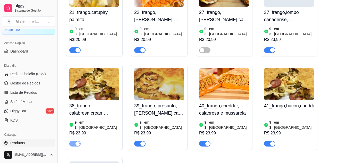
scroll to position [798, 0]
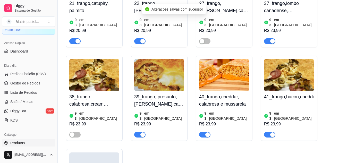
click at [204, 132] on button "button" at bounding box center [204, 135] width 11 height 6
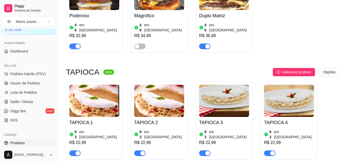
scroll to position [1699, 0]
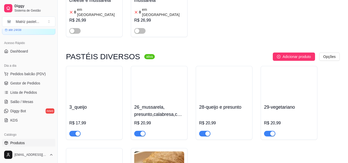
scroll to position [1261, 0]
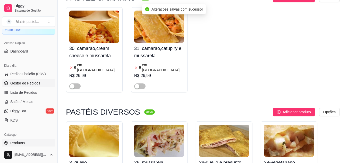
click at [16, 84] on span "Gestor de Pedidos" at bounding box center [25, 83] width 30 height 5
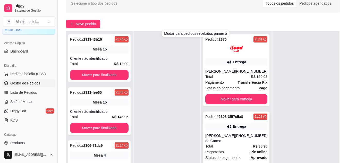
scroll to position [51, 0]
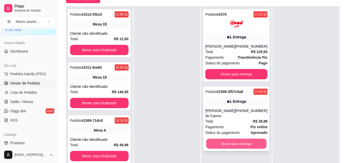
click at [236, 140] on button "Mover para entrega" at bounding box center [236, 144] width 60 height 10
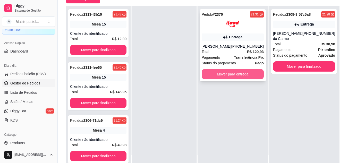
click at [231, 72] on button "Mover para entrega" at bounding box center [233, 74] width 62 height 10
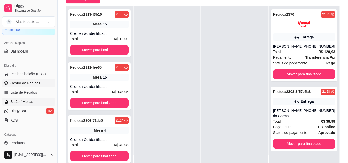
click at [29, 102] on span "Salão / Mesas" at bounding box center [21, 101] width 23 height 5
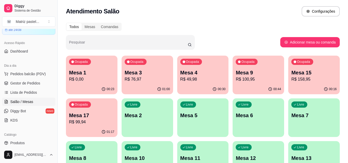
click at [102, 120] on p "R$ 99,94" at bounding box center [91, 122] width 45 height 6
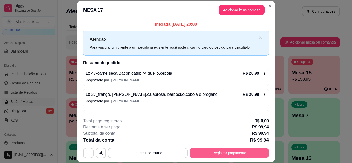
click at [221, 153] on button "Registrar pagamento" at bounding box center [228, 153] width 79 height 10
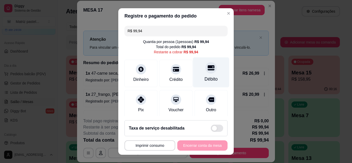
click at [204, 81] on div "Débito" at bounding box center [210, 79] width 13 height 7
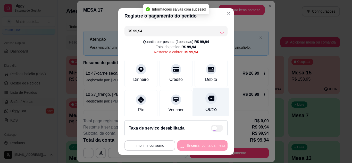
type input "R$ 0,00"
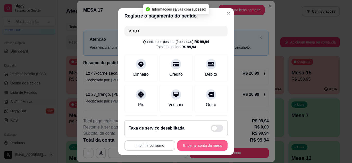
click at [207, 147] on button "Encerrar conta da mesa" at bounding box center [202, 145] width 50 height 10
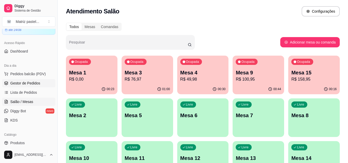
click at [28, 83] on span "Gestor de Pedidos" at bounding box center [25, 83] width 30 height 5
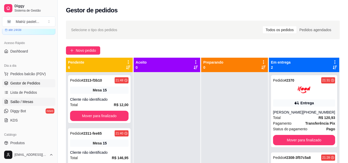
click at [30, 100] on span "Salão / Mesas" at bounding box center [21, 101] width 23 height 5
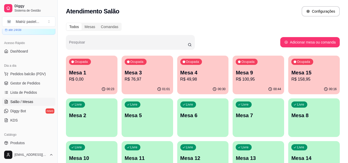
click at [266, 74] on p "Mesa 9" at bounding box center [258, 72] width 45 height 7
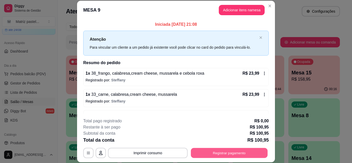
click at [223, 152] on button "Registrar pagamento" at bounding box center [229, 153] width 77 height 10
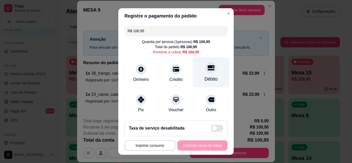
click at [205, 72] on div at bounding box center [210, 67] width 11 height 11
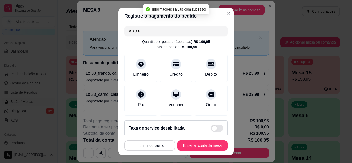
type input "R$ 0,00"
click at [200, 146] on button "Encerrar conta da mesa" at bounding box center [202, 146] width 49 height 10
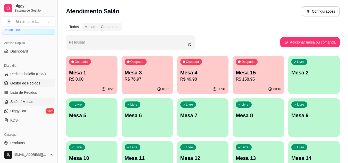
click at [39, 79] on link "Gestor de Pedidos" at bounding box center [28, 83] width 53 height 8
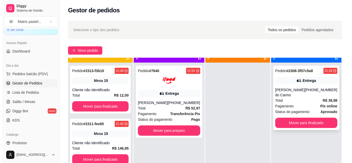
scroll to position [14, 0]
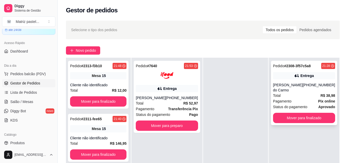
click at [292, 77] on div "Entrega" at bounding box center [304, 75] width 62 height 7
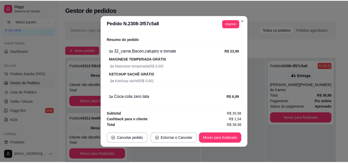
scroll to position [159, 0]
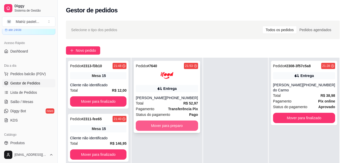
click at [175, 130] on button "Mover para preparo" at bounding box center [167, 125] width 62 height 10
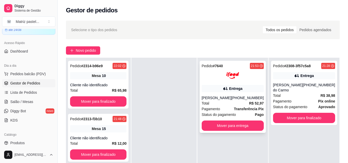
click at [230, 94] on div "Pedido # 7640 21:53 Entrega [PERSON_NAME] [PHONE_NUMBER] Total R$ 52,97 Pagamen…" at bounding box center [232, 97] width 66 height 72
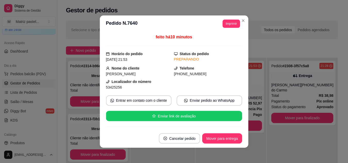
scroll to position [26, 0]
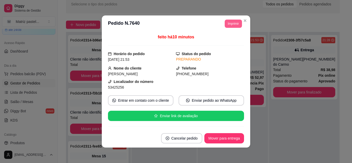
click at [224, 25] on button "Imprimir" at bounding box center [232, 24] width 17 height 8
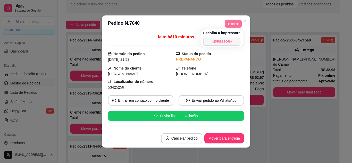
click at [222, 40] on button "IMPRESSORA" at bounding box center [221, 42] width 37 height 8
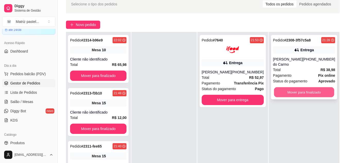
click at [296, 93] on button "Mover para finalizado" at bounding box center [304, 92] width 60 height 10
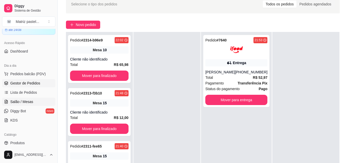
click at [27, 100] on span "Salão / Mesas" at bounding box center [21, 101] width 23 height 5
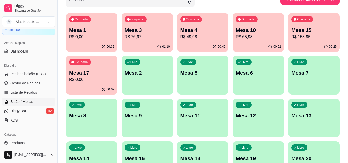
scroll to position [51, 0]
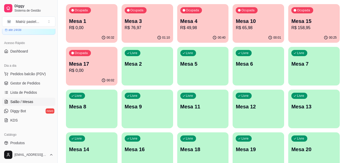
click at [165, 33] on div "01:10" at bounding box center [146, 38] width 51 height 10
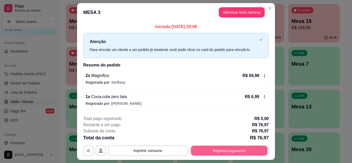
click at [214, 149] on button "Registrar pagamento" at bounding box center [229, 151] width 77 height 10
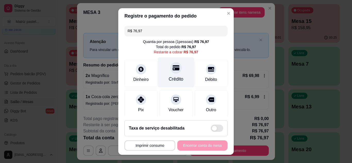
click at [177, 80] on div "Crédito" at bounding box center [176, 79] width 15 height 7
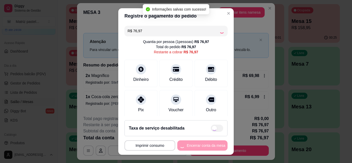
type input "R$ 0,00"
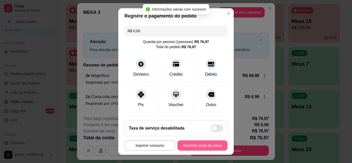
click at [203, 147] on button "Encerrar conta da mesa" at bounding box center [202, 145] width 50 height 10
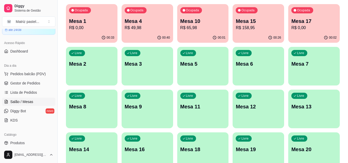
click at [145, 31] on div "Ocupada Mesa 4 R$ 49,98" at bounding box center [146, 18] width 51 height 29
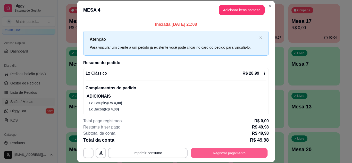
click at [230, 152] on button "Registrar pagamento" at bounding box center [229, 153] width 77 height 10
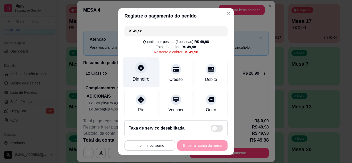
click at [129, 73] on div "Dinheiro" at bounding box center [141, 72] width 36 height 30
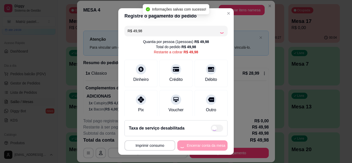
type input "R$ 0,00"
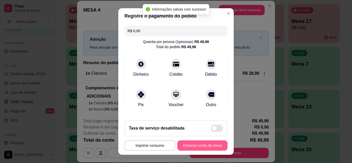
click at [210, 144] on button "Encerrar conta da mesa" at bounding box center [202, 145] width 50 height 10
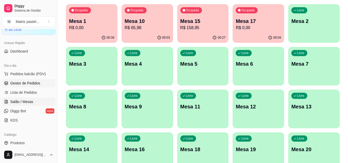
click at [29, 84] on span "Gestor de Pedidos" at bounding box center [25, 83] width 30 height 5
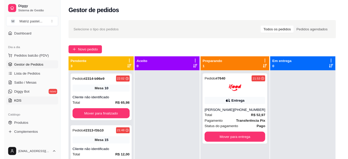
scroll to position [51, 0]
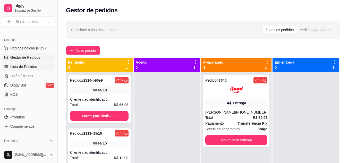
click at [25, 70] on link "Lista de Pedidos" at bounding box center [28, 67] width 53 height 8
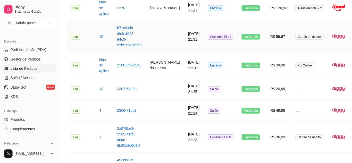
scroll to position [541, 0]
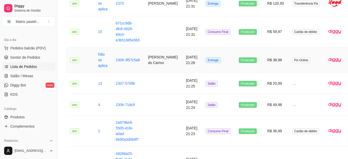
click at [146, 70] on td "[PERSON_NAME] do Carmo" at bounding box center [163, 59] width 38 height 25
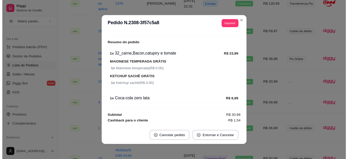
scroll to position [147, 0]
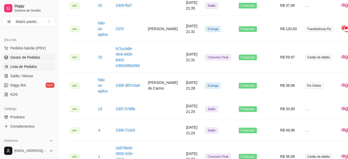
click at [15, 58] on span "Gestor de Pedidos" at bounding box center [25, 57] width 30 height 5
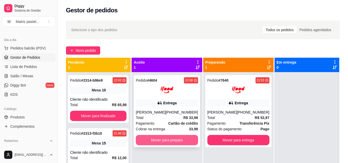
click at [164, 142] on button "Mover para preparo" at bounding box center [167, 140] width 62 height 10
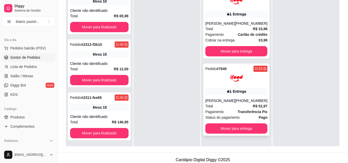
scroll to position [77, 0]
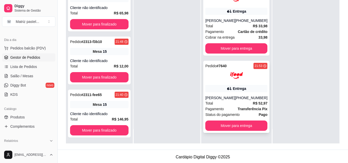
click at [243, 99] on div "[PHONE_NUMBER]" at bounding box center [251, 97] width 32 height 5
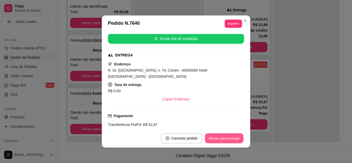
click at [218, 137] on button "Mover para entrega" at bounding box center [224, 138] width 39 height 10
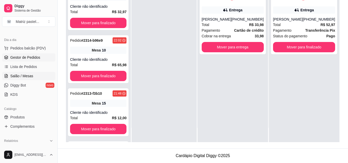
click at [20, 77] on span "Salão / Mesas" at bounding box center [21, 75] width 23 height 5
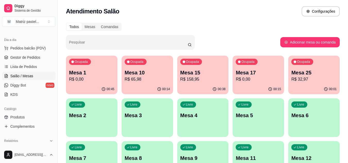
click at [301, 80] on p "R$ 32,97" at bounding box center [313, 79] width 45 height 6
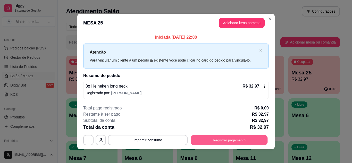
click at [233, 139] on button "Registrar pagamento" at bounding box center [229, 140] width 77 height 10
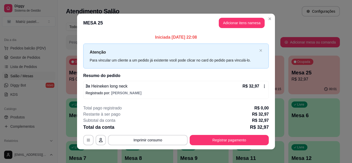
click at [270, 22] on header "MESA 25 Adicionar itens na mesa" at bounding box center [176, 23] width 198 height 19
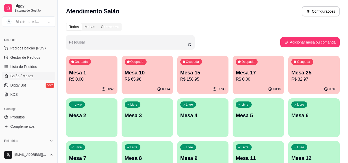
click at [304, 81] on p "R$ 32,97" at bounding box center [313, 79] width 45 height 6
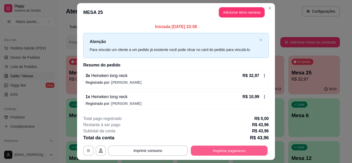
click at [225, 149] on button "Registrar pagamento" at bounding box center [229, 151] width 77 height 10
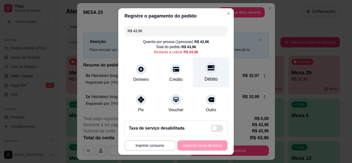
click at [206, 76] on div "Débito" at bounding box center [210, 79] width 13 height 7
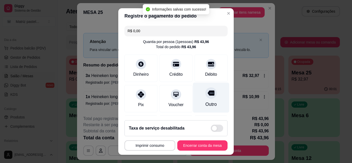
type input "R$ 0,00"
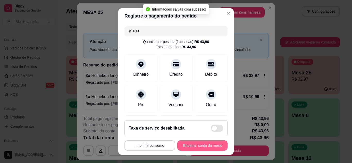
click at [193, 150] on button "Encerrar conta da mesa" at bounding box center [202, 145] width 50 height 10
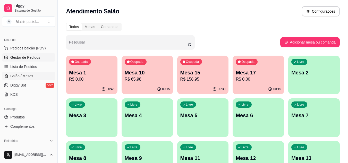
click at [26, 57] on span "Gestor de Pedidos" at bounding box center [25, 57] width 30 height 5
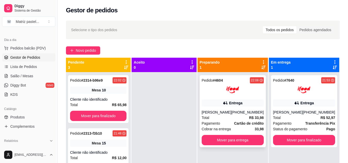
click at [241, 102] on div "Entrega" at bounding box center [235, 102] width 13 height 5
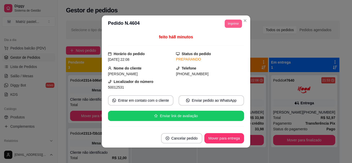
click at [237, 21] on button "Imprimir" at bounding box center [232, 24] width 17 height 8
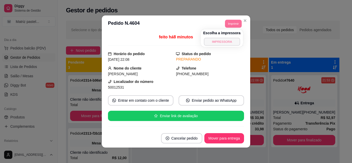
click at [227, 39] on button "IMPRESSORA" at bounding box center [222, 42] width 36 height 8
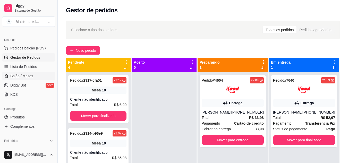
click at [42, 76] on link "Salão / Mesas" at bounding box center [28, 76] width 53 height 8
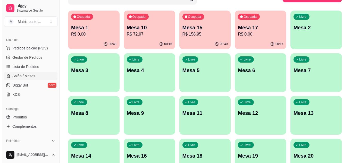
scroll to position [51, 0]
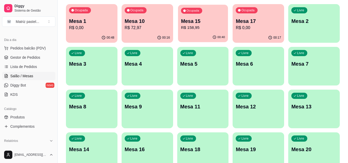
click at [197, 28] on p "R$ 158,95" at bounding box center [203, 28] width 44 height 6
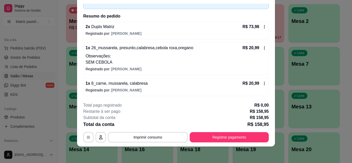
scroll to position [22, 0]
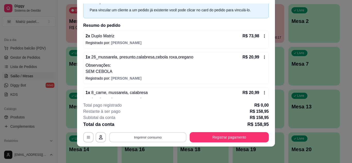
click at [156, 136] on button "Imprimir consumo" at bounding box center [147, 137] width 77 height 10
click at [145, 129] on button "IMPRESSORA" at bounding box center [147, 125] width 37 height 8
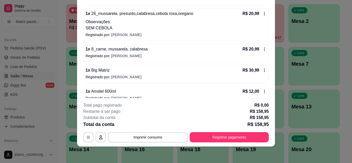
scroll to position [73, 0]
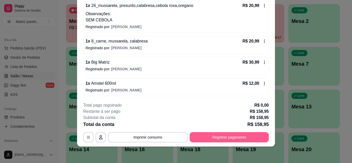
click at [246, 134] on button "Registrar pagamento" at bounding box center [228, 137] width 79 height 10
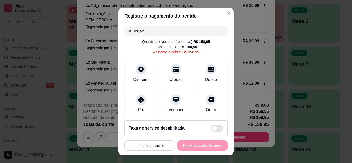
click at [145, 31] on input "R$ 158,95" at bounding box center [175, 31] width 97 height 10
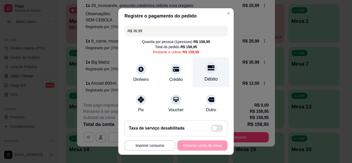
click at [207, 70] on icon at bounding box center [210, 67] width 7 height 5
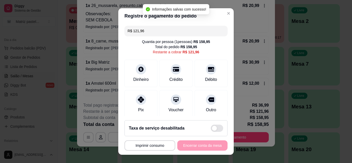
click at [178, 28] on input "R$ 121,96" at bounding box center [175, 31] width 97 height 10
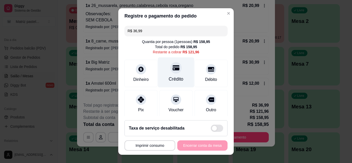
click at [168, 74] on div "Crédito" at bounding box center [176, 72] width 36 height 30
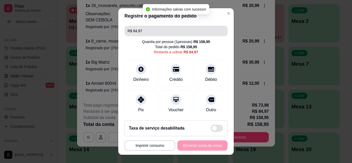
click at [145, 33] on input "R$ 84,97" at bounding box center [175, 31] width 97 height 10
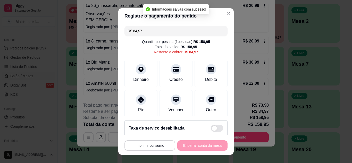
click at [145, 33] on input "R$ 84,97" at bounding box center [175, 31] width 97 height 10
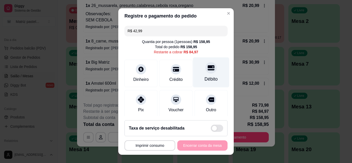
click at [207, 69] on icon at bounding box center [210, 67] width 7 height 7
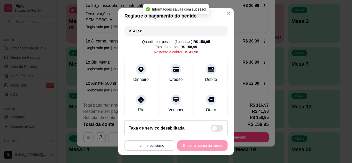
click at [168, 35] on input "R$ 41,98" at bounding box center [175, 31] width 97 height 10
click at [168, 34] on input "R$ 41,98" at bounding box center [175, 31] width 97 height 10
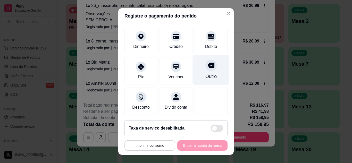
scroll to position [29, 0]
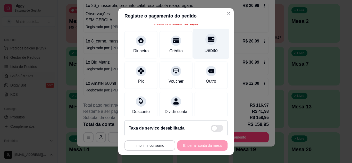
click at [204, 47] on div "Débito" at bounding box center [210, 50] width 13 height 7
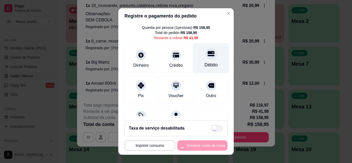
scroll to position [0, 0]
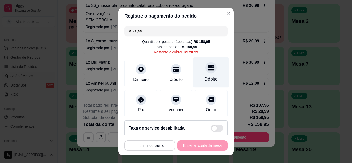
click at [207, 71] on icon at bounding box center [210, 67] width 7 height 7
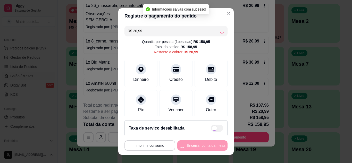
type input "R$ 0,00"
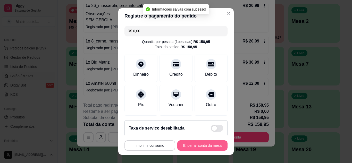
click at [182, 145] on button "Encerrar conta da mesa" at bounding box center [202, 145] width 50 height 10
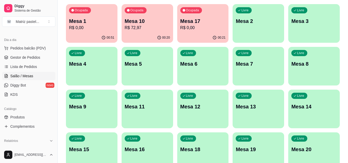
click at [103, 23] on p "Mesa 1" at bounding box center [91, 21] width 45 height 7
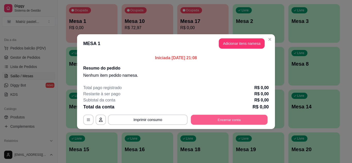
click at [231, 119] on button "Encerrar conta" at bounding box center [229, 120] width 77 height 10
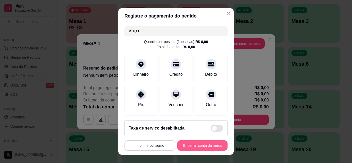
click at [201, 145] on button "Encerrar conta da mesa" at bounding box center [202, 145] width 50 height 10
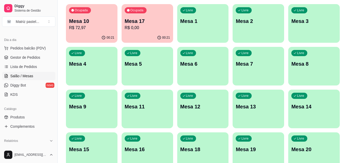
click at [137, 33] on div "00:21" at bounding box center [146, 38] width 51 height 10
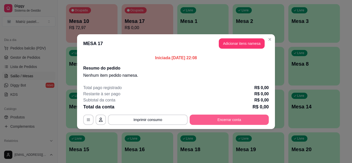
click at [228, 121] on button "Encerrar conta" at bounding box center [228, 120] width 79 height 10
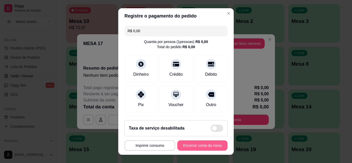
click at [209, 149] on button "Encerrar conta da mesa" at bounding box center [202, 145] width 50 height 10
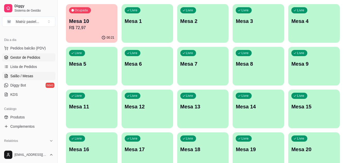
click at [22, 56] on span "Gestor de Pedidos" at bounding box center [25, 57] width 30 height 5
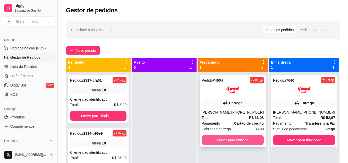
click at [230, 139] on button "Mover para entrega" at bounding box center [233, 140] width 62 height 10
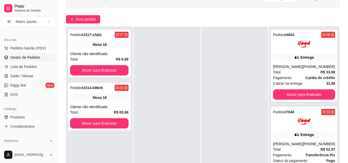
scroll to position [77, 0]
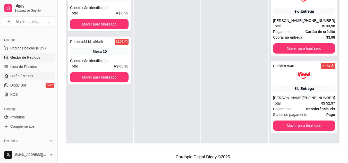
click at [28, 72] on link "Salão / Mesas" at bounding box center [28, 76] width 53 height 8
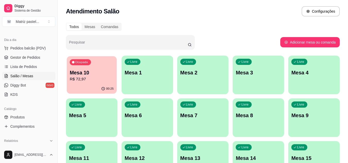
click at [79, 81] on p "R$ 72,97" at bounding box center [92, 79] width 44 height 6
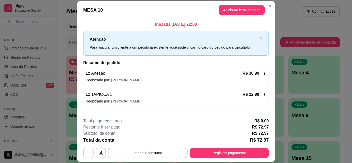
click at [199, 148] on button "Registrar pagamento" at bounding box center [228, 153] width 79 height 10
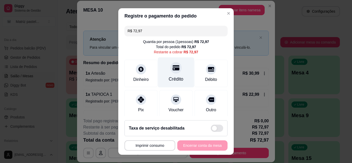
click at [179, 72] on div "Crédito" at bounding box center [176, 72] width 36 height 30
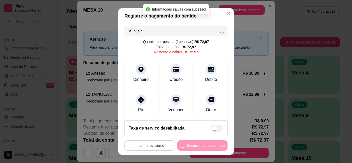
type input "R$ 0,00"
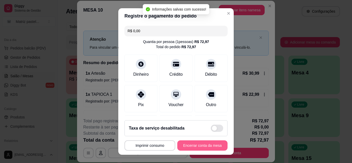
click at [189, 142] on button "Encerrar conta da mesa" at bounding box center [202, 145] width 50 height 10
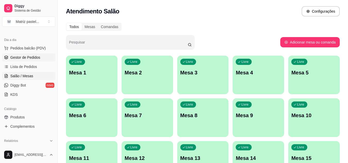
click at [39, 56] on span "Gestor de Pedidos" at bounding box center [25, 57] width 30 height 5
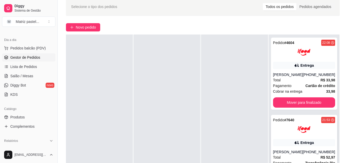
scroll to position [77, 0]
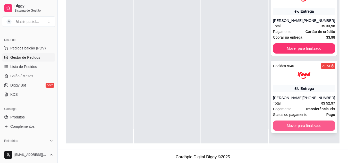
click at [278, 125] on button "Mover para finalizado" at bounding box center [304, 125] width 62 height 10
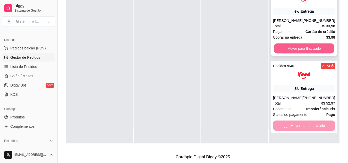
click at [279, 47] on button "Mover para finalizado" at bounding box center [304, 49] width 60 height 10
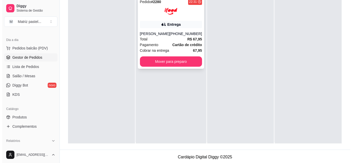
scroll to position [0, 0]
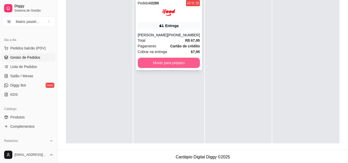
click at [188, 60] on button "Mover para preparo" at bounding box center [169, 63] width 62 height 10
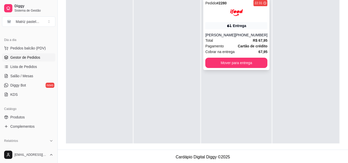
click at [227, 39] on div "Total R$ 67,95" at bounding box center [236, 41] width 62 height 6
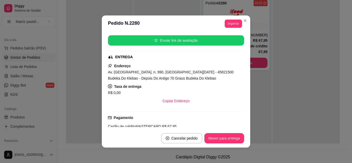
scroll to position [77, 0]
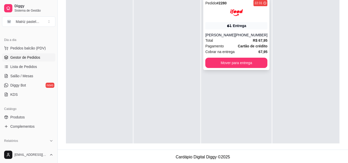
click at [206, 29] on div "Pedido # 2280 22:31 Entrega [PERSON_NAME] [PHONE_NUMBER] Total R$ 67,95 Pagamen…" at bounding box center [236, 34] width 66 height 72
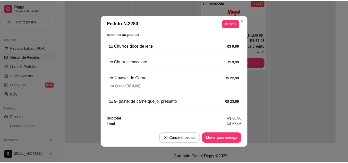
scroll to position [188, 0]
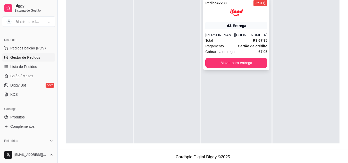
click at [231, 38] on div "Total R$ 67,95" at bounding box center [236, 41] width 62 height 6
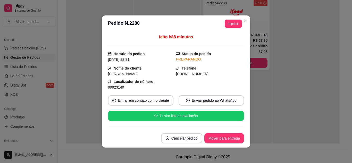
click at [228, 28] on header "**********" at bounding box center [176, 23] width 148 height 16
click at [229, 29] on header "**********" at bounding box center [176, 23] width 148 height 16
click at [230, 26] on button "Imprimir" at bounding box center [232, 24] width 17 height 8
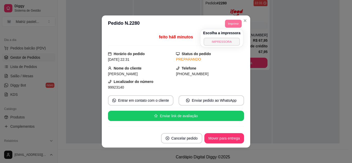
click at [229, 41] on button "IMPRESSORA" at bounding box center [222, 42] width 36 height 8
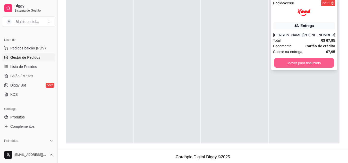
click at [292, 60] on button "Mover para finalizado" at bounding box center [304, 63] width 60 height 10
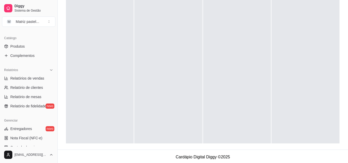
scroll to position [129, 0]
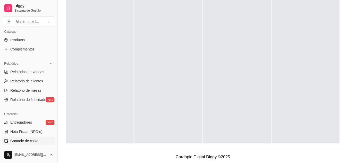
click at [26, 142] on span "Controle de caixa" at bounding box center [24, 140] width 28 height 5
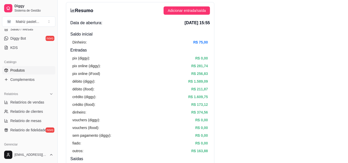
scroll to position [51, 0]
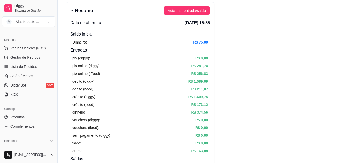
click at [19, 62] on ul "Pedidos balcão (PDV) Gestor de Pedidos Lista de Pedidos Salão / Mesas Diggy Bot…" at bounding box center [28, 71] width 53 height 55
click at [18, 58] on span "Gestor de Pedidos" at bounding box center [25, 57] width 30 height 5
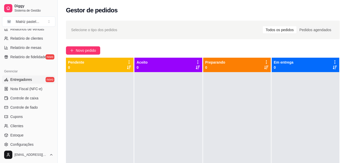
scroll to position [180, 0]
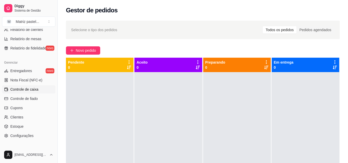
click at [29, 92] on link "Controle de caixa" at bounding box center [28, 89] width 53 height 8
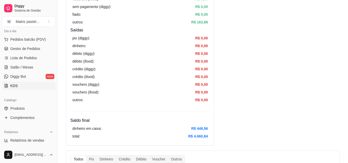
scroll to position [51, 0]
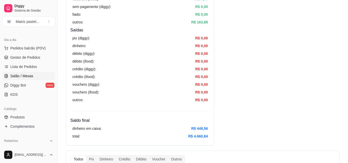
click at [31, 73] on link "Salão / Mesas" at bounding box center [28, 76] width 53 height 8
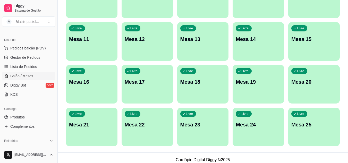
scroll to position [123, 0]
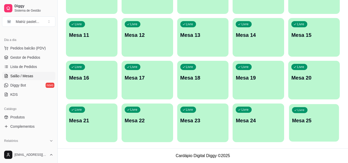
click at [298, 110] on p "Livre" at bounding box center [300, 110] width 7 height 4
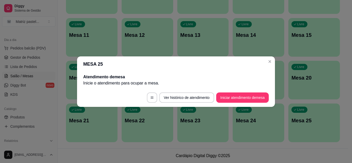
click at [240, 103] on footer "Ver histórico de atendimento Iniciar atendimento de mesa" at bounding box center [176, 97] width 198 height 19
click at [238, 101] on button "Iniciar atendimento de mesa" at bounding box center [242, 97] width 53 height 10
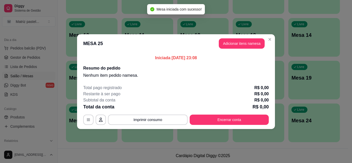
click at [246, 45] on button "Adicionar itens na mesa" at bounding box center [242, 43] width 46 height 10
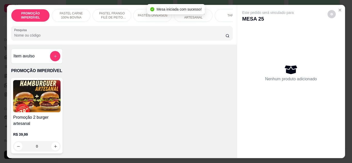
click at [120, 28] on div "PROMOÇÃO IMPERDÍVEL PASTEL CARNE 100% BOVINA PASTEL FRANGO FILÉ DE PEITO DESFIA…" at bounding box center [121, 25] width 229 height 40
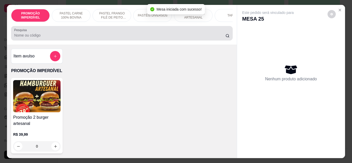
click at [122, 33] on div at bounding box center [121, 33] width 215 height 10
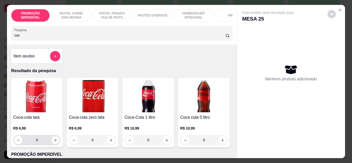
type input "coc"
click at [55, 142] on icon "increase-product-quantity" at bounding box center [56, 140] width 4 height 4
type input "1"
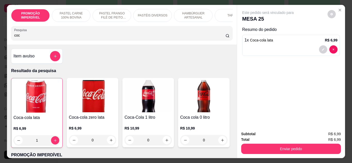
click at [282, 152] on div "Subtotal R$ 6,99 Total R$ 6,99 Enviar pedido" at bounding box center [291, 142] width 108 height 31
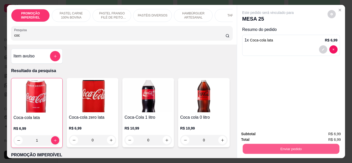
click at [280, 149] on button "Enviar pedido" at bounding box center [290, 149] width 97 height 10
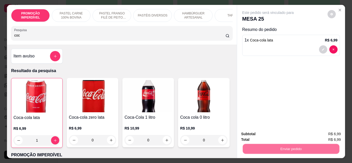
click at [263, 132] on button "Não registrar e enviar pedido" at bounding box center [274, 134] width 54 height 10
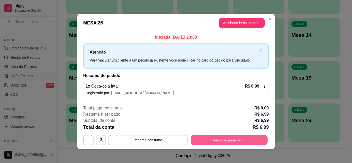
click at [243, 142] on button "Registrar pagamento" at bounding box center [229, 140] width 77 height 10
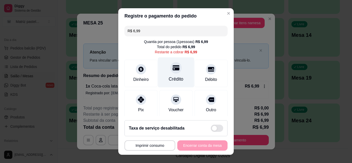
click at [175, 75] on div "Crédito" at bounding box center [176, 72] width 36 height 30
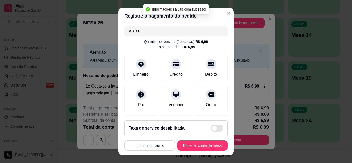
type input "R$ 0,00"
click at [188, 144] on button "Encerrar conta da mesa" at bounding box center [202, 145] width 50 height 10
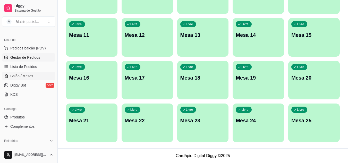
click at [23, 58] on span "Gestor de Pedidos" at bounding box center [25, 57] width 30 height 5
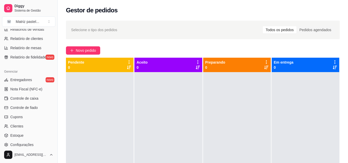
scroll to position [180, 0]
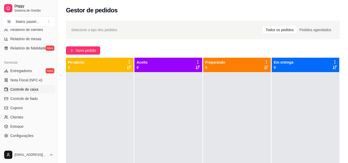
click at [31, 91] on span "Controle de caixa" at bounding box center [24, 89] width 28 height 5
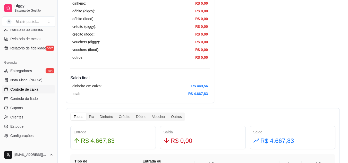
scroll to position [206, 0]
